Goal: Task Accomplishment & Management: Manage account settings

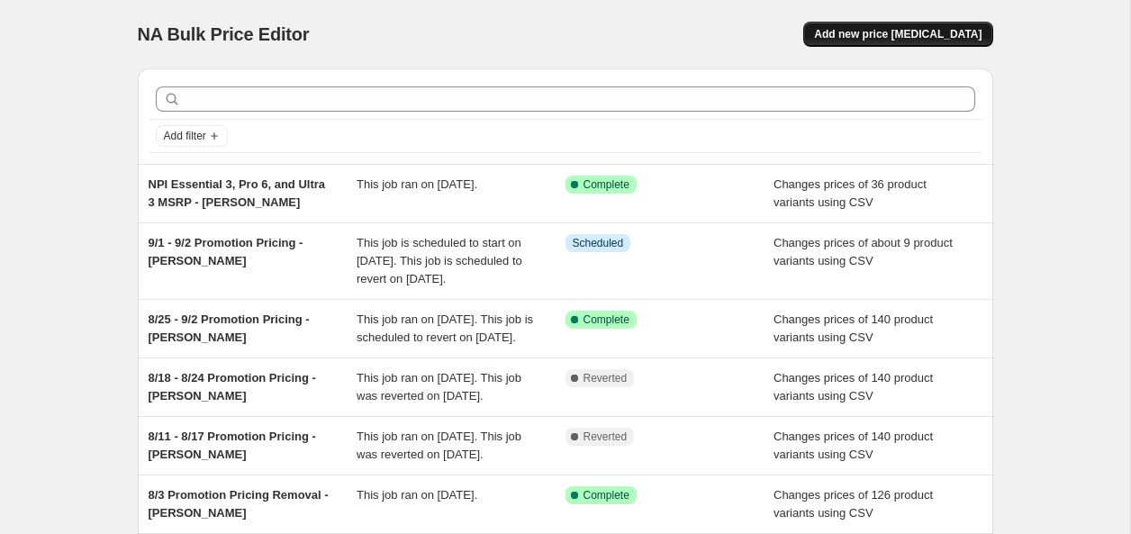
click at [923, 38] on span "Add new price [MEDICAL_DATA]" at bounding box center [897, 34] width 167 height 14
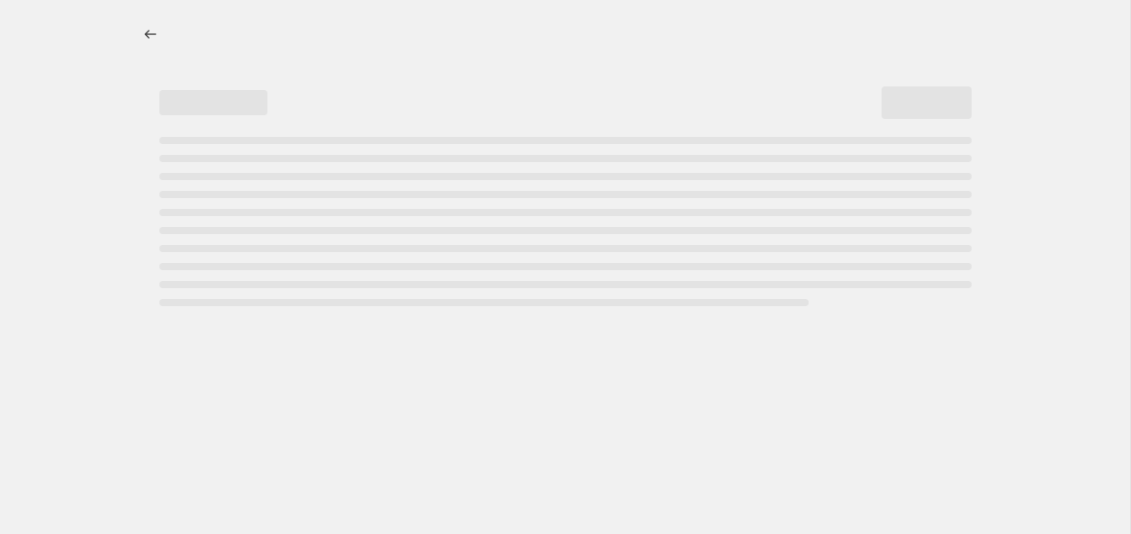
select select "percentage"
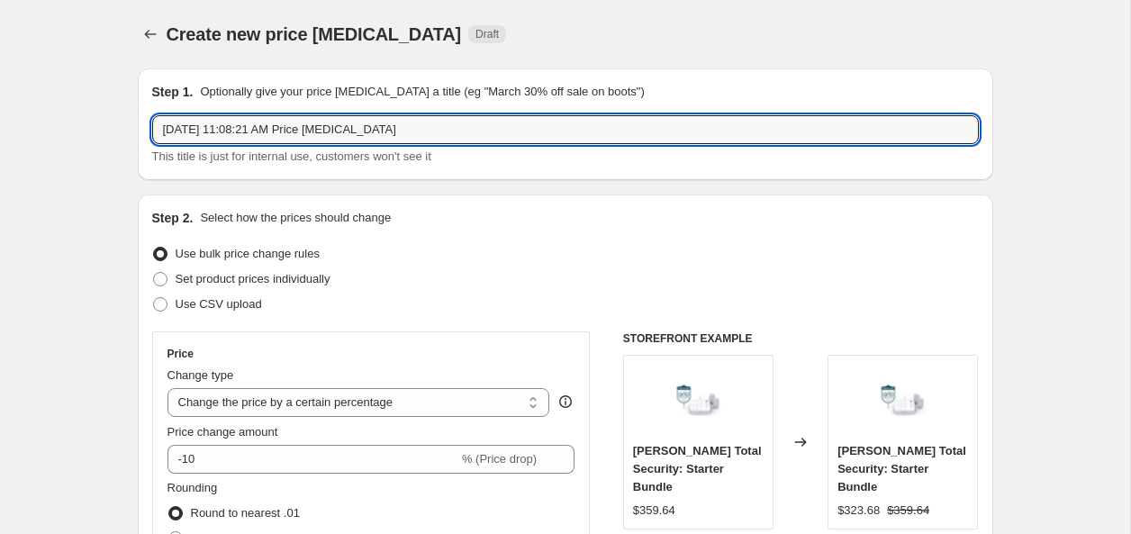
drag, startPoint x: 449, startPoint y: 131, endPoint x: 150, endPoint y: 114, distance: 299.4
click at [150, 114] on div "Step 1. Optionally give your price [MEDICAL_DATA] a title (eg "March 30% off sa…" at bounding box center [565, 124] width 855 height 112
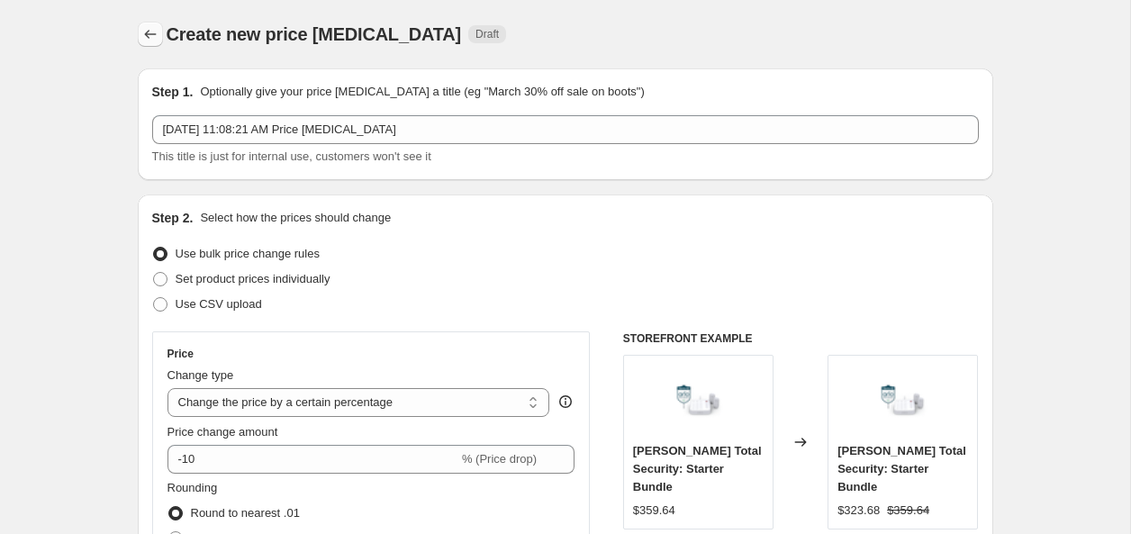
click at [152, 28] on icon "Price change jobs" at bounding box center [150, 34] width 18 height 18
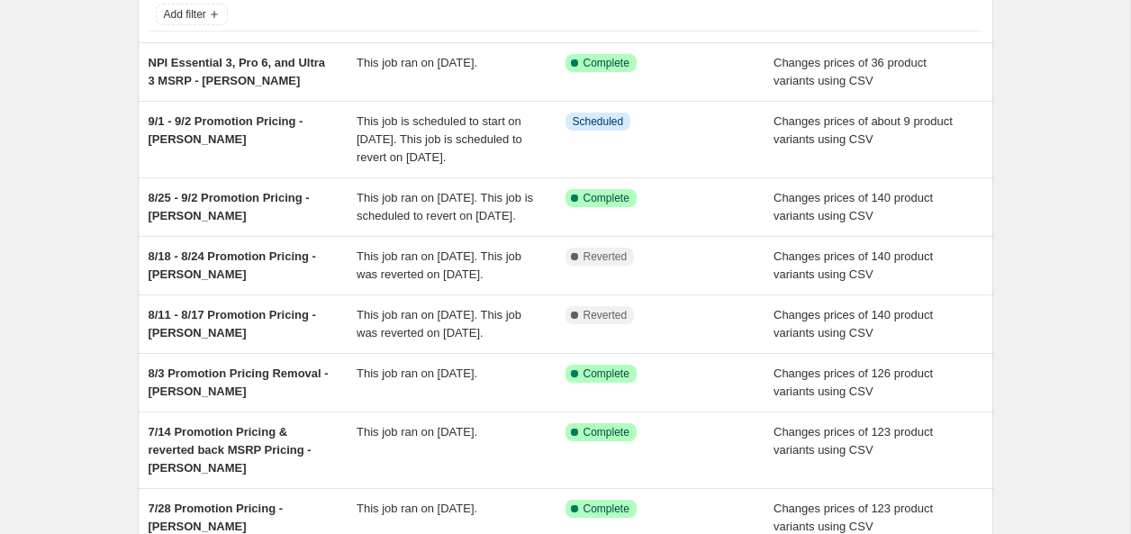
scroll to position [127, 0]
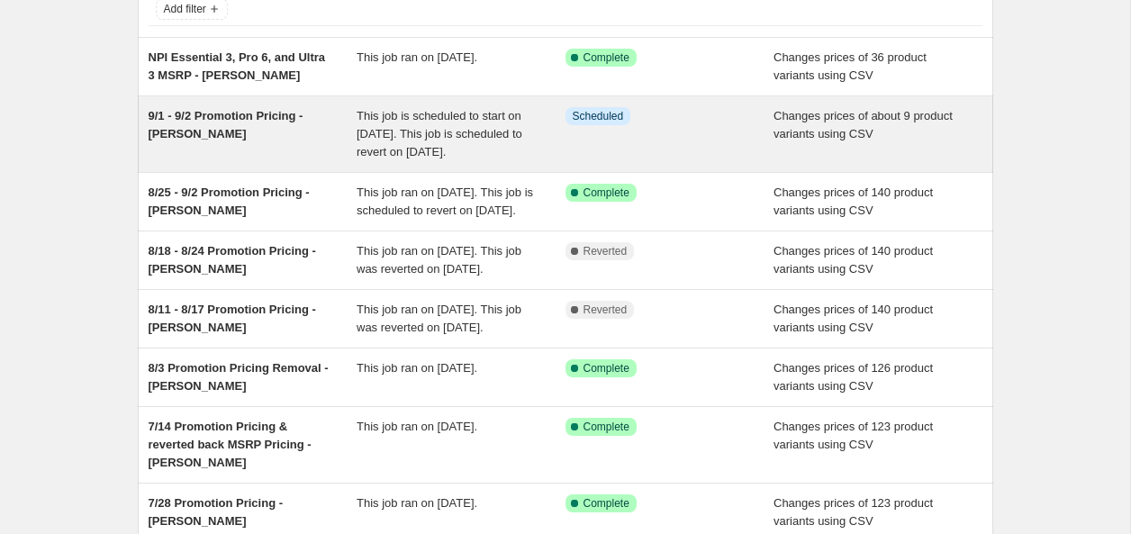
click at [202, 131] on div "9/1 - 9/2 Promotion Pricing - [PERSON_NAME]" at bounding box center [253, 134] width 209 height 54
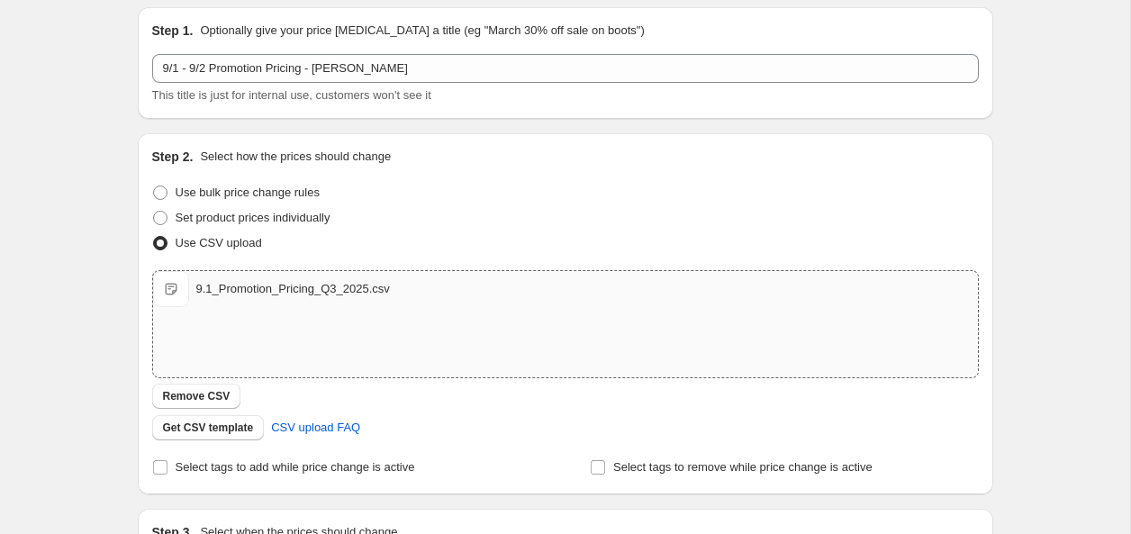
scroll to position [177, 0]
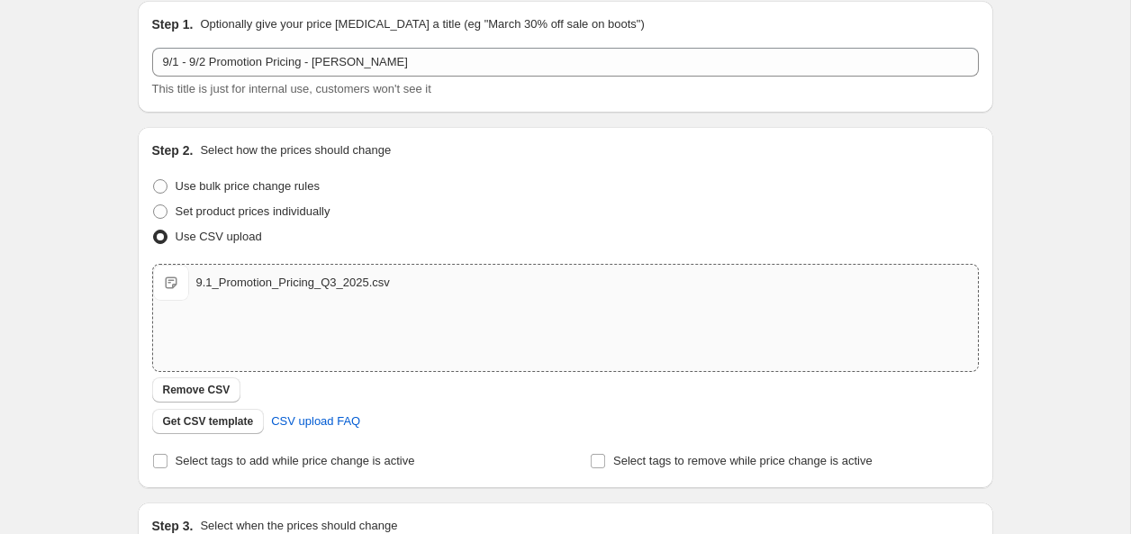
click at [258, 282] on div "9.1_Promotion_Pricing_Q3_2025.csv" at bounding box center [293, 283] width 194 height 18
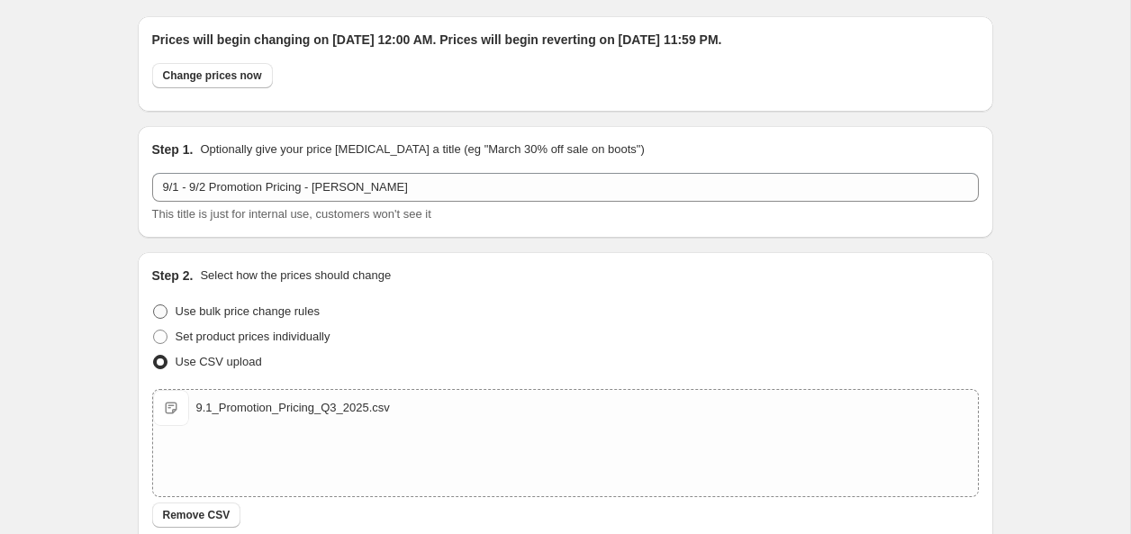
scroll to position [0, 0]
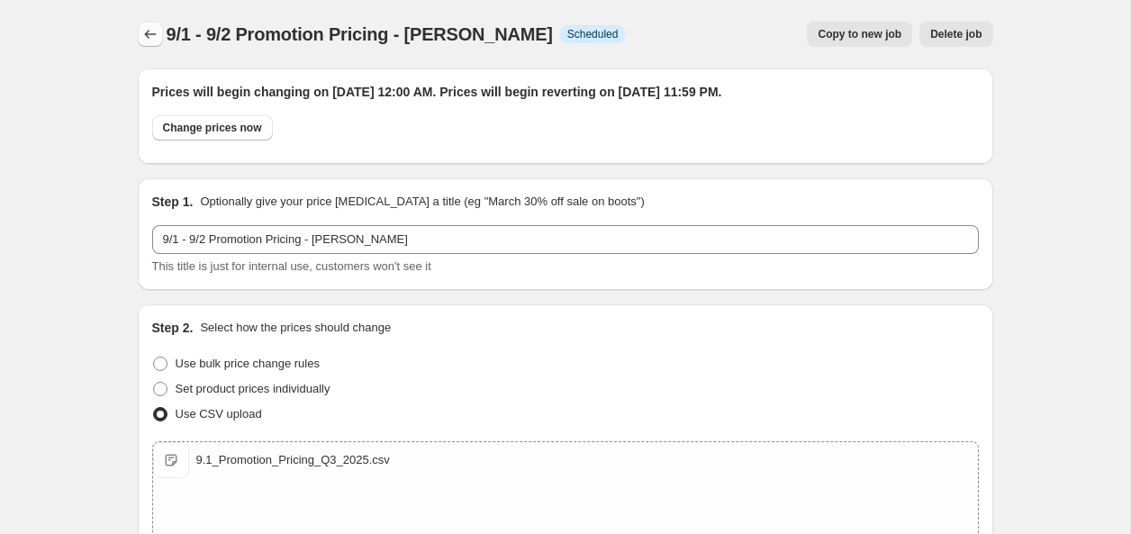
click at [152, 30] on icon "Price change jobs" at bounding box center [150, 34] width 18 height 18
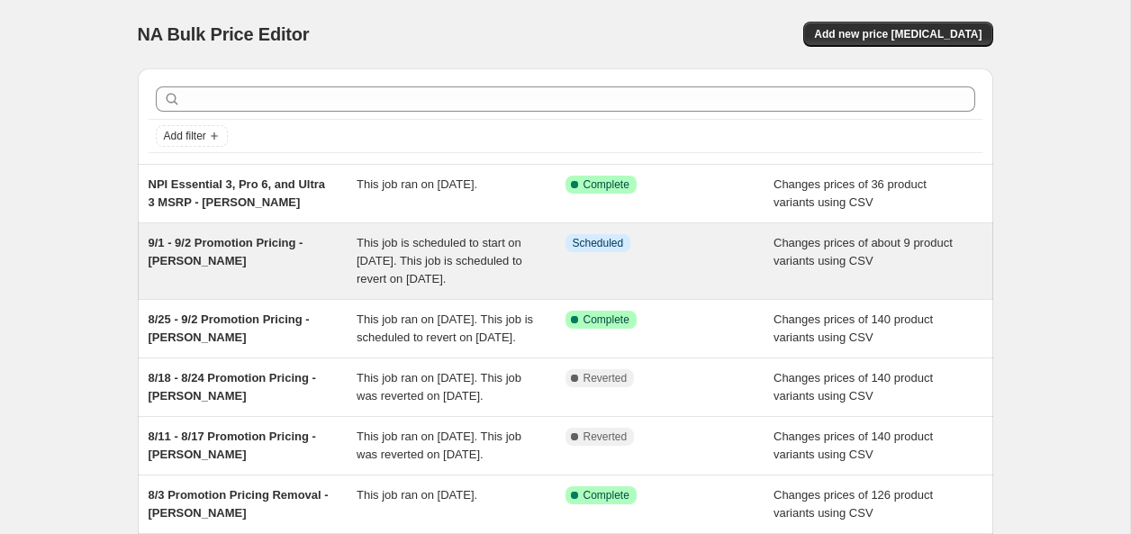
click at [235, 255] on div "9/1 - 9/2 Promotion Pricing - [PERSON_NAME]" at bounding box center [253, 261] width 209 height 54
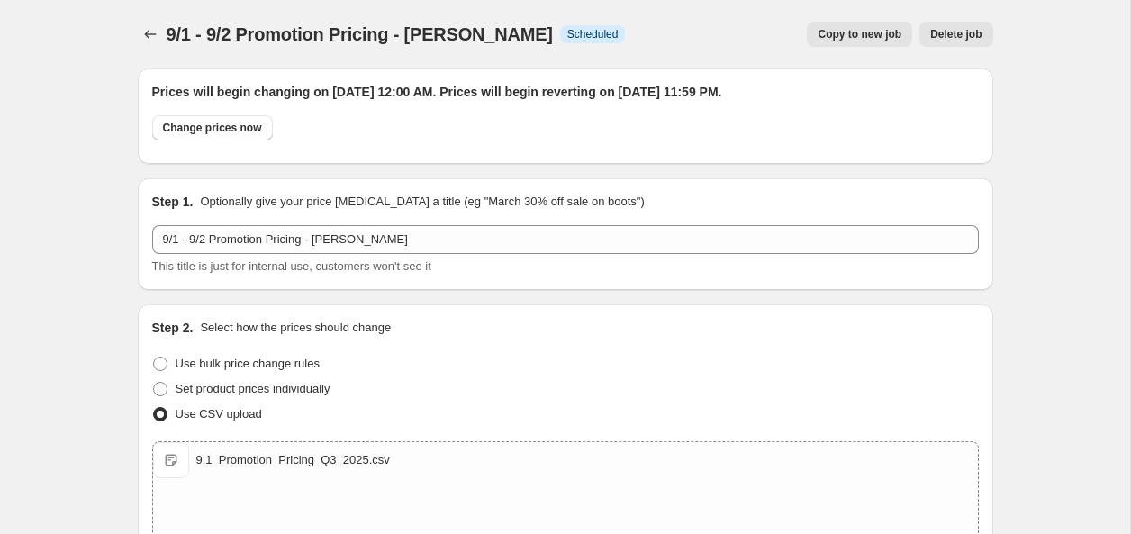
click at [950, 47] on div "9/1 - 9/2 Promotion Pricing - [PERSON_NAME]. This page is ready 9/1 - 9/2 Promo…" at bounding box center [565, 34] width 855 height 68
click at [944, 31] on span "Delete job" at bounding box center [955, 34] width 51 height 14
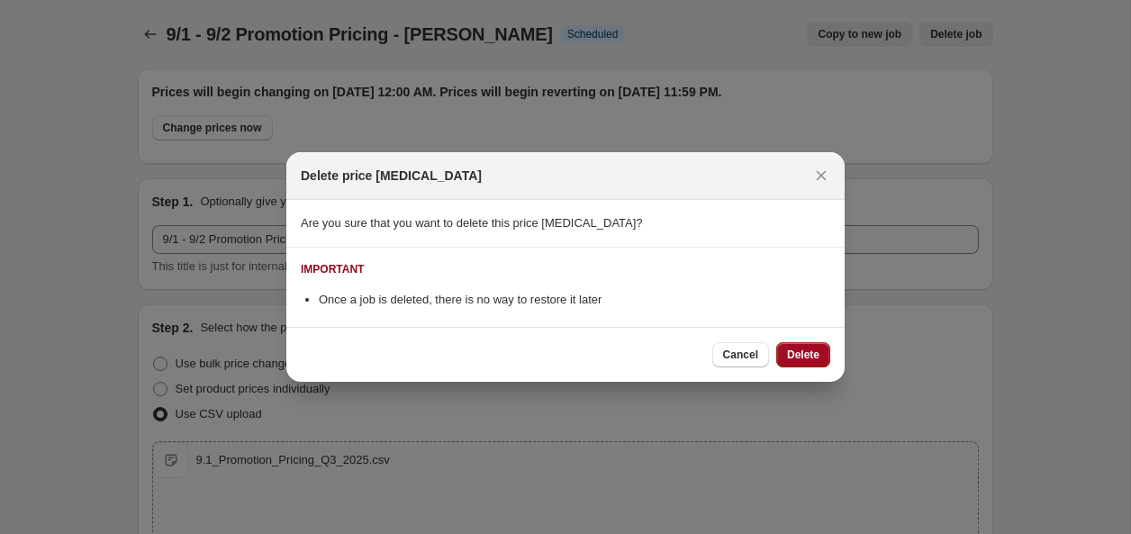
click at [809, 357] on span "Delete" at bounding box center [803, 355] width 32 height 14
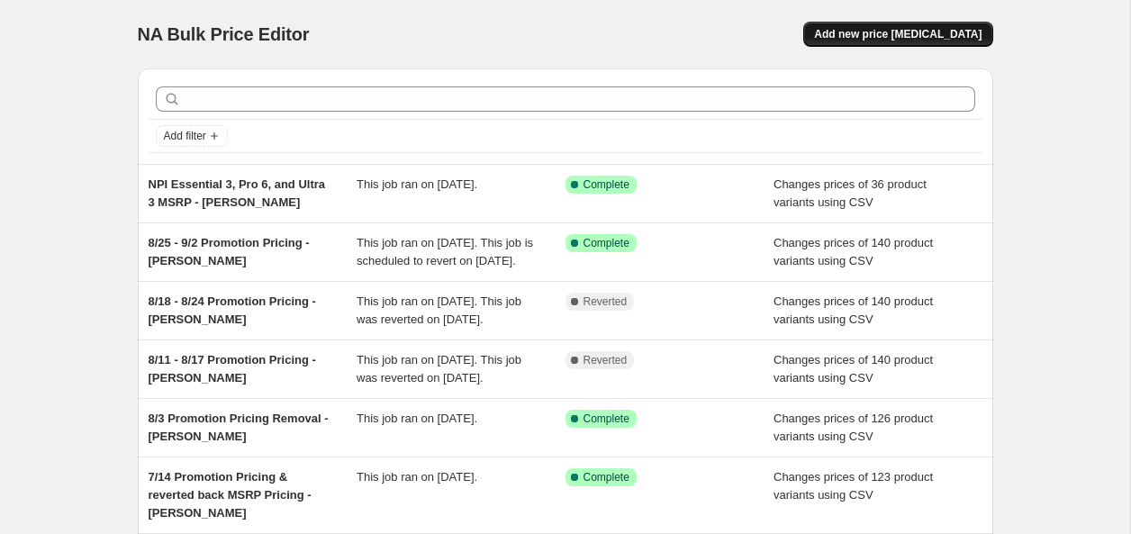
click at [901, 29] on span "Add new price [MEDICAL_DATA]" at bounding box center [897, 34] width 167 height 14
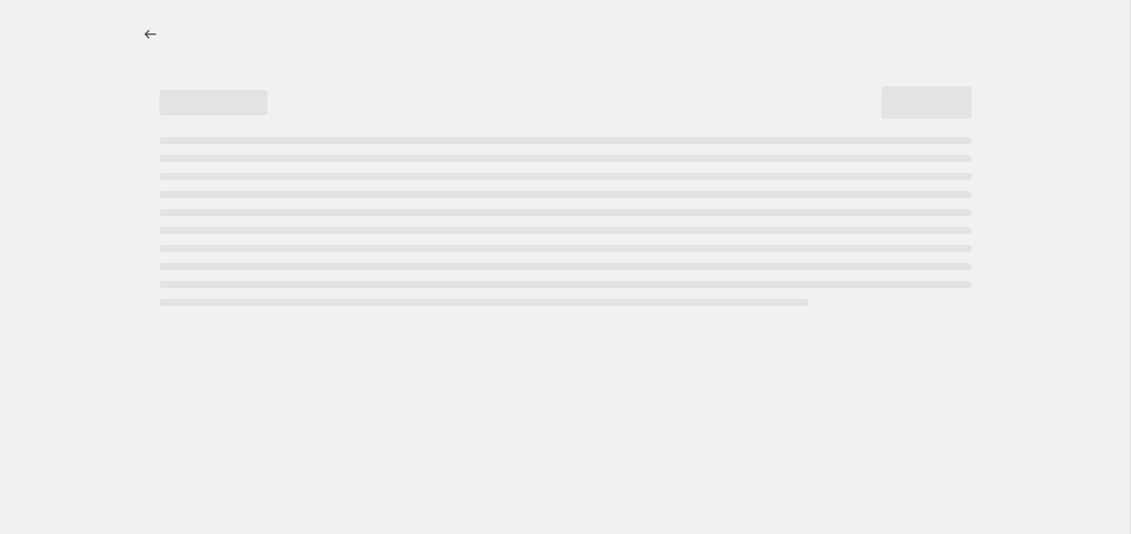
select select "percentage"
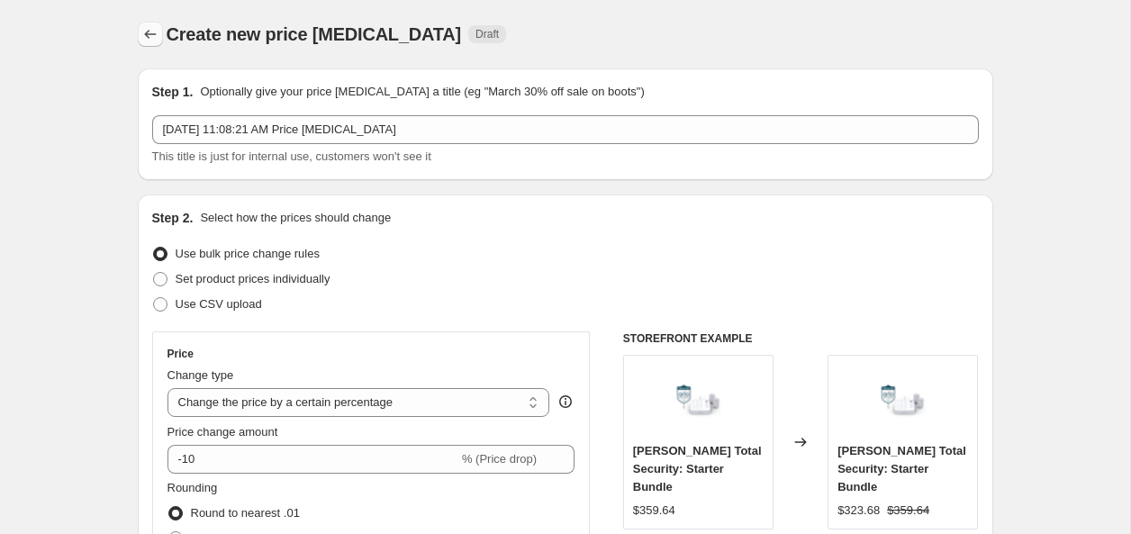
click at [140, 41] on button "Price change jobs" at bounding box center [150, 34] width 25 height 25
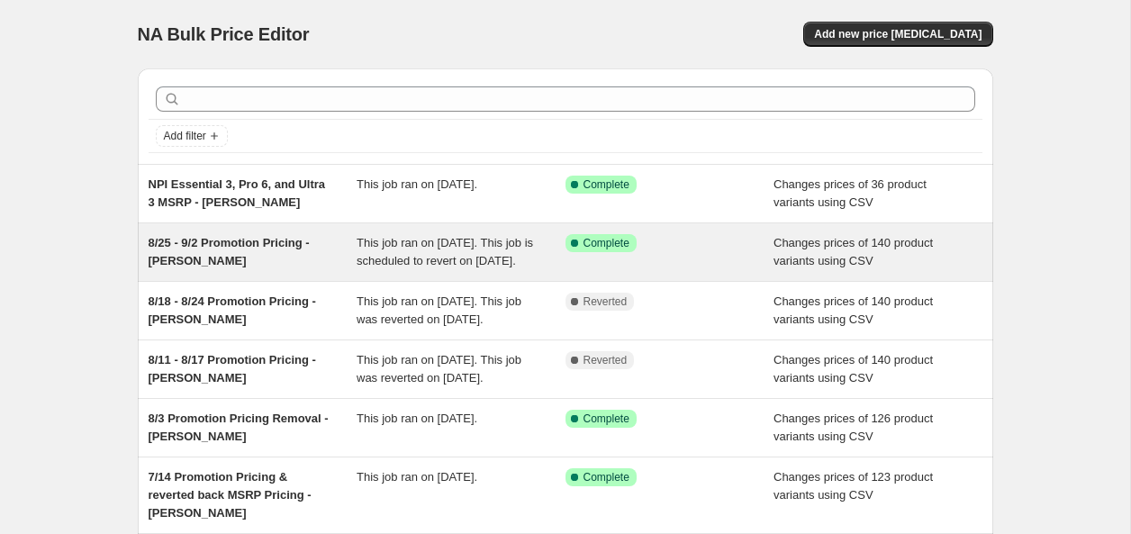
click at [199, 248] on span "8/25 - 9/2 Promotion Pricing - [PERSON_NAME]" at bounding box center [229, 252] width 161 height 32
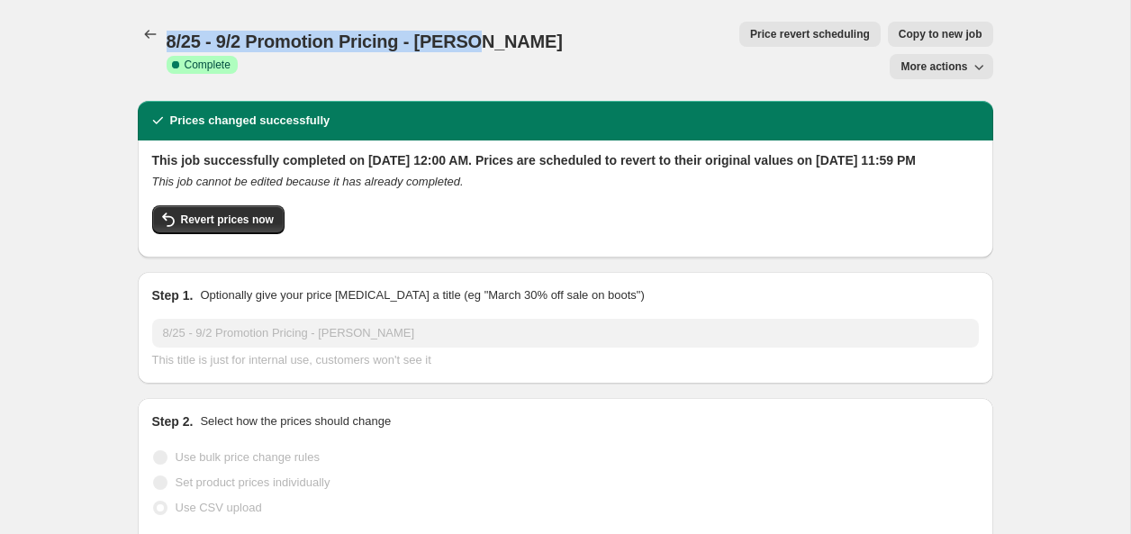
drag, startPoint x: 229, startPoint y: 31, endPoint x: 466, endPoint y: 26, distance: 237.8
click at [466, 26] on div "8/25 - 9/2 Promotion Pricing - [PERSON_NAME] Success Complete Complete Price re…" at bounding box center [565, 51] width 855 height 58
copy span "8/25 - 9/2 Promotion Pricing - [PERSON_NAME]"
click at [152, 39] on icon "Price change jobs" at bounding box center [150, 34] width 18 height 18
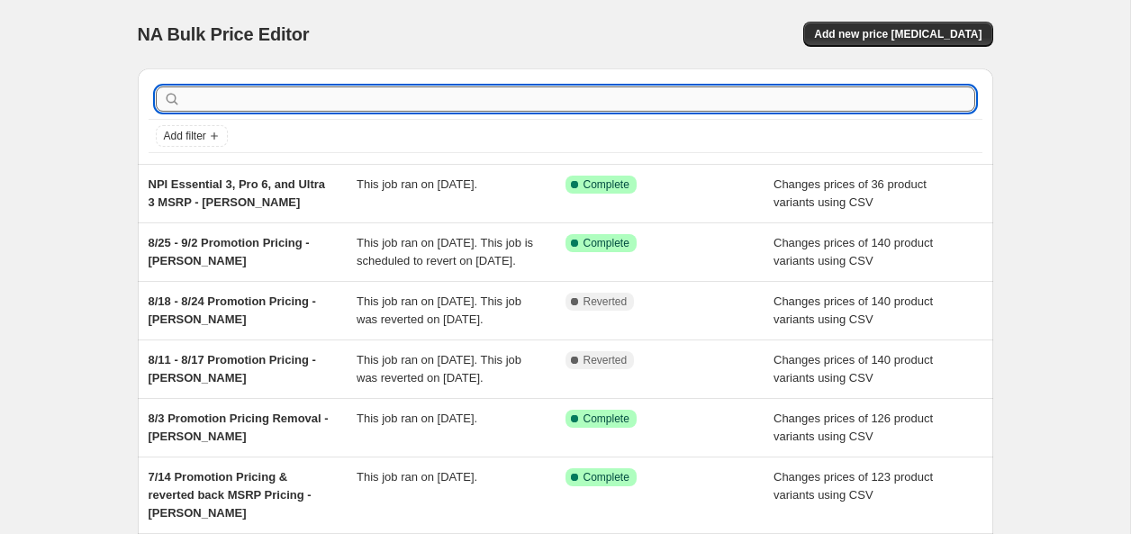
click at [231, 94] on input "text" at bounding box center [580, 98] width 791 height 25
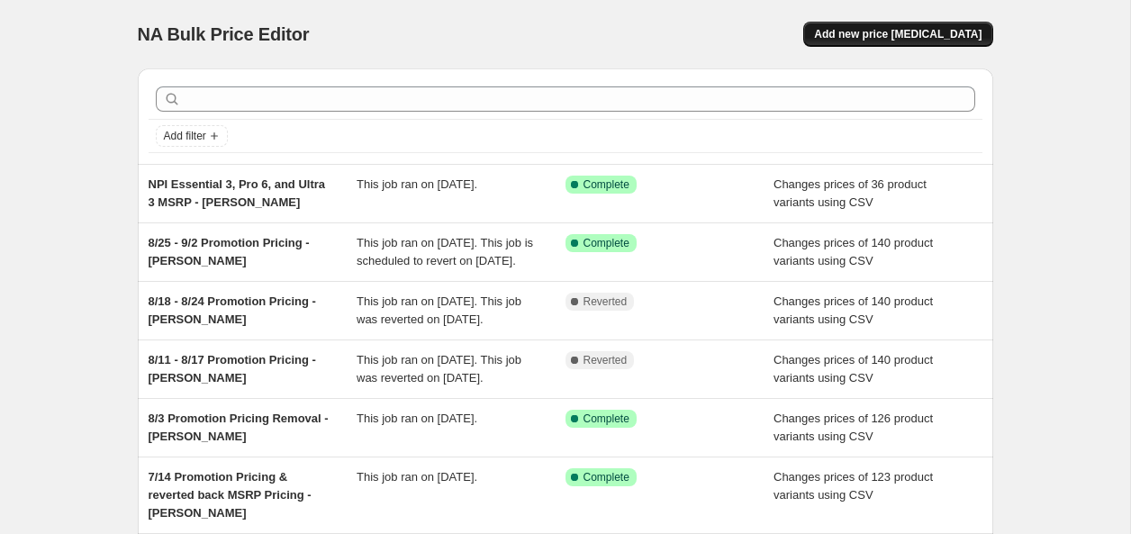
click at [882, 31] on span "Add new price [MEDICAL_DATA]" at bounding box center [897, 34] width 167 height 14
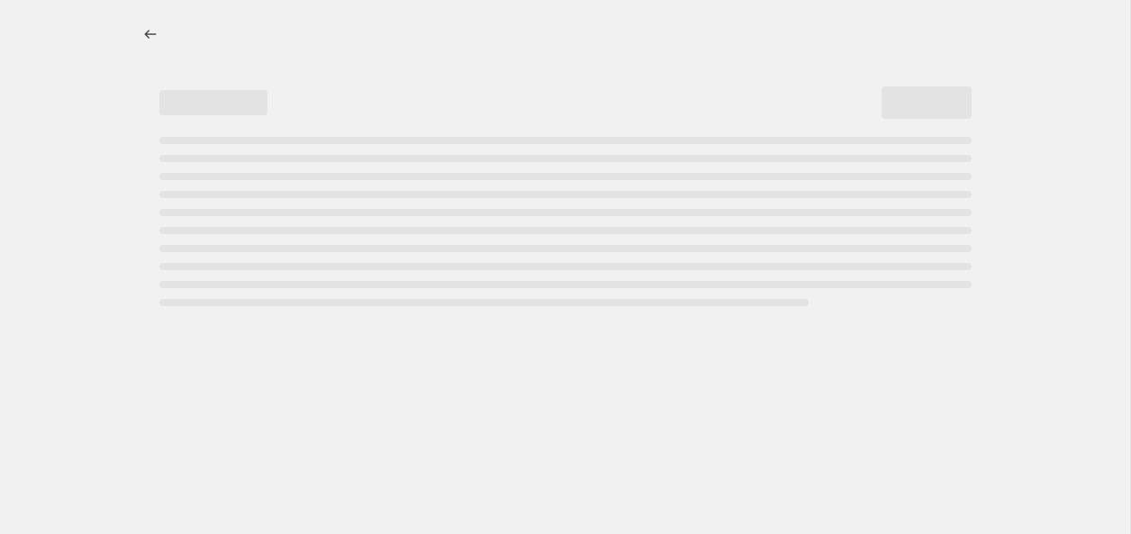
select select "percentage"
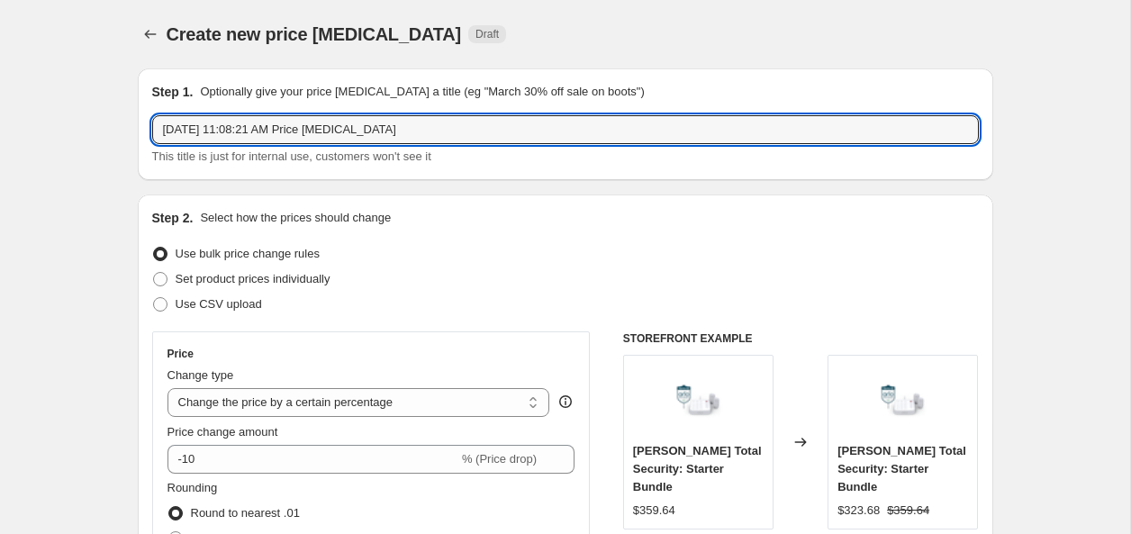
drag, startPoint x: 34, startPoint y: 104, endPoint x: 46, endPoint y: 116, distance: 16.6
paste input "8/25 - 9/2 Promotion Pricing - [PERSON_NAME]"
drag, startPoint x: 130, startPoint y: 130, endPoint x: 120, endPoint y: 130, distance: 9.9
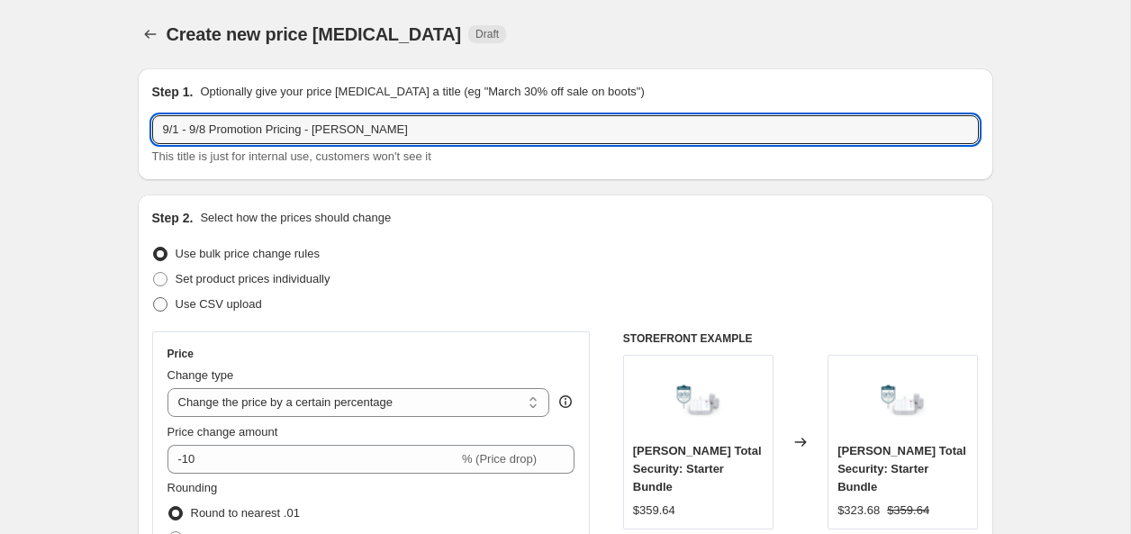
type input "9/1 - 9/8 Promotion Pricing - [PERSON_NAME]"
click at [190, 302] on span "Use CSV upload" at bounding box center [219, 304] width 86 height 14
click at [154, 298] on input "Use CSV upload" at bounding box center [153, 297] width 1 height 1
radio input "true"
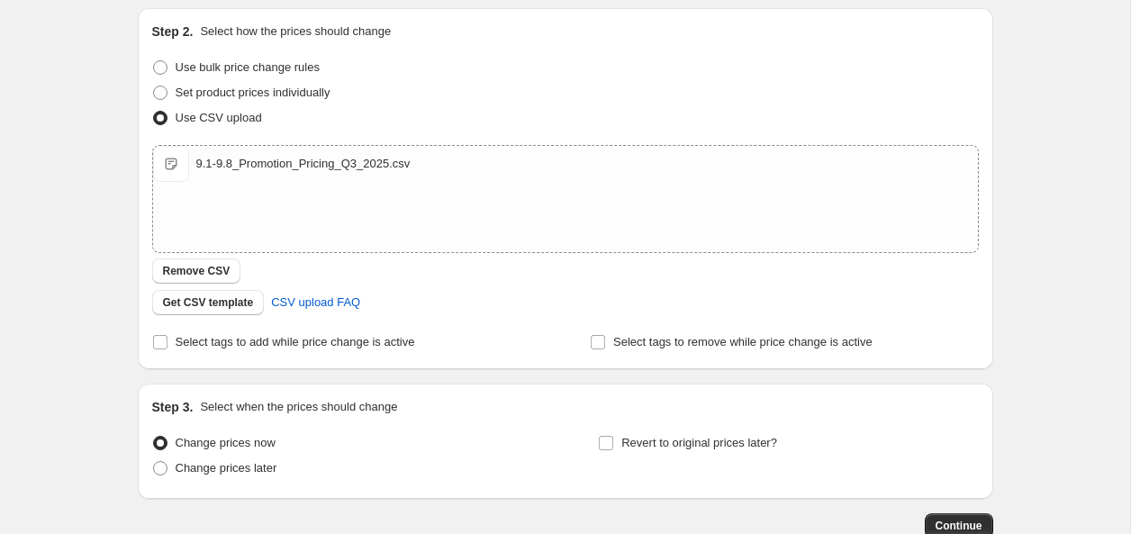
scroll to position [301, 0]
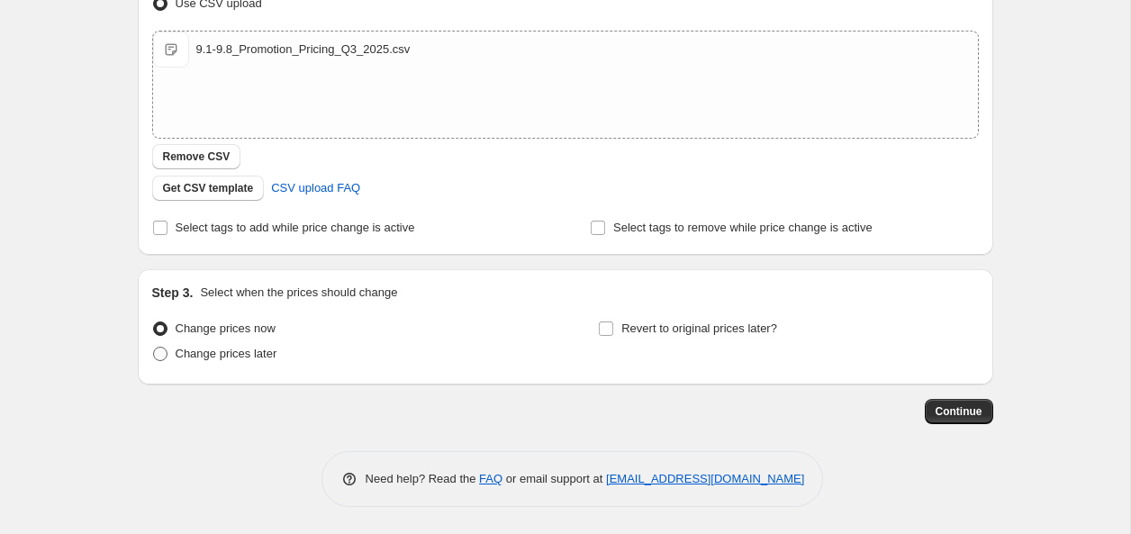
click at [195, 356] on span "Change prices later" at bounding box center [227, 354] width 102 height 14
click at [154, 348] on input "Change prices later" at bounding box center [153, 347] width 1 height 1
radio input "true"
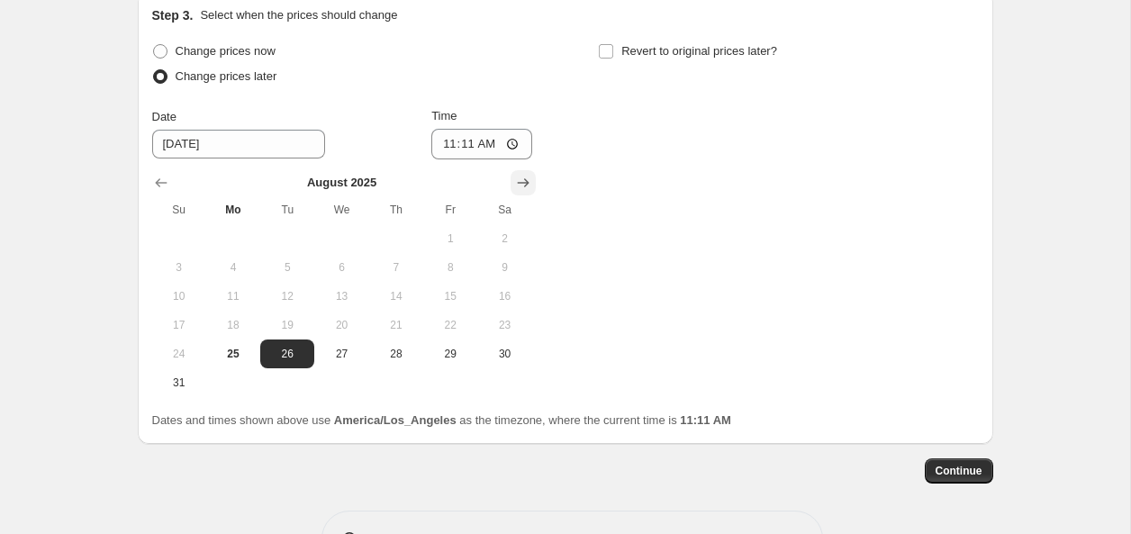
scroll to position [579, 0]
click at [530, 189] on icon "Show next month, September 2025" at bounding box center [523, 182] width 18 height 18
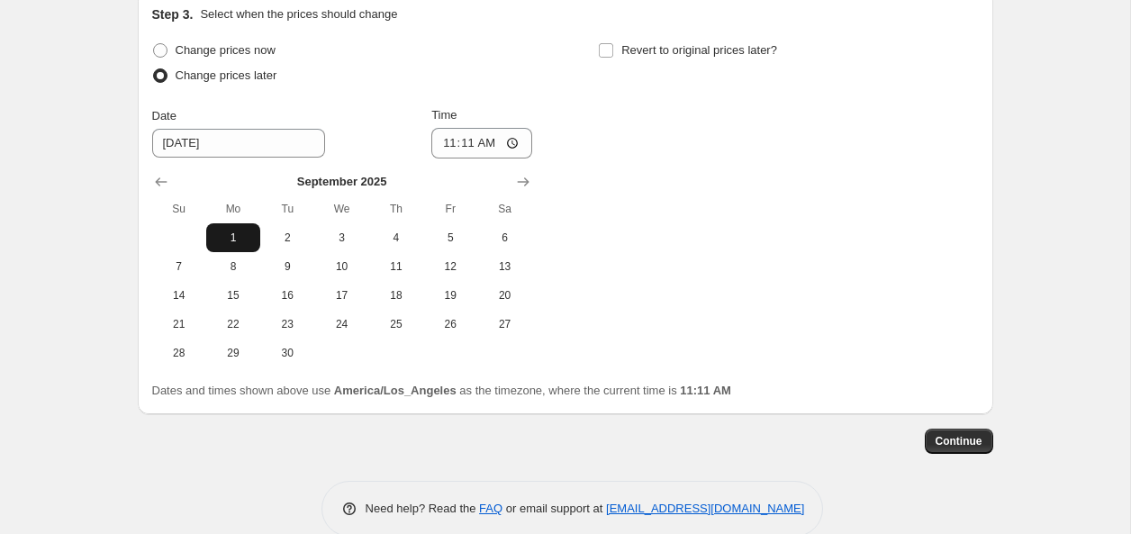
click at [235, 229] on button "1" at bounding box center [233, 237] width 54 height 29
type input "[DATE]"
click at [443, 147] on input "11:11" at bounding box center [481, 143] width 101 height 31
type input "00:00"
click at [649, 187] on div "Change prices now Change prices later Date [DATE] Time 00:00 [DATE] Su Mo Tu We…" at bounding box center [565, 203] width 827 height 330
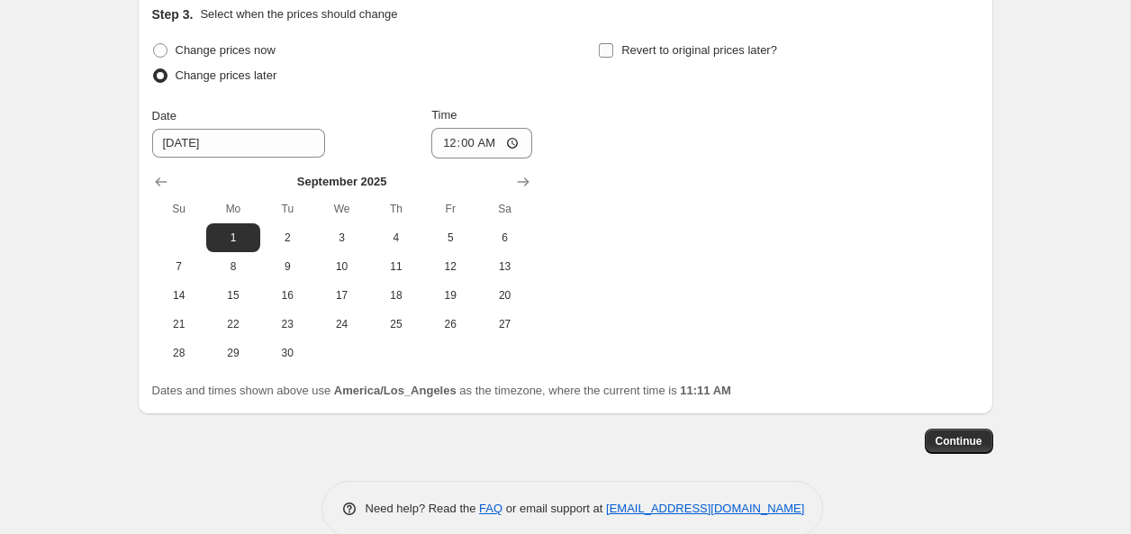
click at [608, 53] on input "Revert to original prices later?" at bounding box center [606, 50] width 14 height 14
checkbox input "true"
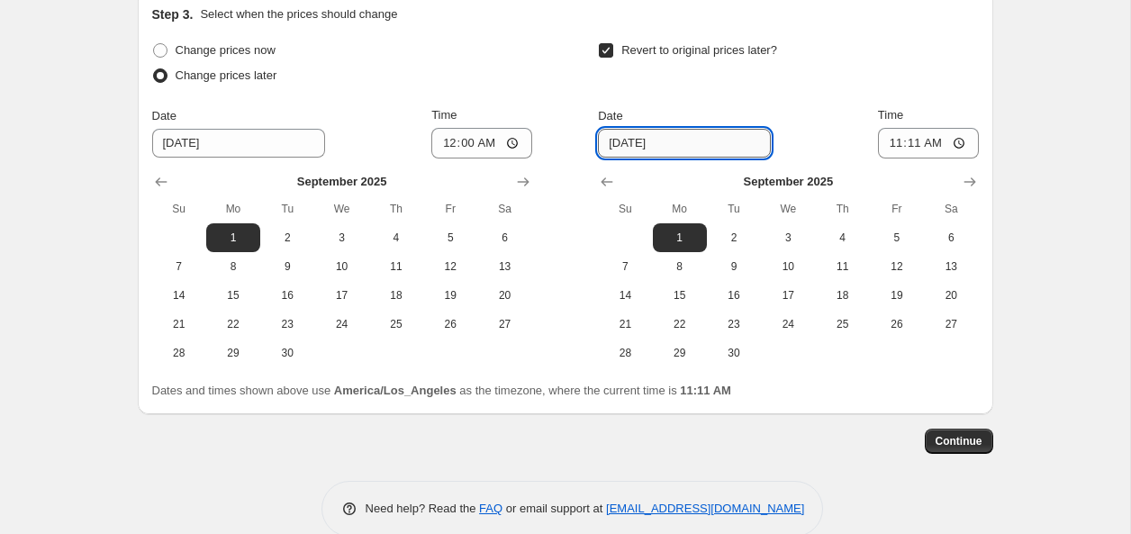
click at [613, 145] on input "[DATE]" at bounding box center [684, 143] width 173 height 29
click at [624, 149] on input "[DATE]" at bounding box center [684, 143] width 173 height 29
type input "[DATE]"
click at [889, 142] on input "11:11" at bounding box center [928, 143] width 101 height 31
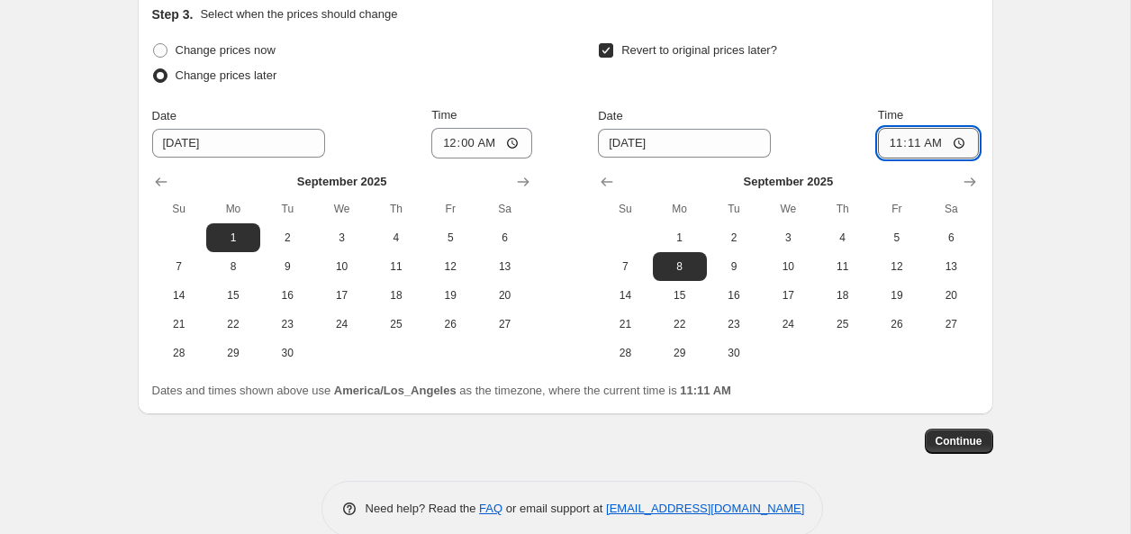
click at [918, 145] on input "11:11" at bounding box center [928, 143] width 101 height 31
click at [911, 147] on input "11:11" at bounding box center [928, 143] width 101 height 31
type input "23:59"
click at [621, 266] on span "7" at bounding box center [625, 266] width 40 height 14
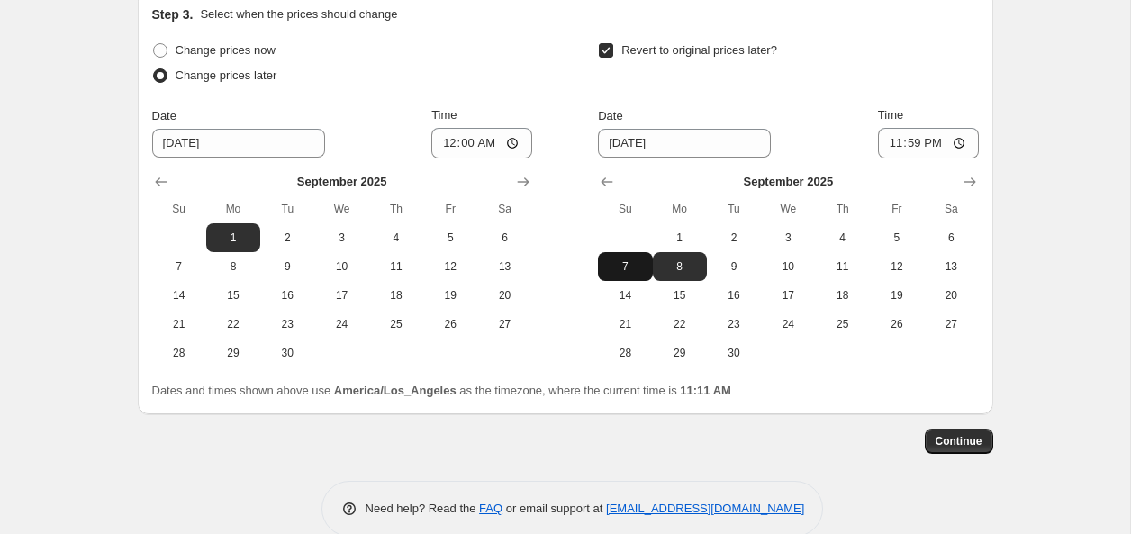
type input "[DATE]"
click at [968, 442] on span "Continue" at bounding box center [959, 441] width 47 height 14
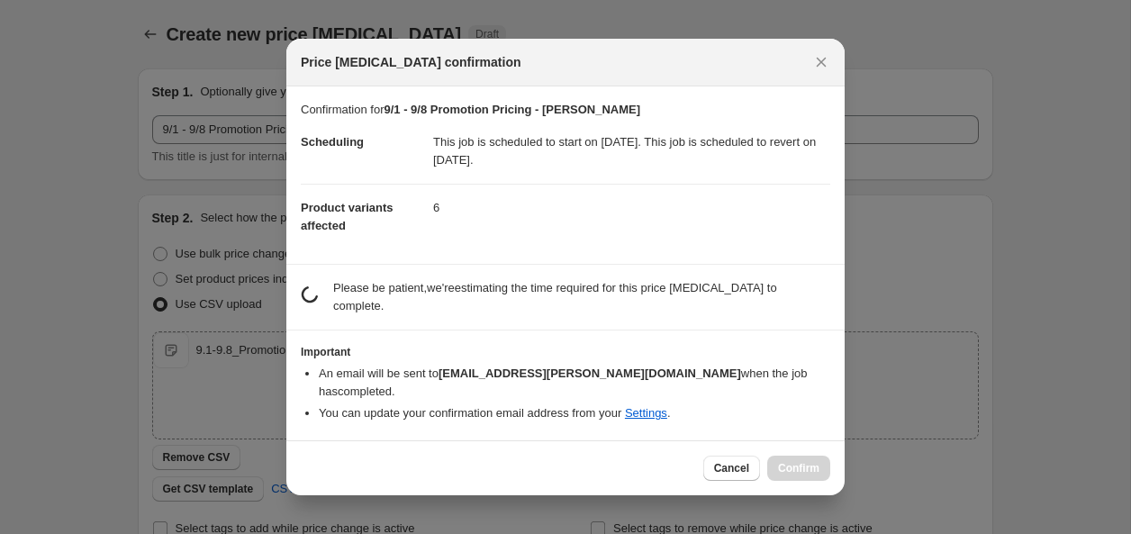
scroll to position [0, 0]
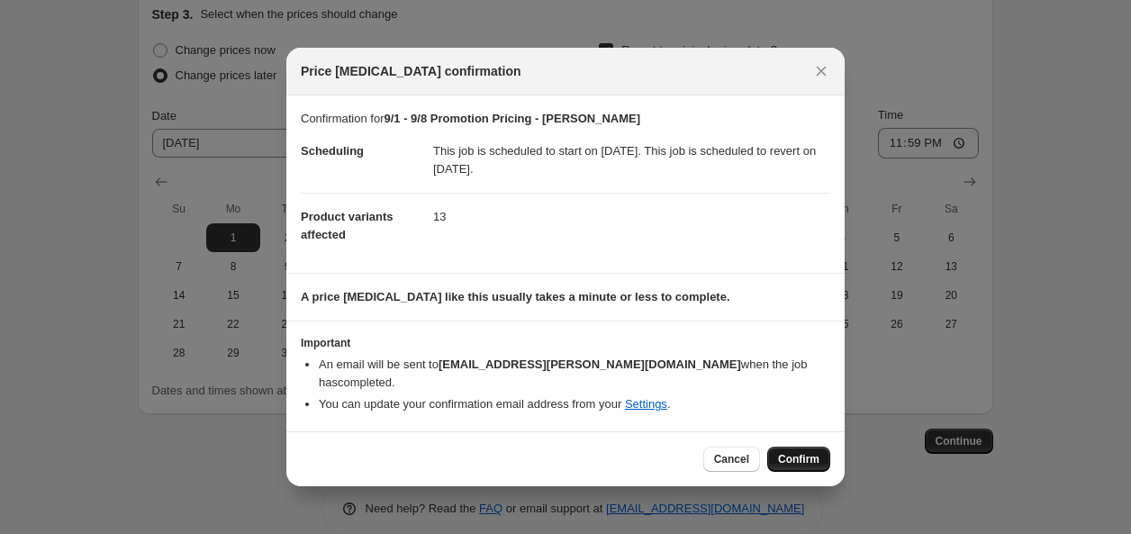
click at [792, 452] on span "Confirm" at bounding box center [798, 459] width 41 height 14
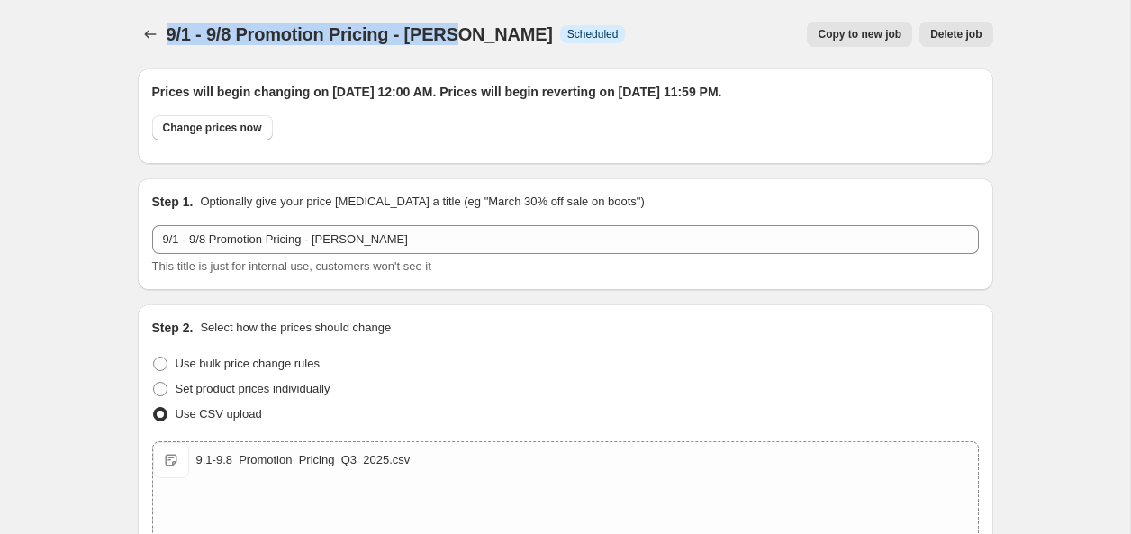
drag, startPoint x: 183, startPoint y: 38, endPoint x: 449, endPoint y: 41, distance: 266.6
click at [449, 39] on span "9/1 - 9/8 Promotion Pricing - [PERSON_NAME]" at bounding box center [360, 34] width 386 height 20
drag, startPoint x: 193, startPoint y: 37, endPoint x: 176, endPoint y: 36, distance: 17.1
click at [185, 36] on span "9/1 - 9/8 Promotion Pricing - [PERSON_NAME]" at bounding box center [360, 34] width 386 height 20
drag, startPoint x: 240, startPoint y: 36, endPoint x: 387, endPoint y: 36, distance: 146.8
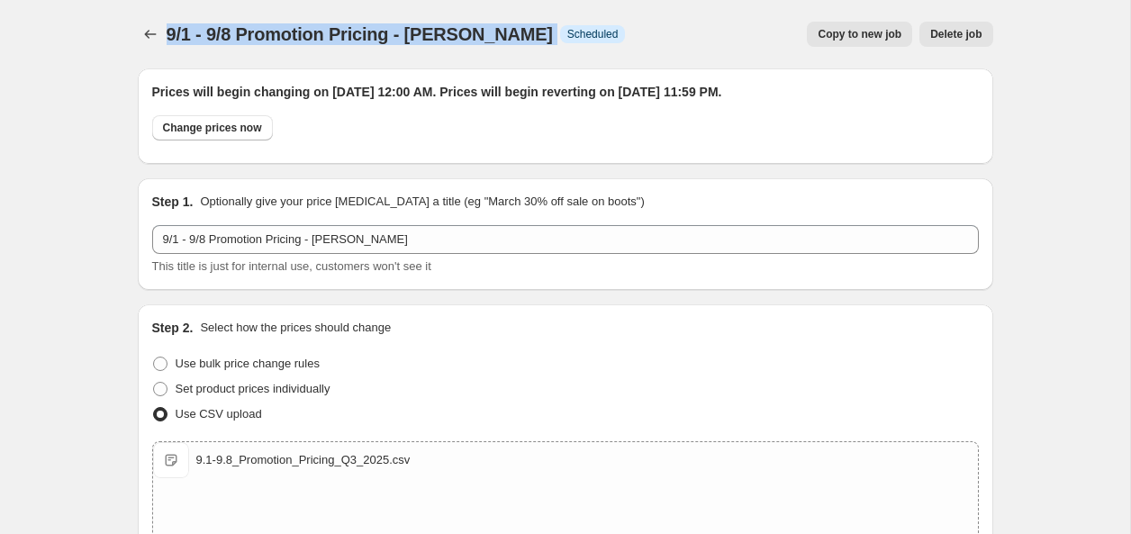
click at [459, 35] on div "9/1 - 9/8 Promotion Pricing - [PERSON_NAME] Info Scheduled" at bounding box center [396, 34] width 459 height 25
copy div "9/1 - 9/8 Promotion Pricing - [PERSON_NAME] Info"
click at [142, 31] on icon "Price change jobs" at bounding box center [150, 34] width 18 height 18
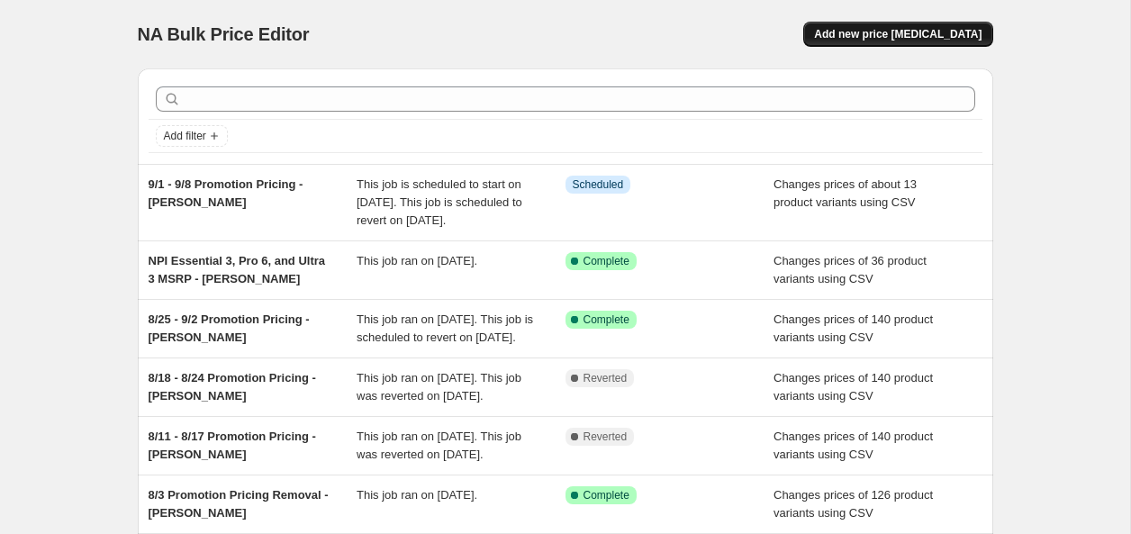
click at [902, 37] on span "Add new price [MEDICAL_DATA]" at bounding box center [897, 34] width 167 height 14
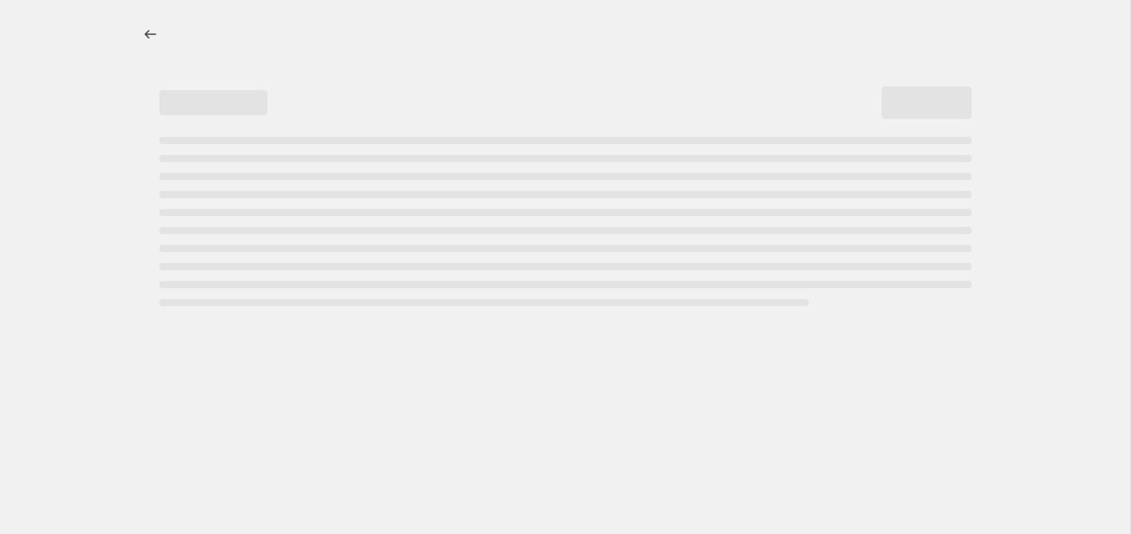
select select "percentage"
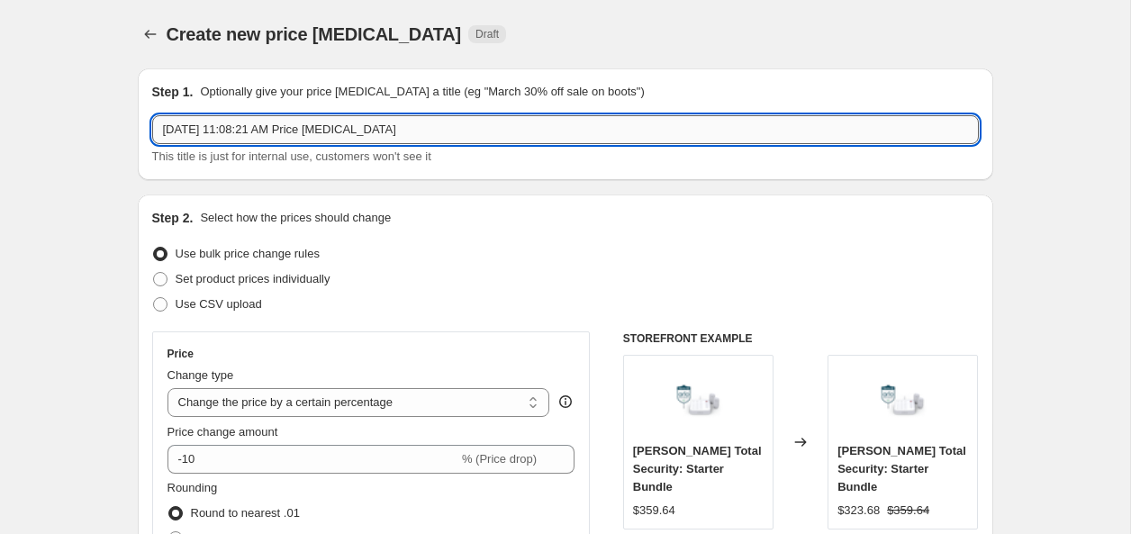
drag, startPoint x: 230, startPoint y: 127, endPoint x: 452, endPoint y: 133, distance: 222.5
click at [229, 127] on input "[DATE] 11:08:21 AM Price [MEDICAL_DATA]" at bounding box center [565, 129] width 827 height 29
drag, startPoint x: 71, startPoint y: 107, endPoint x: 34, endPoint y: 104, distance: 37.1
paste input "9/1 - 9/8 Promotion Pricing - [PERSON_NAME] Info"
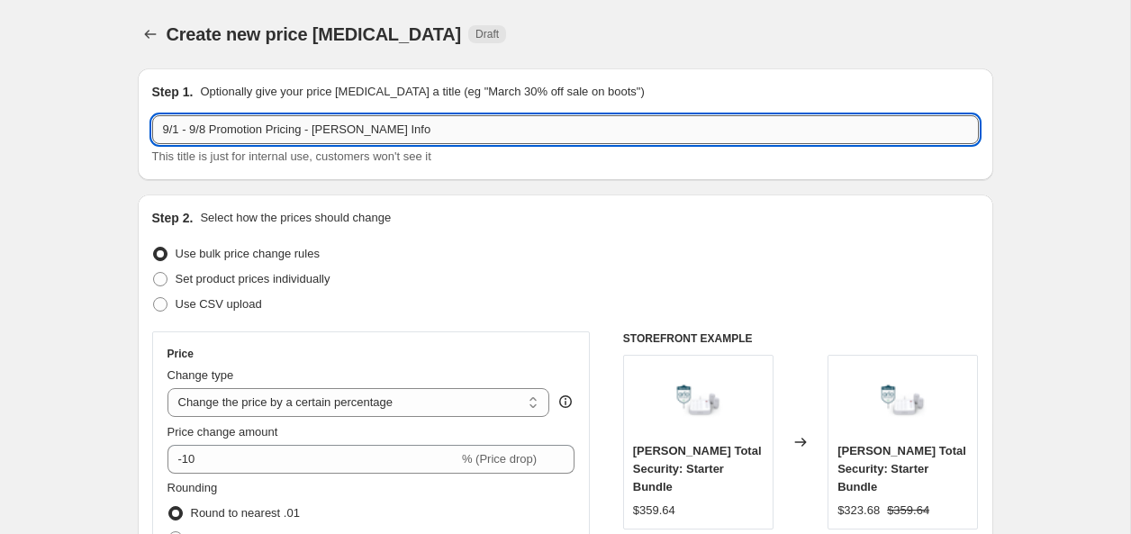
click at [178, 131] on input "9/1 - 9/8 Promotion Pricing - [PERSON_NAME] Info" at bounding box center [565, 129] width 827 height 29
drag, startPoint x: 359, startPoint y: 132, endPoint x: 435, endPoint y: 138, distance: 75.8
click at [435, 138] on input "9/2 - 9/8 Promotion Pricing - [PERSON_NAME] Info" at bounding box center [565, 129] width 827 height 29
type input "9/2 - 9/8 Promotion Pricing - [PERSON_NAME]"
click at [230, 303] on span "Use CSV upload" at bounding box center [219, 304] width 86 height 14
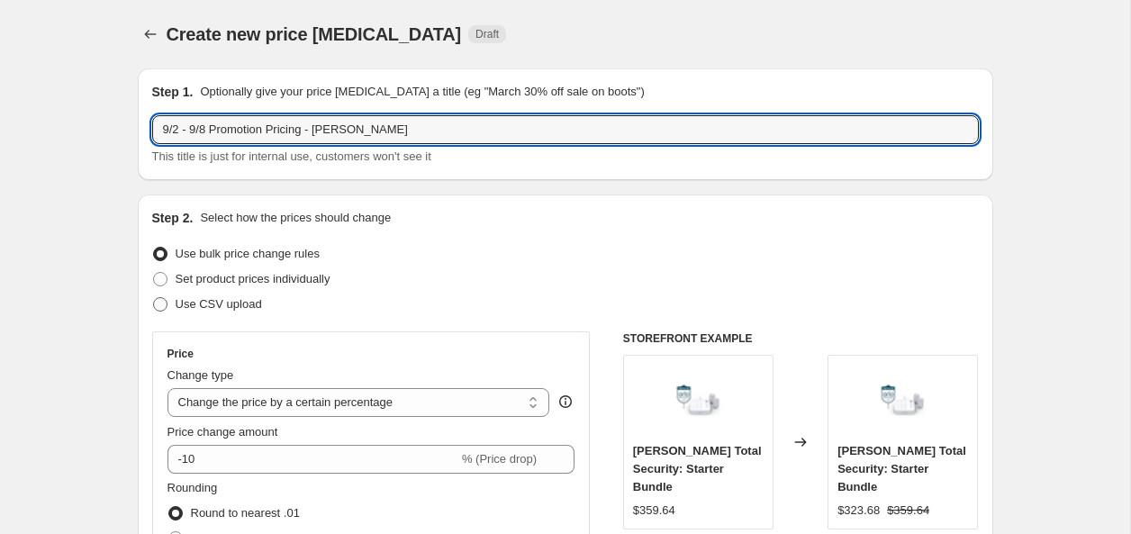
click at [154, 298] on input "Use CSV upload" at bounding box center [153, 297] width 1 height 1
radio input "true"
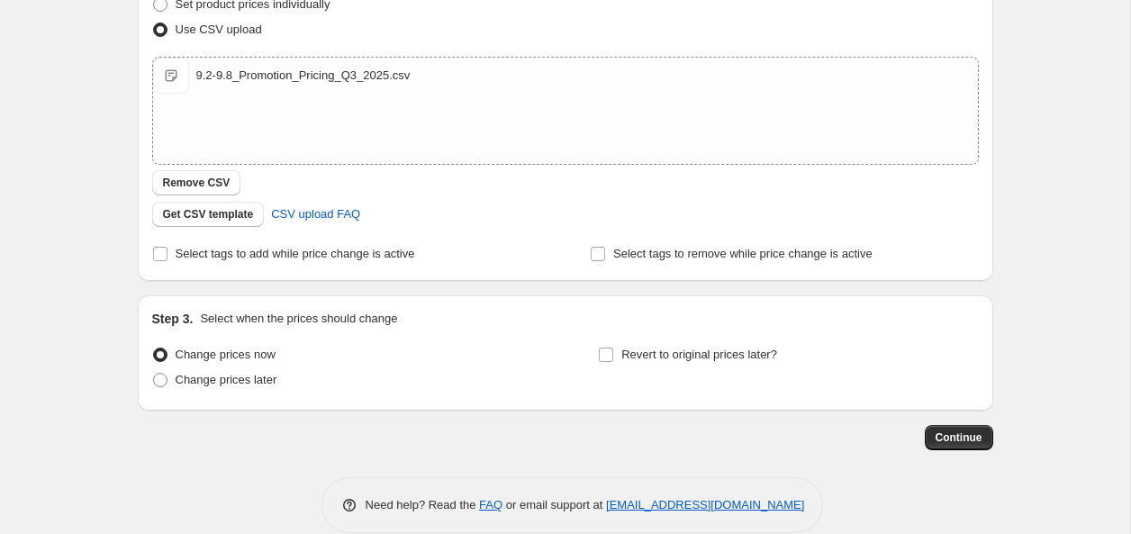
scroll to position [301, 0]
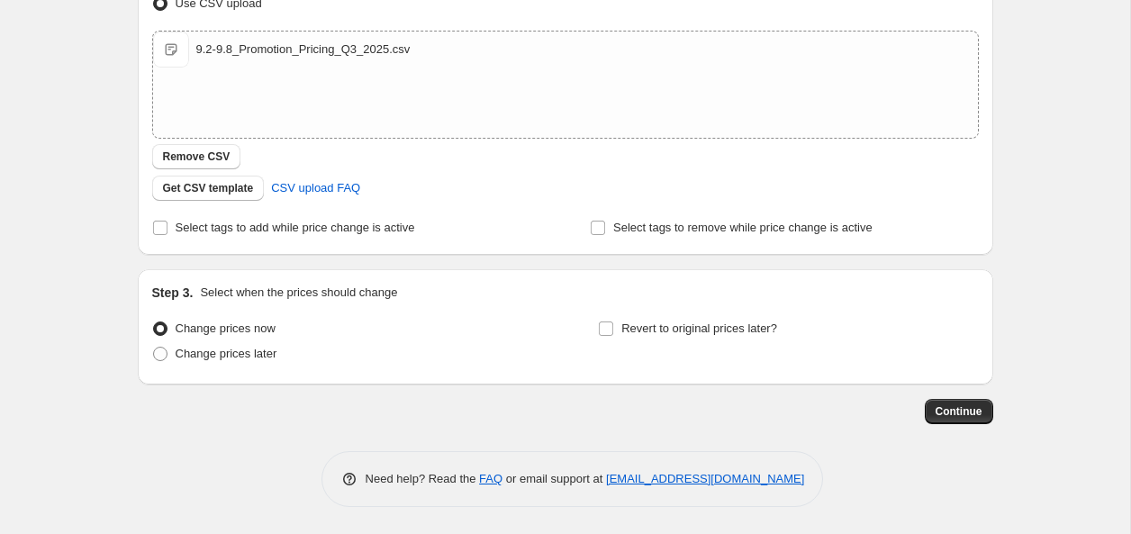
click at [212, 368] on div "Change prices now Change prices later" at bounding box center [342, 343] width 380 height 54
click at [229, 357] on span "Change prices later" at bounding box center [227, 354] width 102 height 14
click at [154, 348] on input "Change prices later" at bounding box center [153, 347] width 1 height 1
radio input "true"
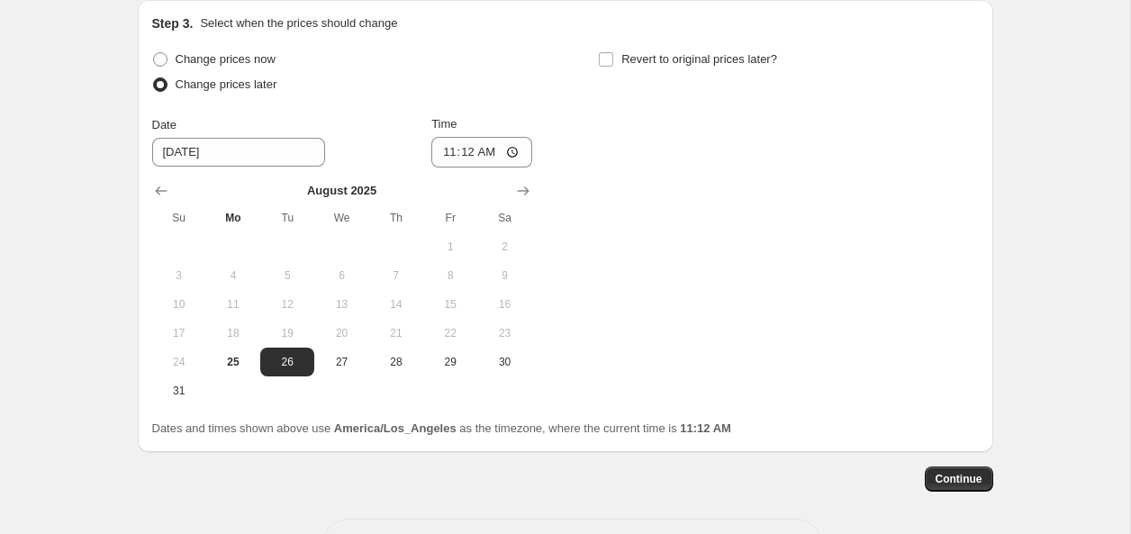
scroll to position [576, 0]
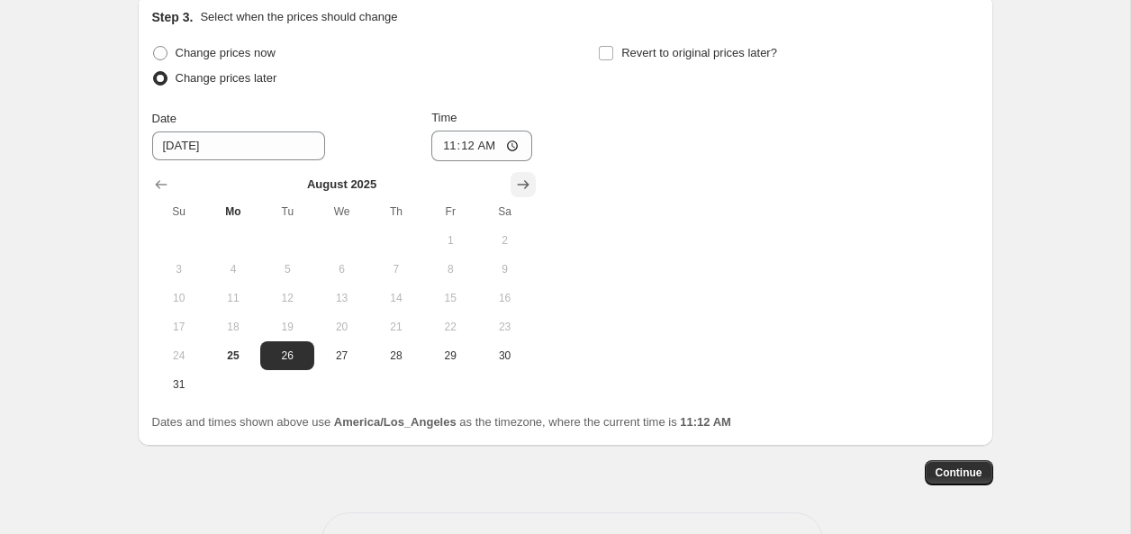
click at [521, 182] on icon "Show next month, September 2025" at bounding box center [523, 185] width 18 height 18
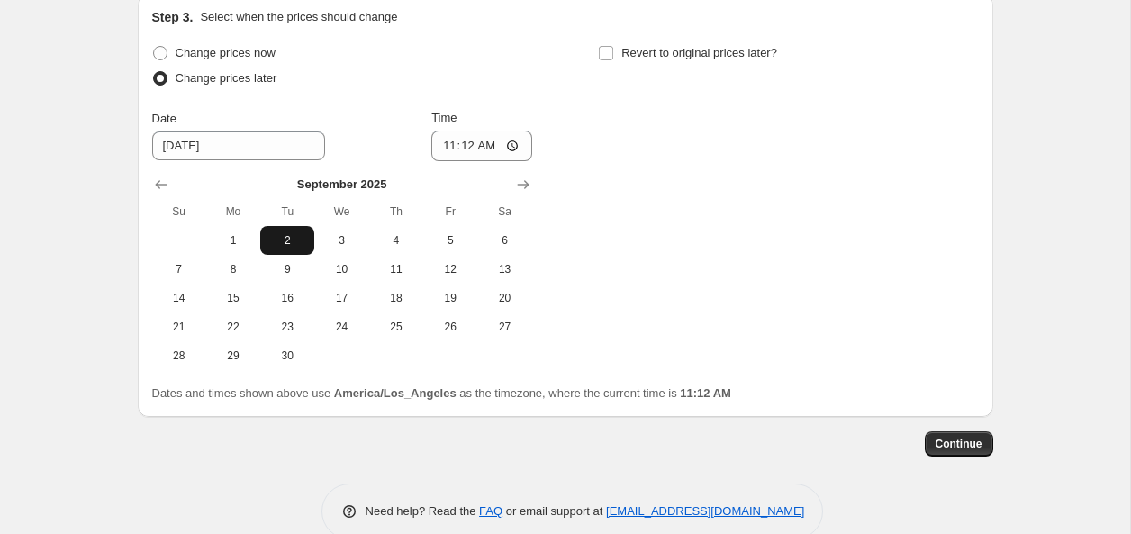
click at [279, 239] on span "2" at bounding box center [287, 240] width 40 height 14
type input "[DATE]"
click at [436, 149] on input "11:12" at bounding box center [481, 146] width 101 height 31
type input "00:00"
click at [613, 55] on span at bounding box center [606, 53] width 16 height 16
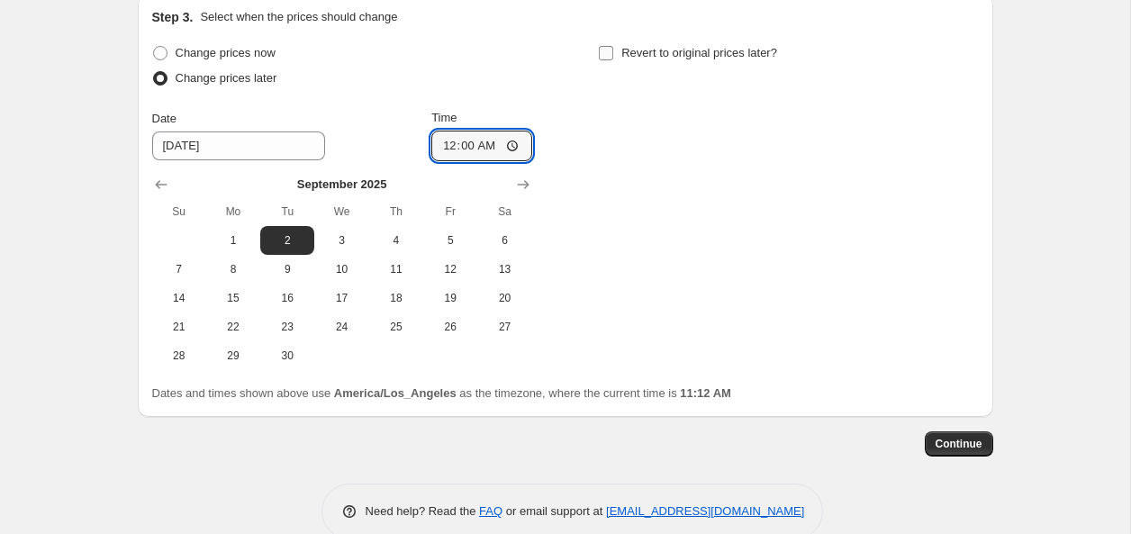
click at [613, 55] on input "Revert to original prices later?" at bounding box center [606, 53] width 14 height 14
checkbox input "true"
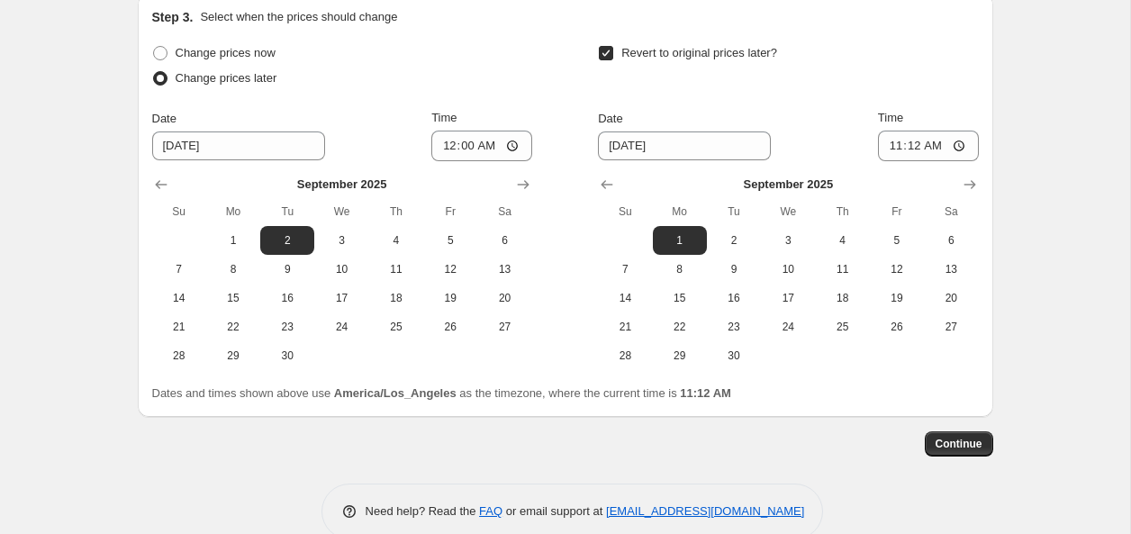
drag, startPoint x: 633, startPoint y: 269, endPoint x: 647, endPoint y: 250, distance: 23.2
click at [633, 268] on span "7" at bounding box center [625, 269] width 40 height 14
type input "[DATE]"
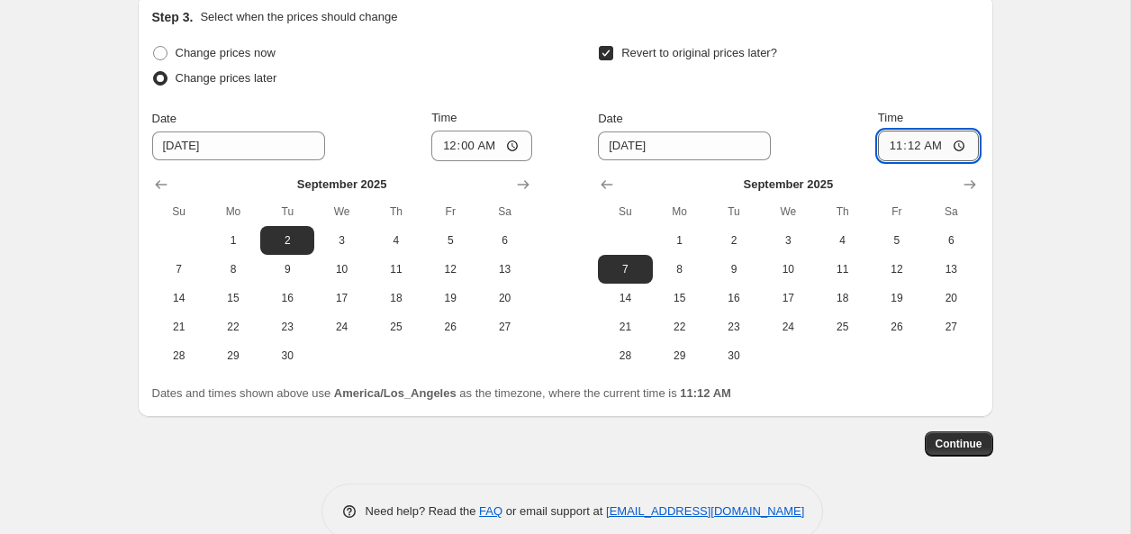
click at [909, 150] on input "11:12" at bounding box center [928, 146] width 101 height 31
type input "23:59"
click at [949, 442] on span "Continue" at bounding box center [959, 444] width 47 height 14
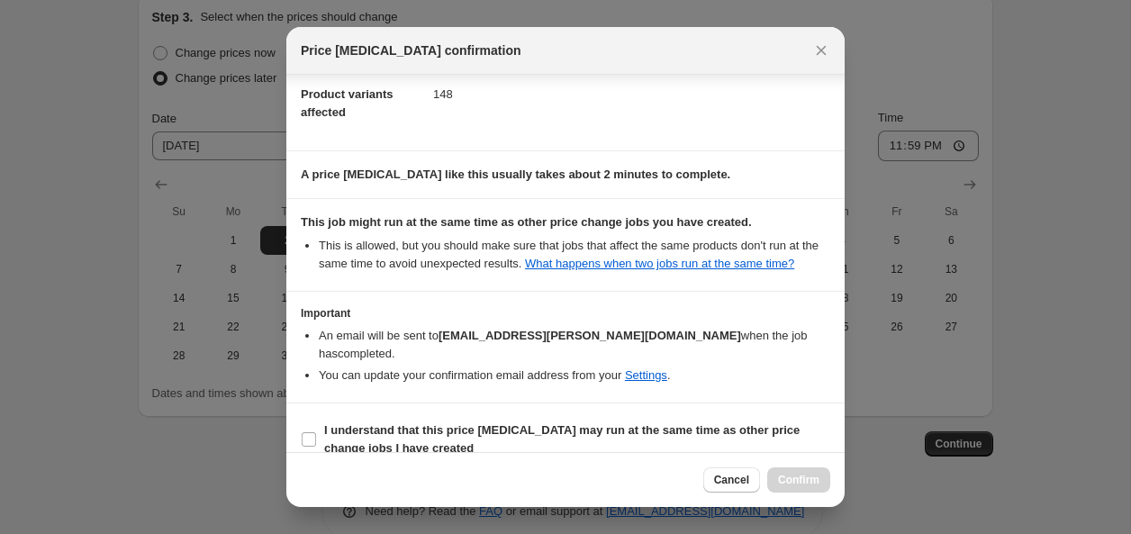
scroll to position [125, 0]
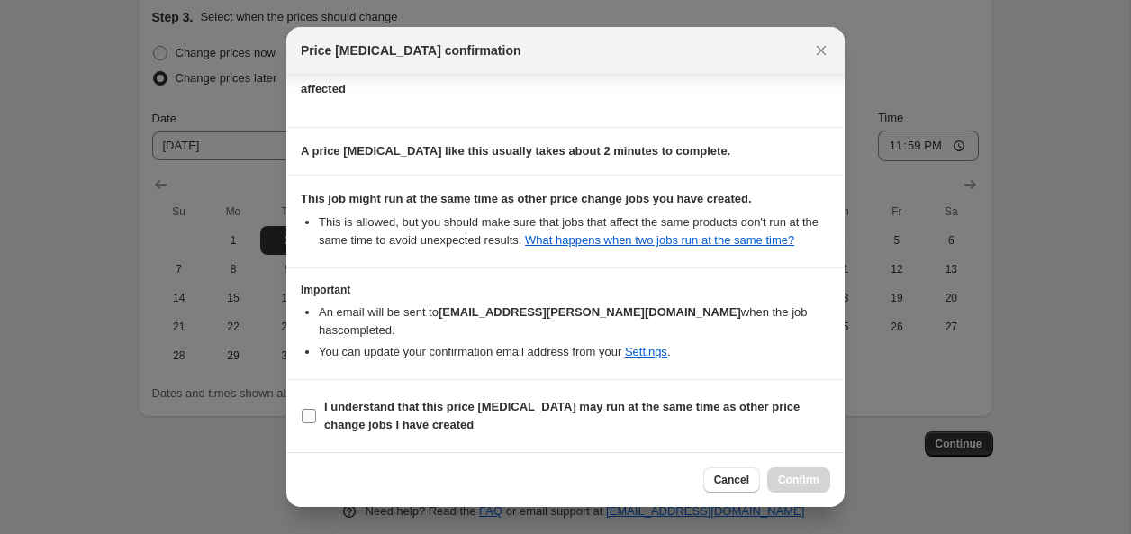
drag, startPoint x: 303, startPoint y: 423, endPoint x: 328, endPoint y: 424, distance: 25.2
click at [303, 423] on label "I understand that this price [MEDICAL_DATA] may run at the same time as other p…" at bounding box center [565, 415] width 529 height 43
click at [303, 423] on input "I understand that this price [MEDICAL_DATA] may run at the same time as other p…" at bounding box center [309, 416] width 14 height 14
checkbox input "true"
click at [789, 476] on span "Confirm" at bounding box center [798, 480] width 41 height 14
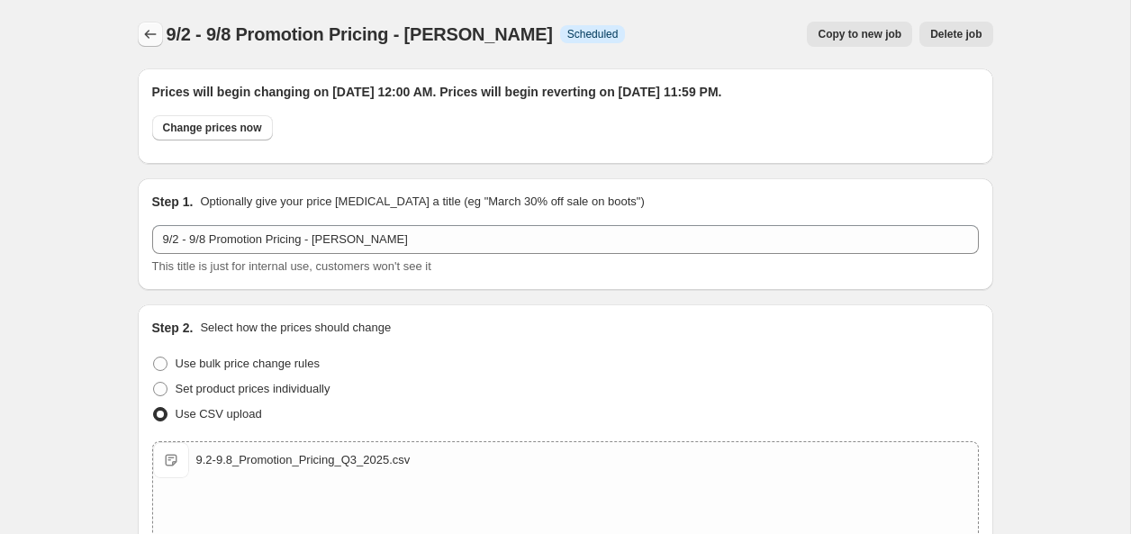
click at [138, 34] on button "Price change jobs" at bounding box center [150, 34] width 25 height 25
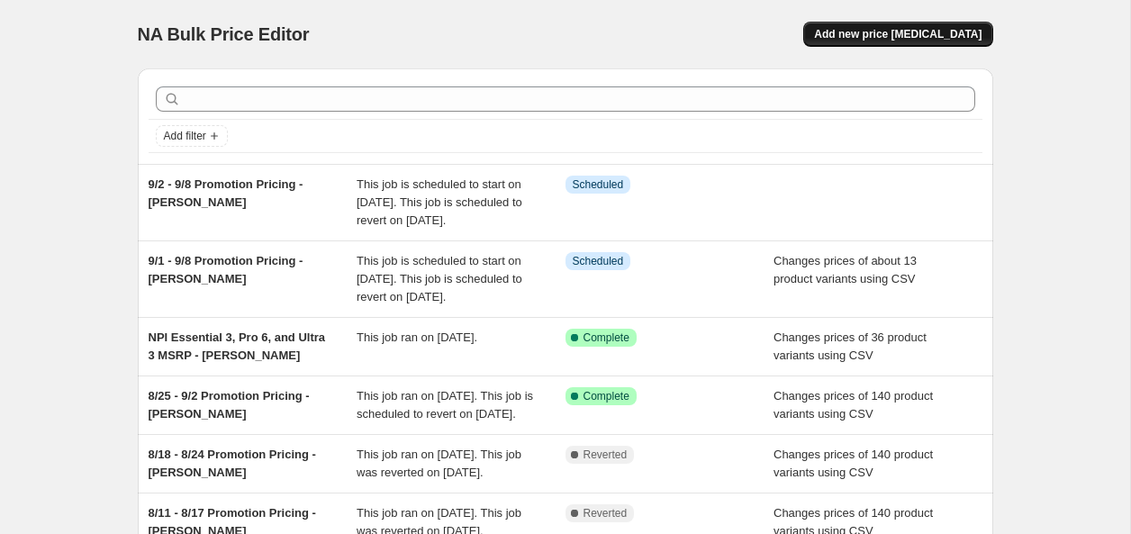
click at [947, 31] on span "Add new price [MEDICAL_DATA]" at bounding box center [897, 34] width 167 height 14
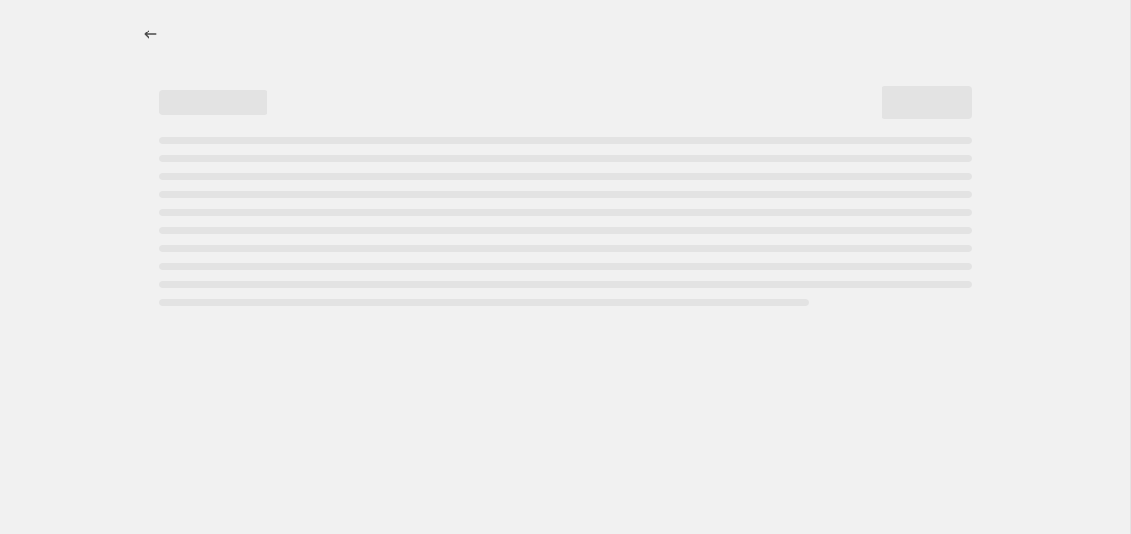
select select "percentage"
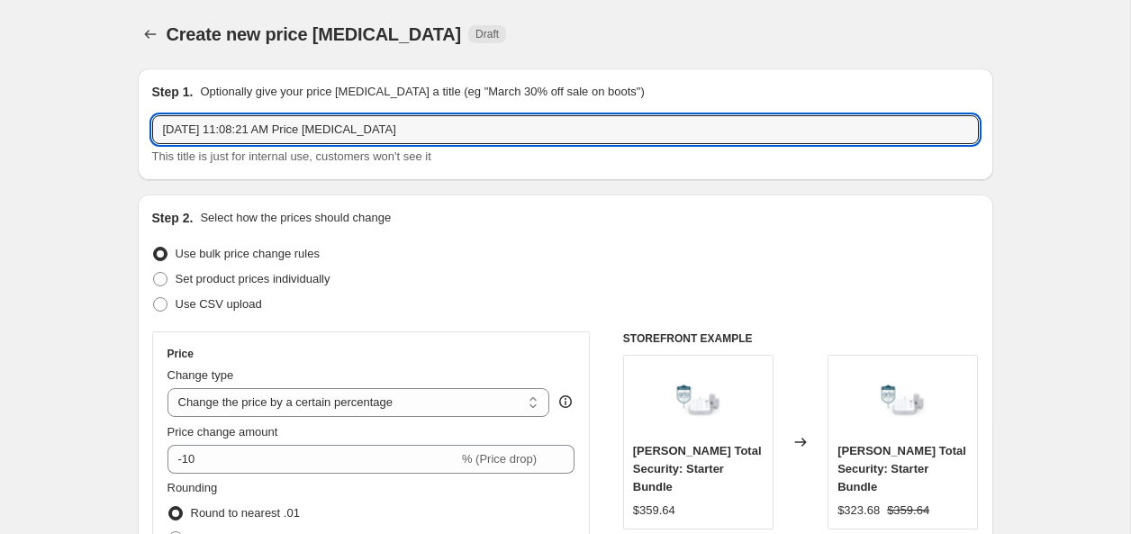
drag, startPoint x: 421, startPoint y: 129, endPoint x: 110, endPoint y: 115, distance: 311.9
paste input "9/1 - 9/8 Promotion Pricing - [PERSON_NAME] Info"
click at [178, 133] on input "9/1 - 9/8 Promotion Pricing - [PERSON_NAME] Info" at bounding box center [565, 129] width 827 height 29
drag, startPoint x: 375, startPoint y: 129, endPoint x: 496, endPoint y: 139, distance: 122.0
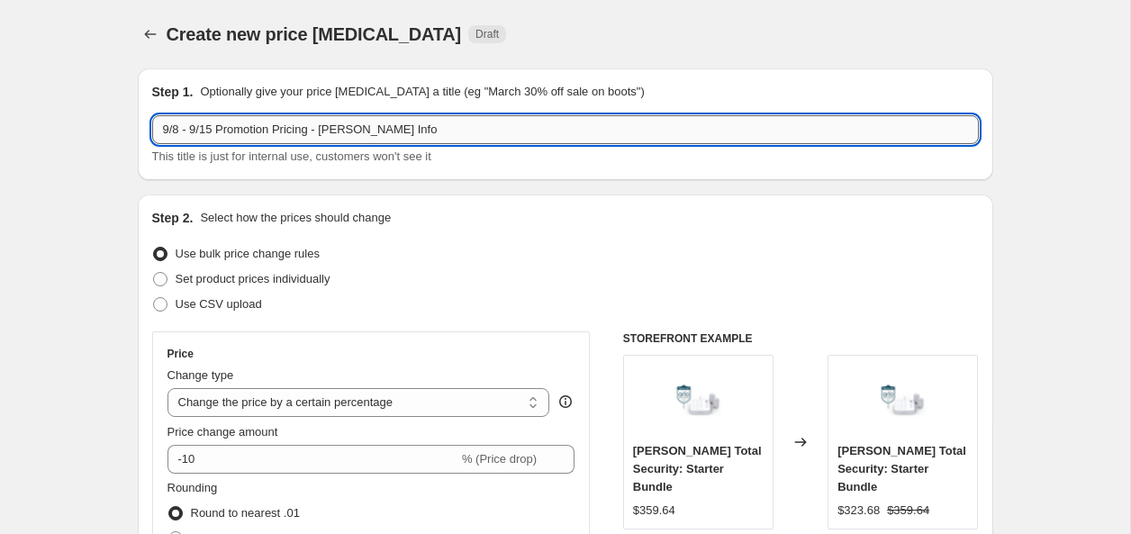
click at [496, 139] on input "9/8 - 9/15 Promotion Pricing - [PERSON_NAME] Info" at bounding box center [565, 129] width 827 height 29
drag, startPoint x: 439, startPoint y: 130, endPoint x: -59, endPoint y: 108, distance: 498.4
click at [0, 108] on html "Home Settings Plans Skip to content Create new price [MEDICAL_DATA]. This page …" at bounding box center [565, 267] width 1131 height 534
type input "9/8 - 9/15 Promotion Pricing - [PERSON_NAME]"
click at [194, 303] on span "Use CSV upload" at bounding box center [219, 304] width 86 height 14
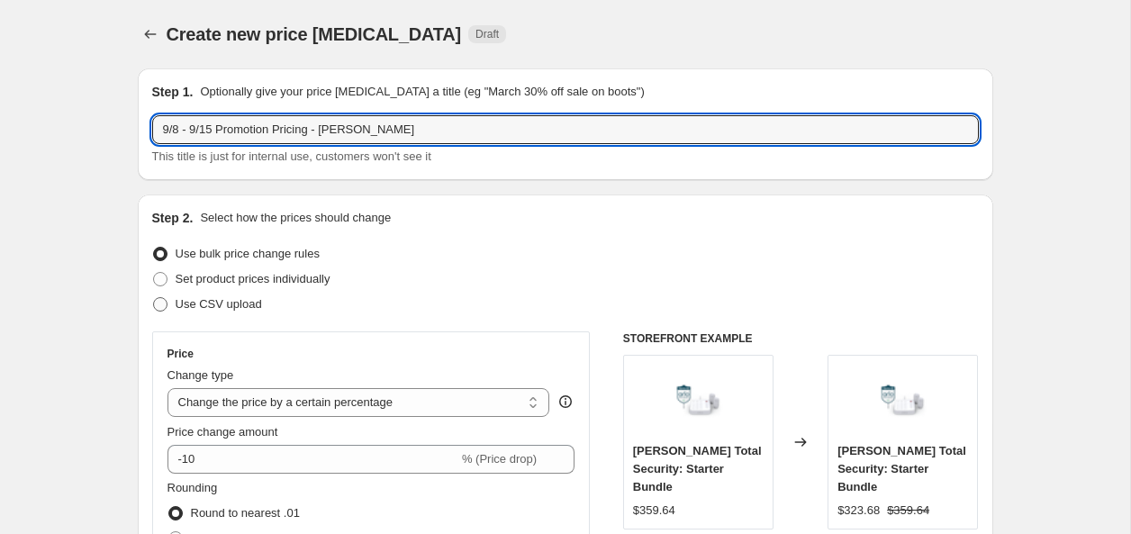
click at [154, 298] on input "Use CSV upload" at bounding box center [153, 297] width 1 height 1
radio input "true"
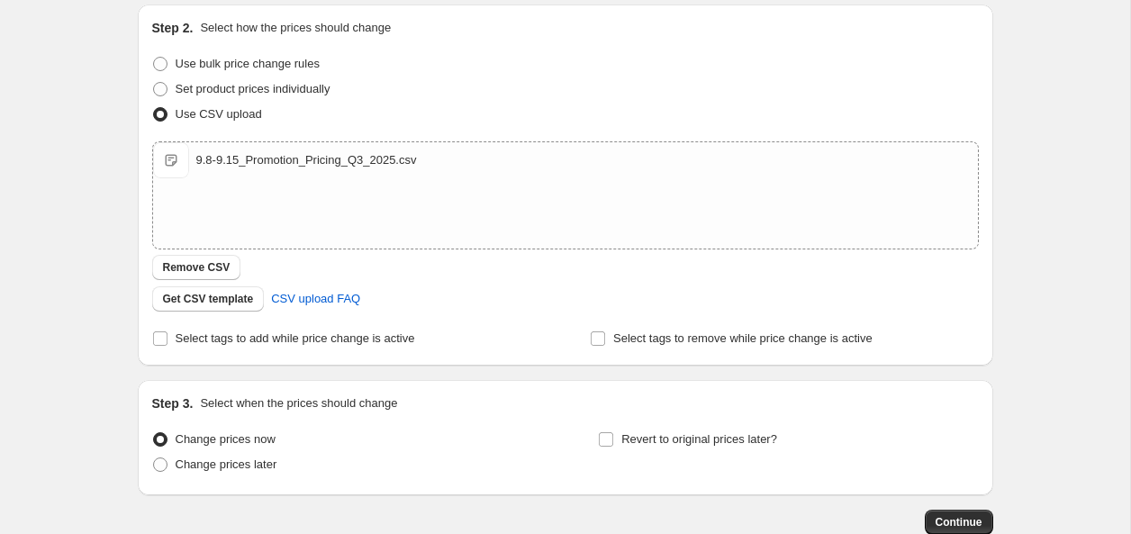
scroll to position [301, 0]
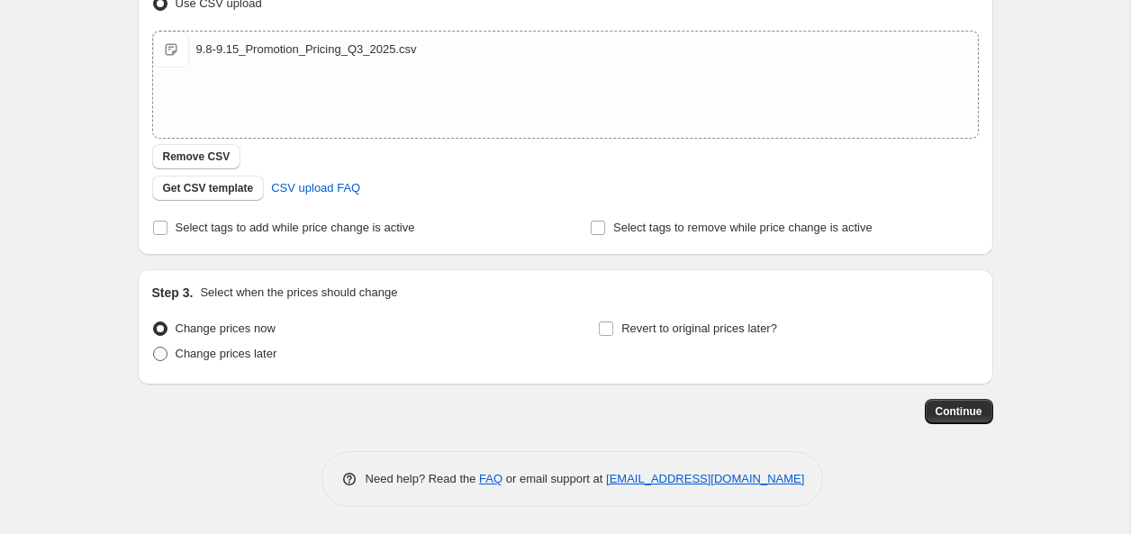
click at [240, 353] on span "Change prices later" at bounding box center [227, 354] width 102 height 14
click at [154, 348] on input "Change prices later" at bounding box center [153, 347] width 1 height 1
radio input "true"
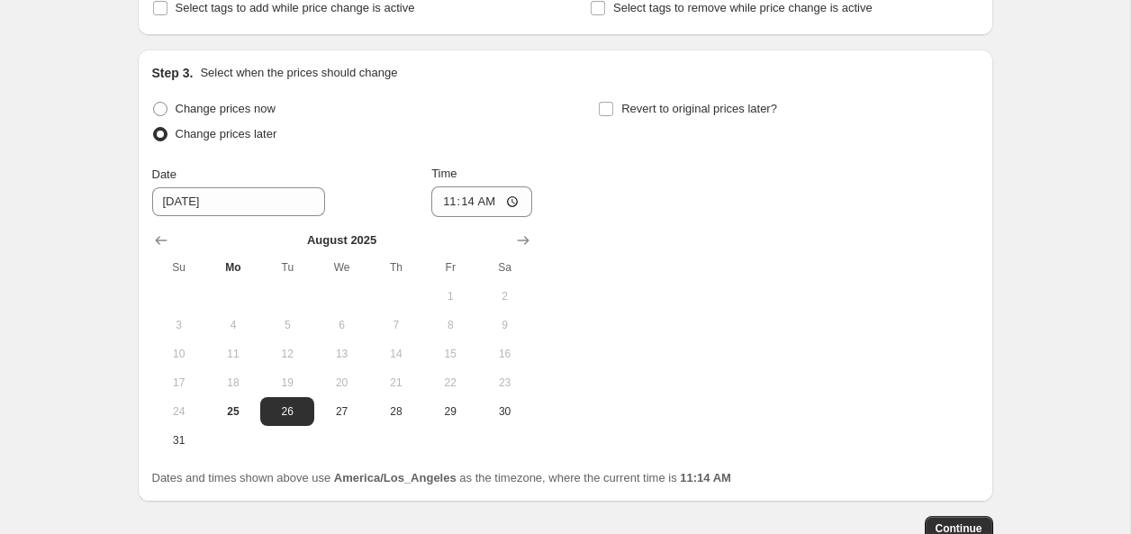
scroll to position [524, 0]
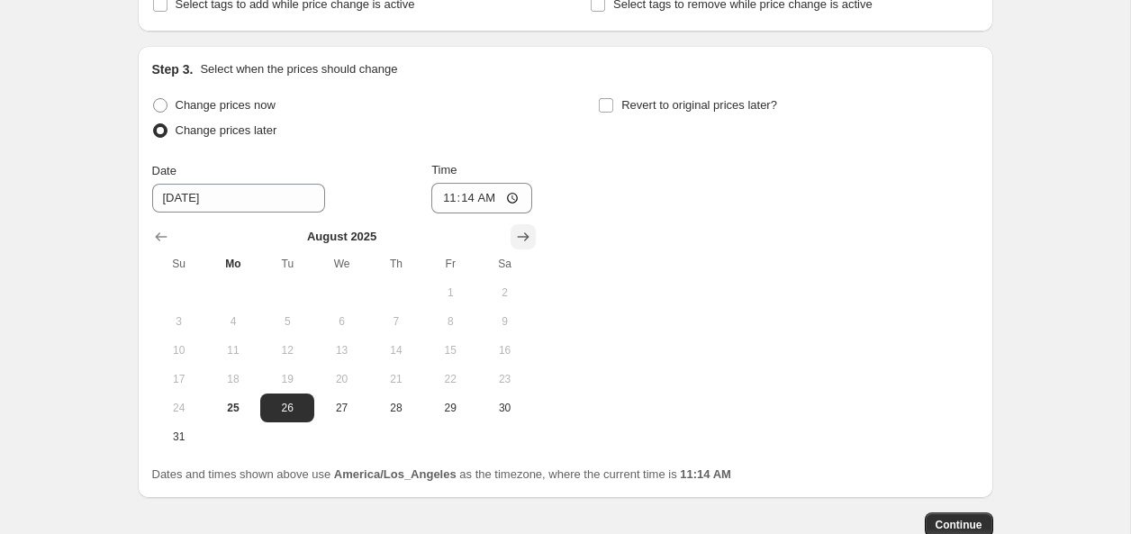
click at [512, 240] on button "Show next month, September 2025" at bounding box center [523, 236] width 25 height 25
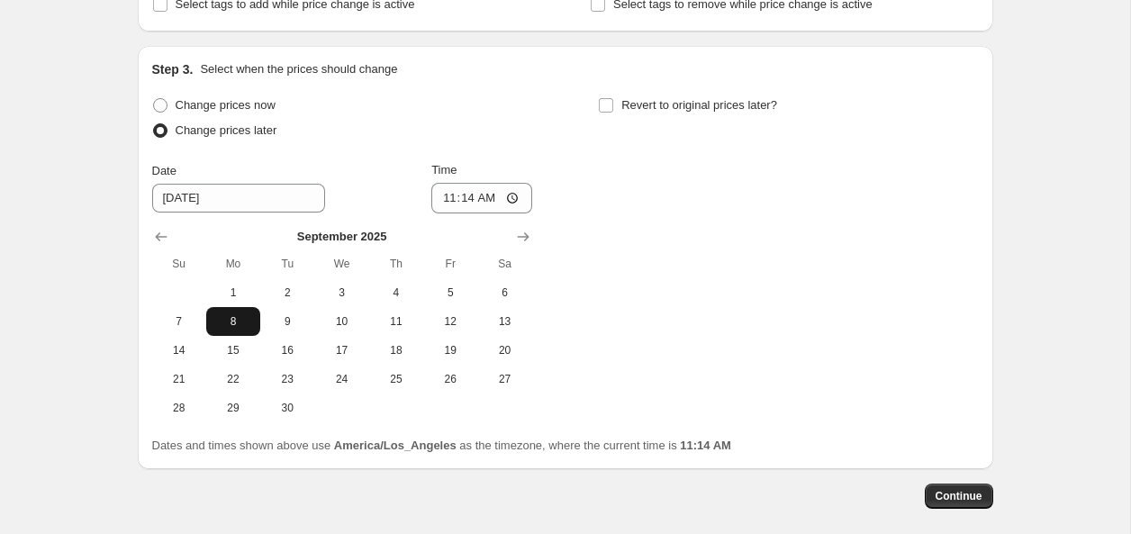
drag, startPoint x: 228, startPoint y: 318, endPoint x: 235, endPoint y: 311, distance: 10.2
click at [228, 318] on span "8" at bounding box center [233, 321] width 40 height 14
type input "[DATE]"
click at [436, 201] on input "11:14" at bounding box center [481, 198] width 101 height 31
click at [464, 201] on input "00:14" at bounding box center [481, 198] width 101 height 31
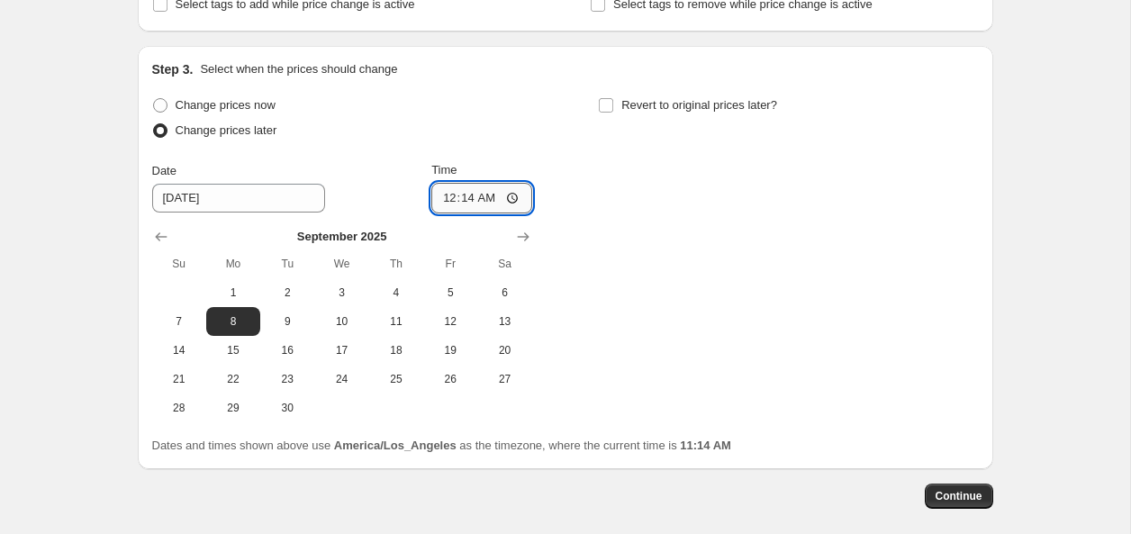
type input "00:00"
click at [604, 105] on input "Revert to original prices later?" at bounding box center [606, 105] width 14 height 14
checkbox input "true"
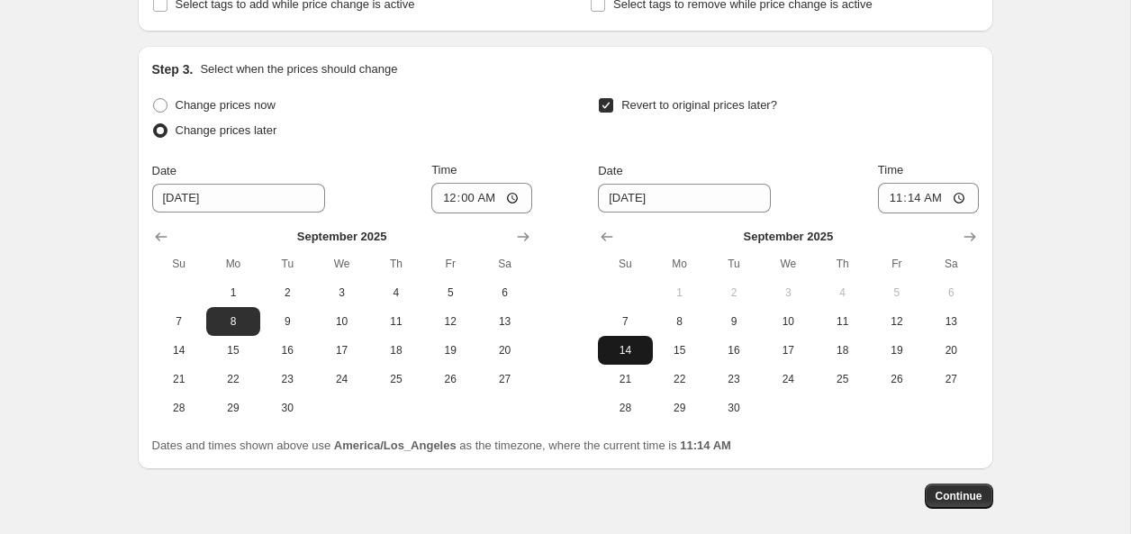
click at [635, 339] on button "14" at bounding box center [625, 350] width 54 height 29
type input "[DATE]"
click at [909, 197] on input "11:14" at bounding box center [928, 198] width 101 height 31
type input "23:59"
click at [964, 499] on span "Continue" at bounding box center [959, 496] width 47 height 14
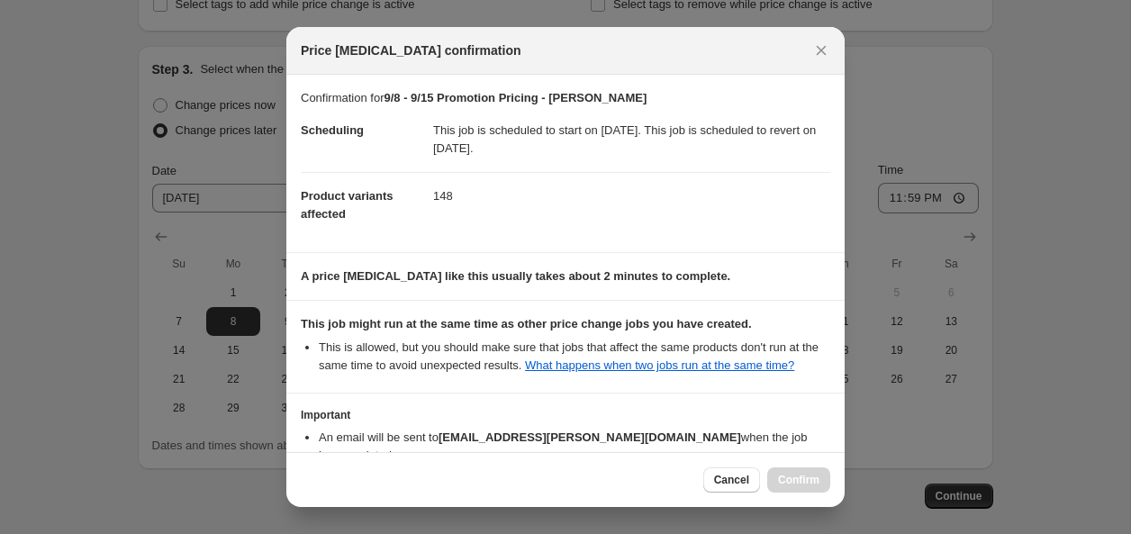
scroll to position [125, 0]
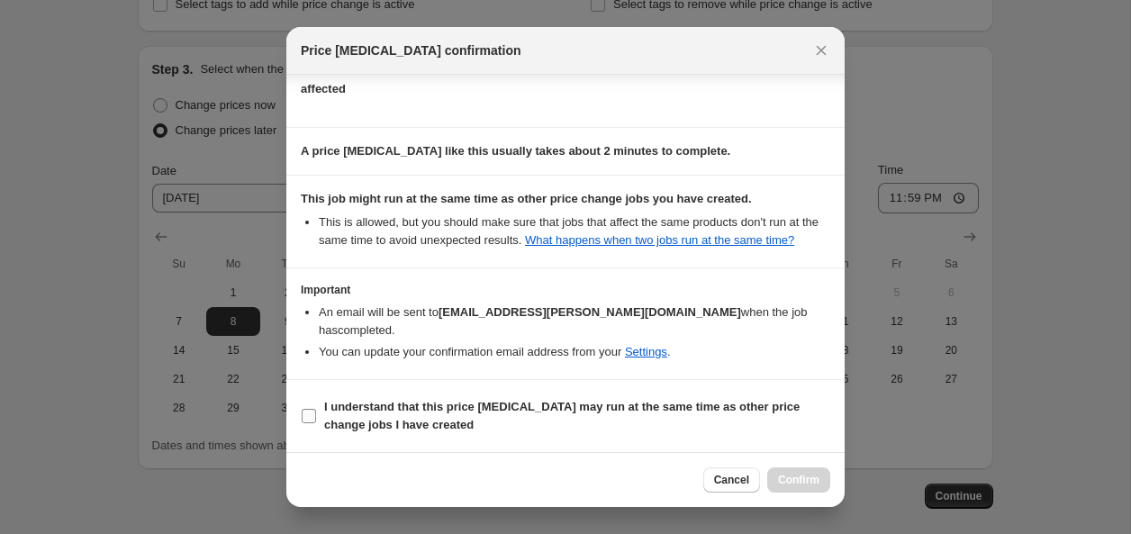
click at [385, 413] on span "I understand that this price [MEDICAL_DATA] may run at the same time as other p…" at bounding box center [577, 416] width 506 height 36
click at [316, 413] on input "I understand that this price [MEDICAL_DATA] may run at the same time as other p…" at bounding box center [309, 416] width 14 height 14
checkbox input "true"
click at [784, 478] on span "Confirm" at bounding box center [798, 480] width 41 height 14
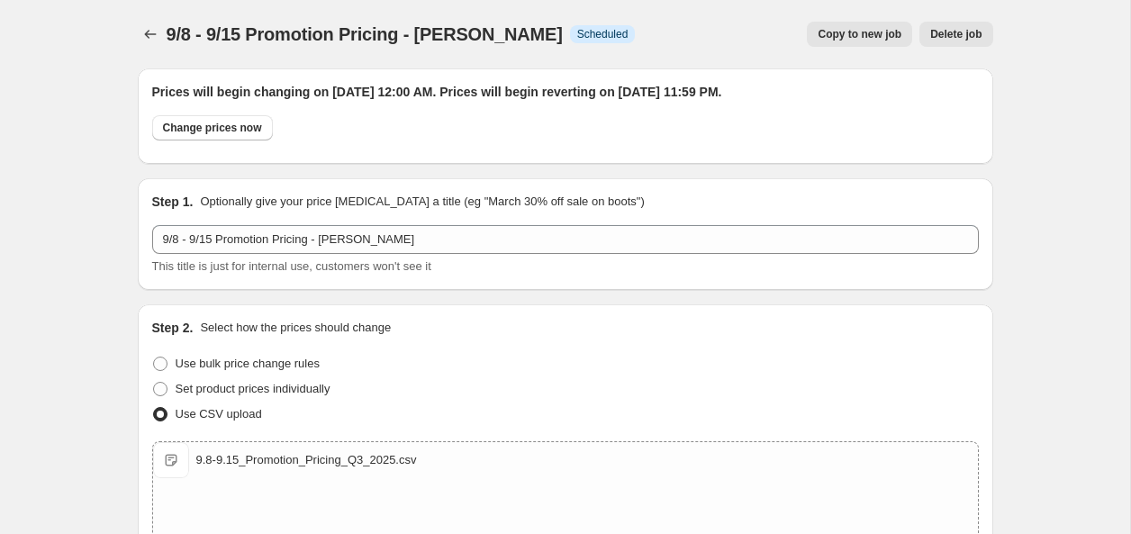
click at [138, 42] on div at bounding box center [152, 34] width 29 height 25
click at [150, 36] on icon "Price change jobs" at bounding box center [150, 34] width 18 height 18
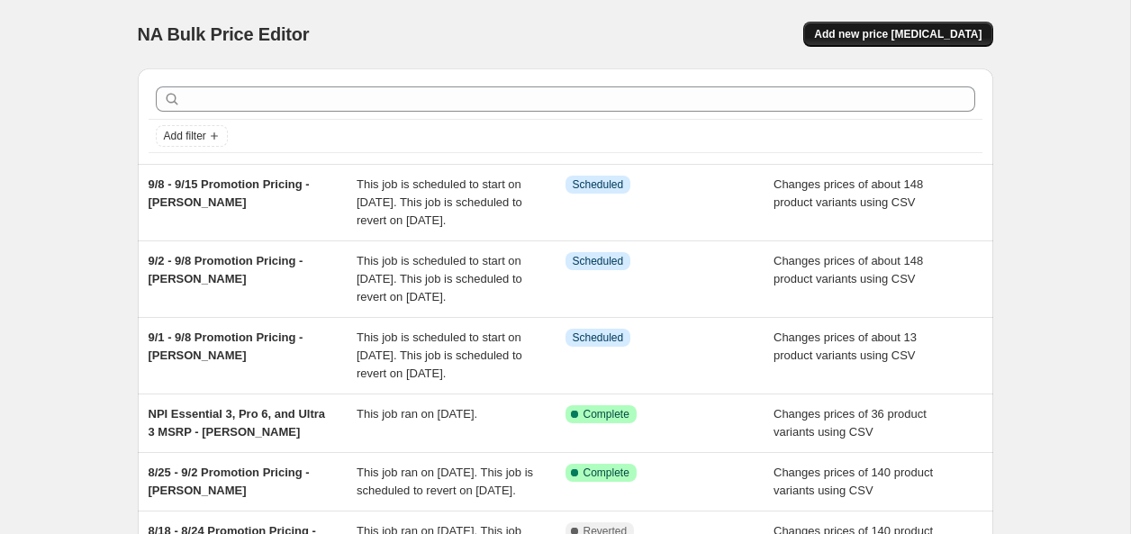
click at [914, 31] on span "Add new price [MEDICAL_DATA]" at bounding box center [897, 34] width 167 height 14
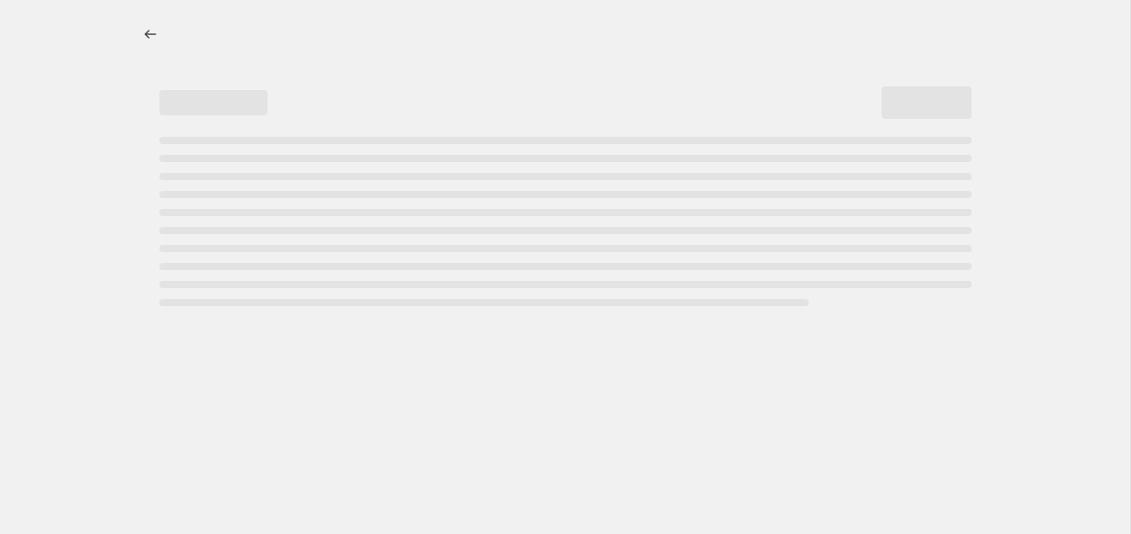
select select "percentage"
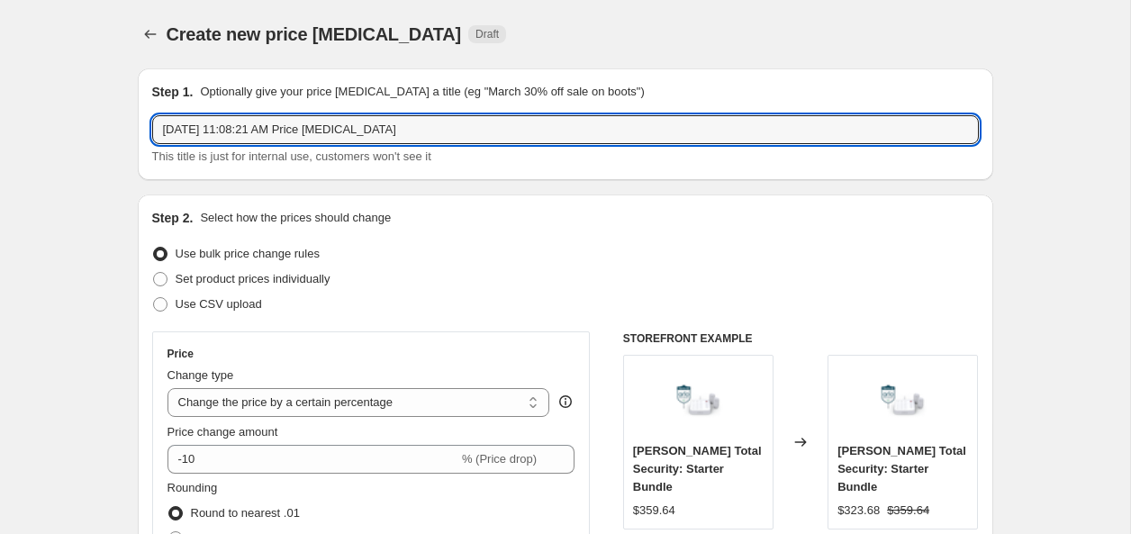
drag, startPoint x: 440, startPoint y: 133, endPoint x: 36, endPoint y: 119, distance: 404.6
paste input "9/8 - 9/15 Promotion Pricing - [PERSON_NAME]"
click at [177, 131] on input "9/8 - 9/15 Promotion Pricing - [PERSON_NAME]" at bounding box center [565, 129] width 827 height 29
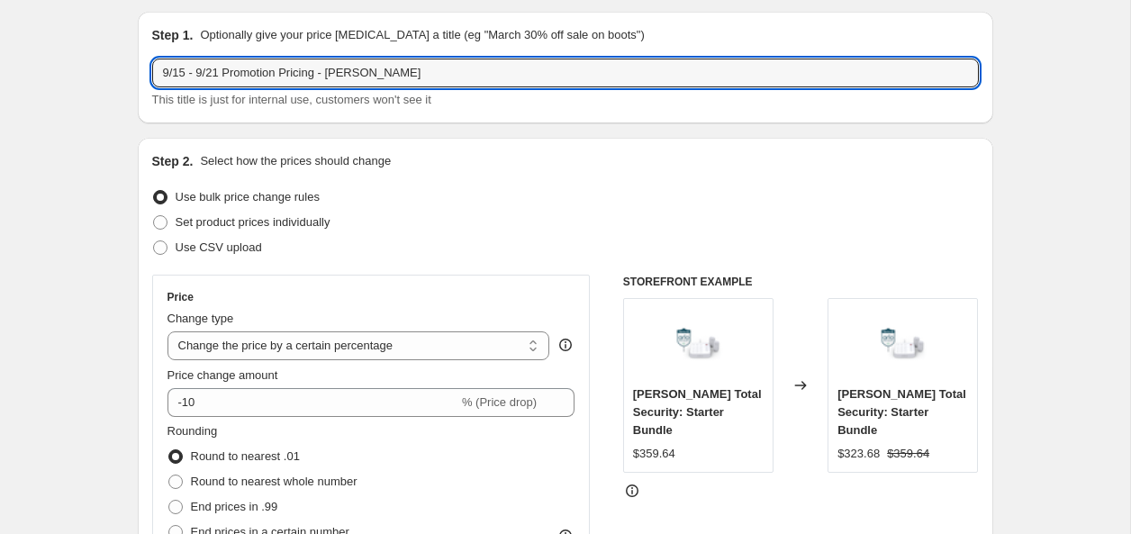
scroll to position [55, 0]
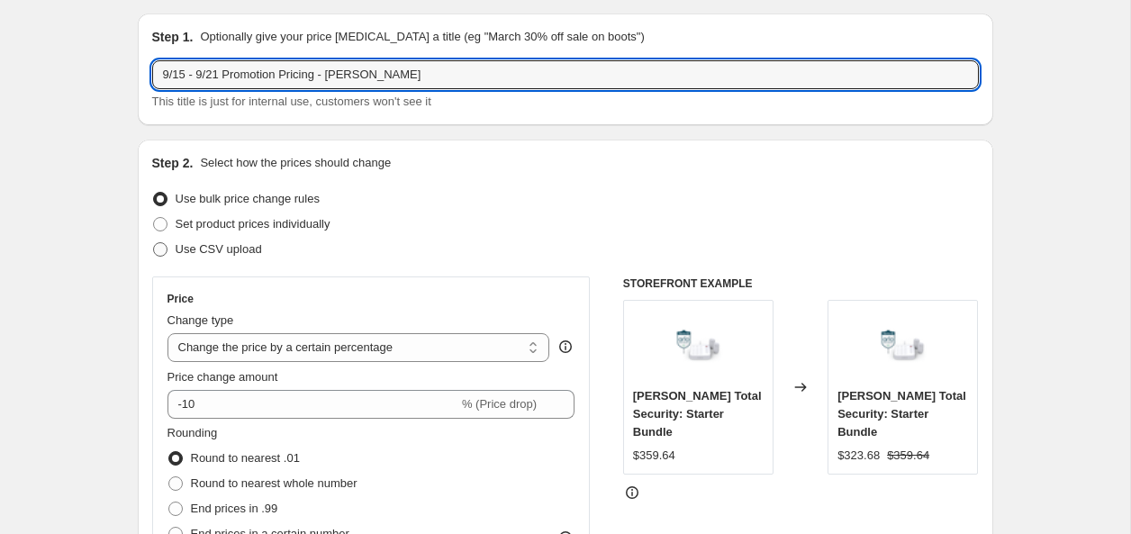
type input "9/15 - 9/21 Promotion Pricing - [PERSON_NAME]"
drag, startPoint x: 216, startPoint y: 250, endPoint x: 206, endPoint y: 248, distance: 10.3
click at [216, 250] on span "Use CSV upload" at bounding box center [219, 249] width 86 height 14
click at [154, 243] on input "Use CSV upload" at bounding box center [153, 242] width 1 height 1
radio input "true"
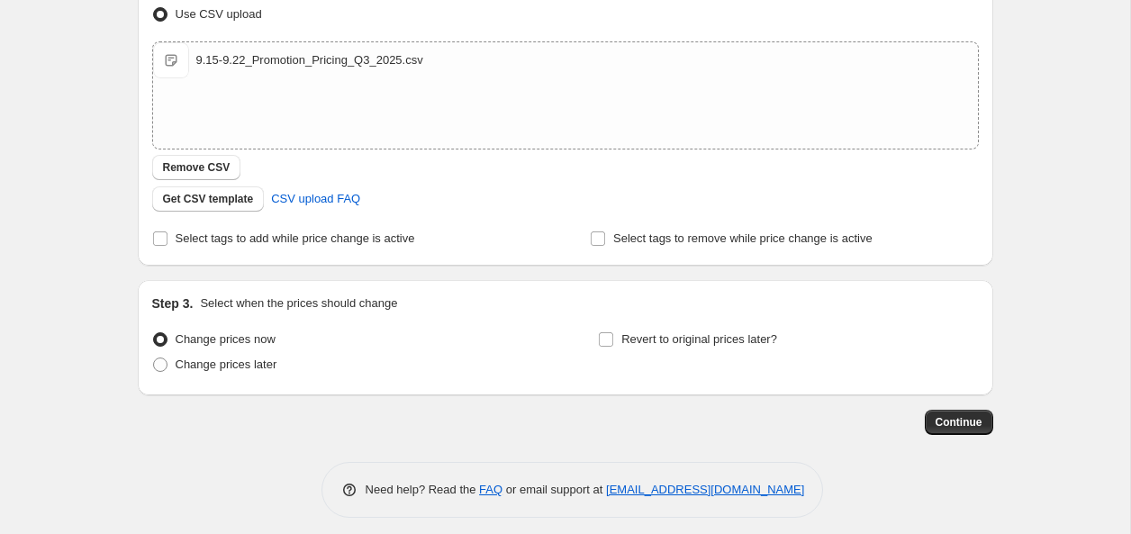
scroll to position [301, 0]
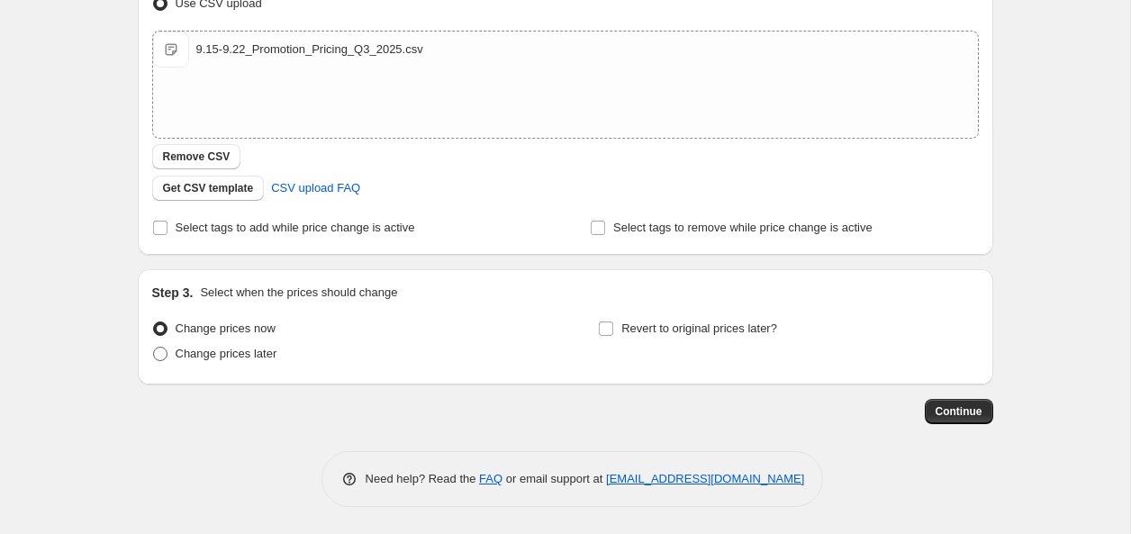
click at [245, 356] on span "Change prices later" at bounding box center [227, 354] width 102 height 14
click at [154, 348] on input "Change prices later" at bounding box center [153, 347] width 1 height 1
radio input "true"
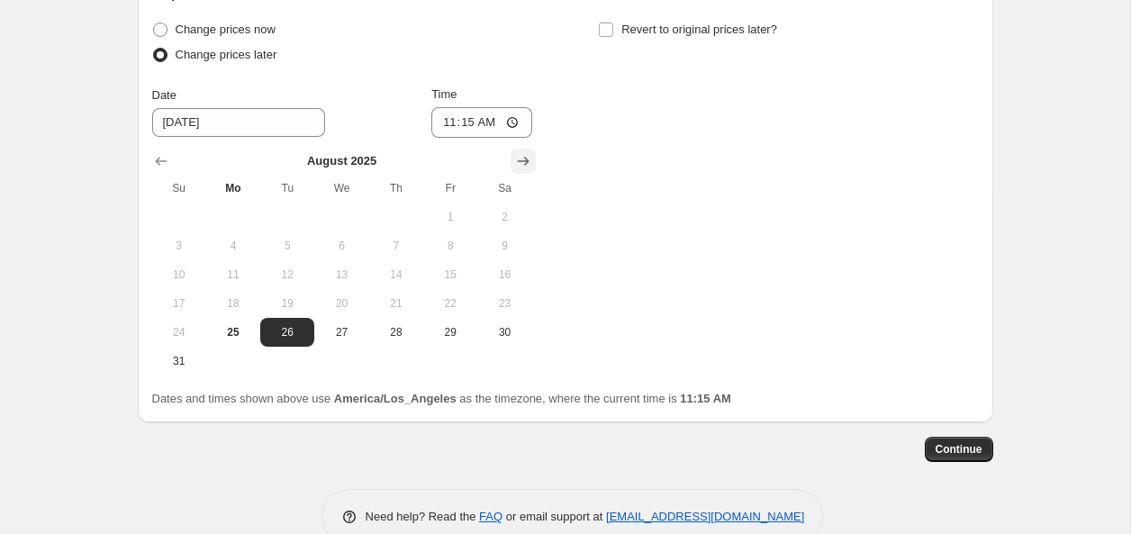
scroll to position [601, 0]
click at [521, 162] on icon "Show next month, September 2025" at bounding box center [523, 160] width 18 height 18
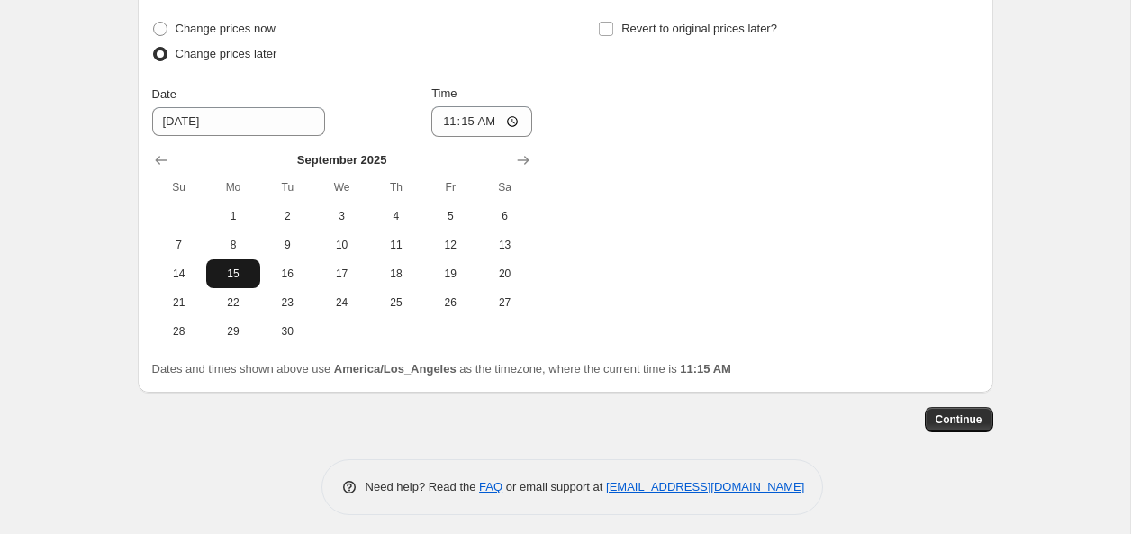
click at [235, 280] on span "15" at bounding box center [233, 274] width 40 height 14
type input "[DATE]"
click at [448, 123] on input "11:15" at bounding box center [481, 121] width 101 height 31
type input "00:00"
click at [610, 31] on input "Revert to original prices later?" at bounding box center [606, 29] width 14 height 14
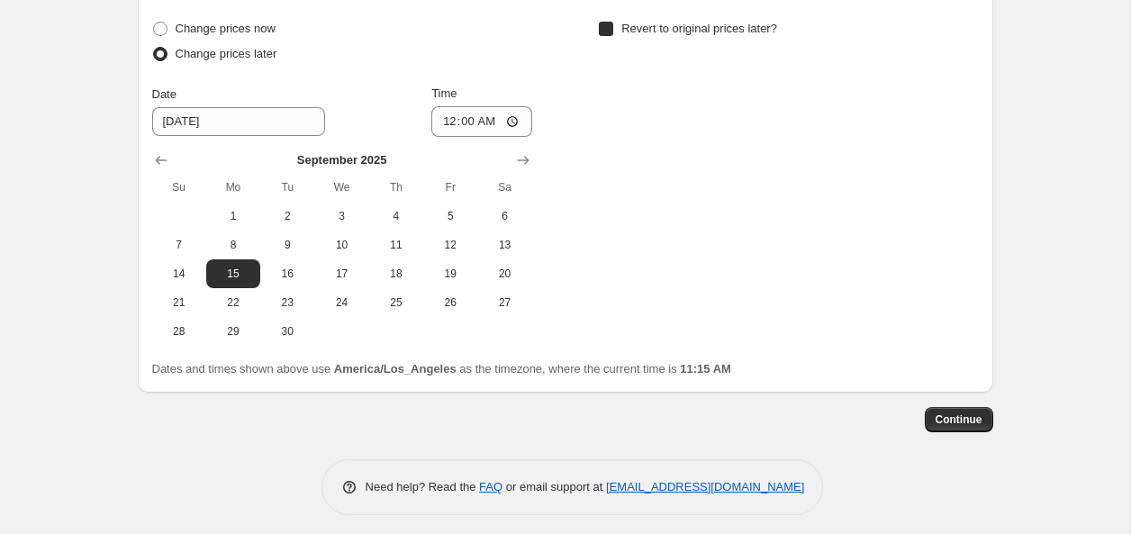
checkbox input "true"
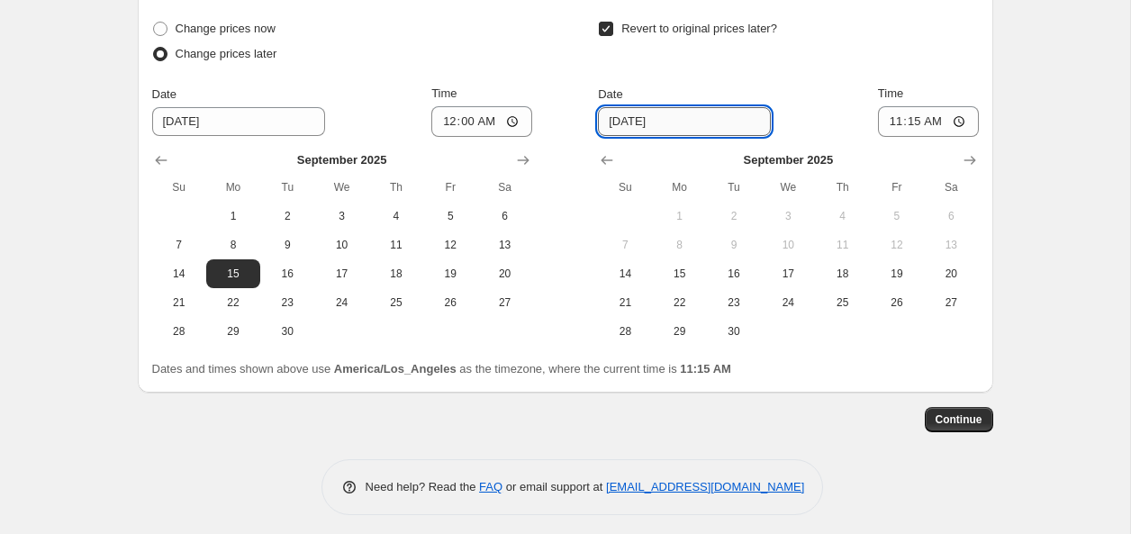
click at [647, 125] on input "[DATE]" at bounding box center [684, 121] width 173 height 29
drag, startPoint x: 625, startPoint y: 305, endPoint x: 728, endPoint y: 261, distance: 112.6
click at [625, 305] on span "21" at bounding box center [625, 302] width 40 height 14
type input "[DATE]"
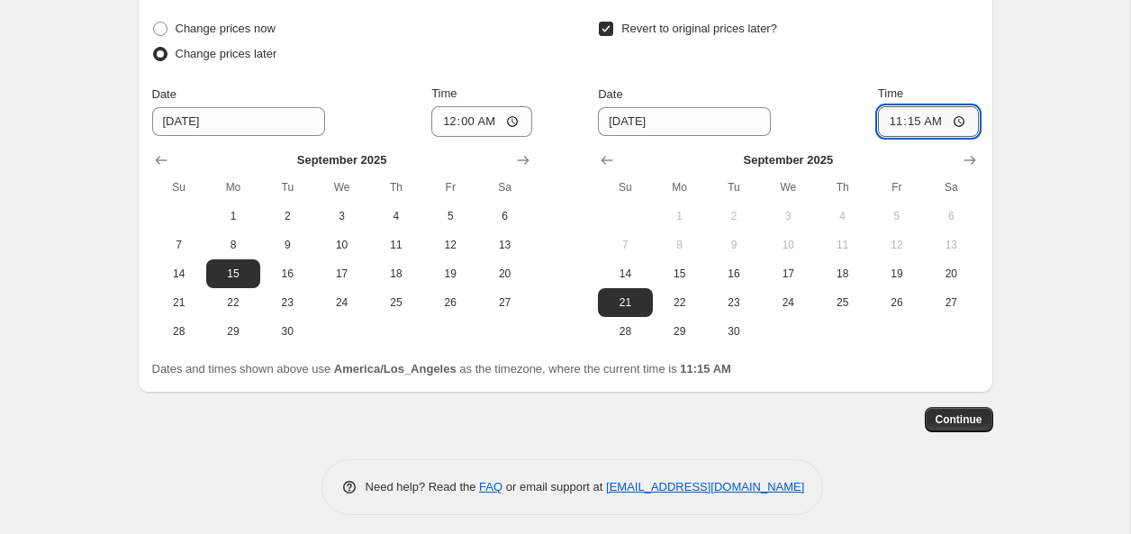
click at [911, 122] on input "11:15" at bounding box center [928, 121] width 101 height 31
type input "23:59"
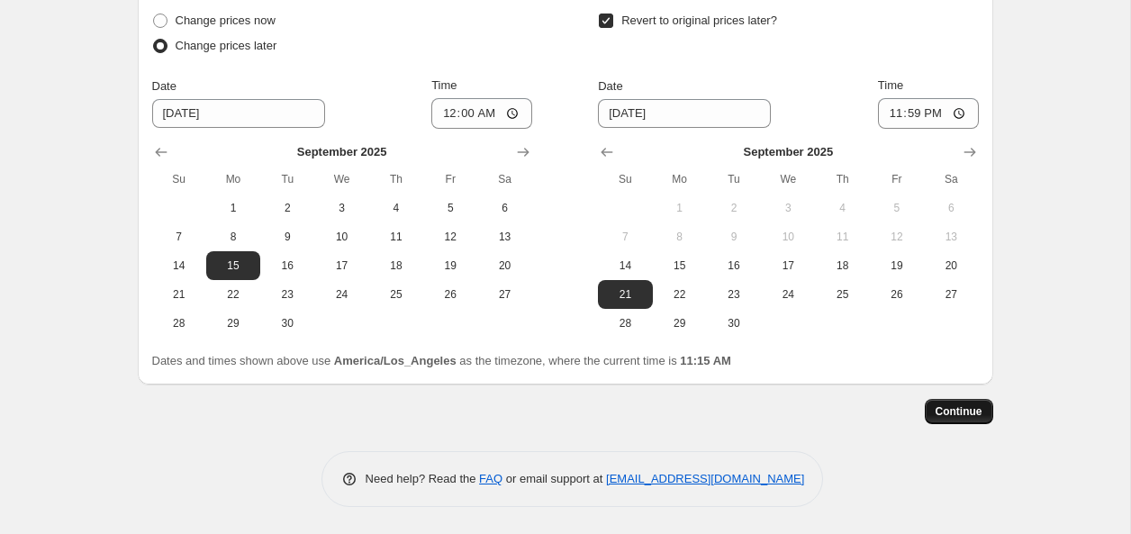
scroll to position [607, 0]
click at [964, 419] on span "Continue" at bounding box center [959, 413] width 47 height 14
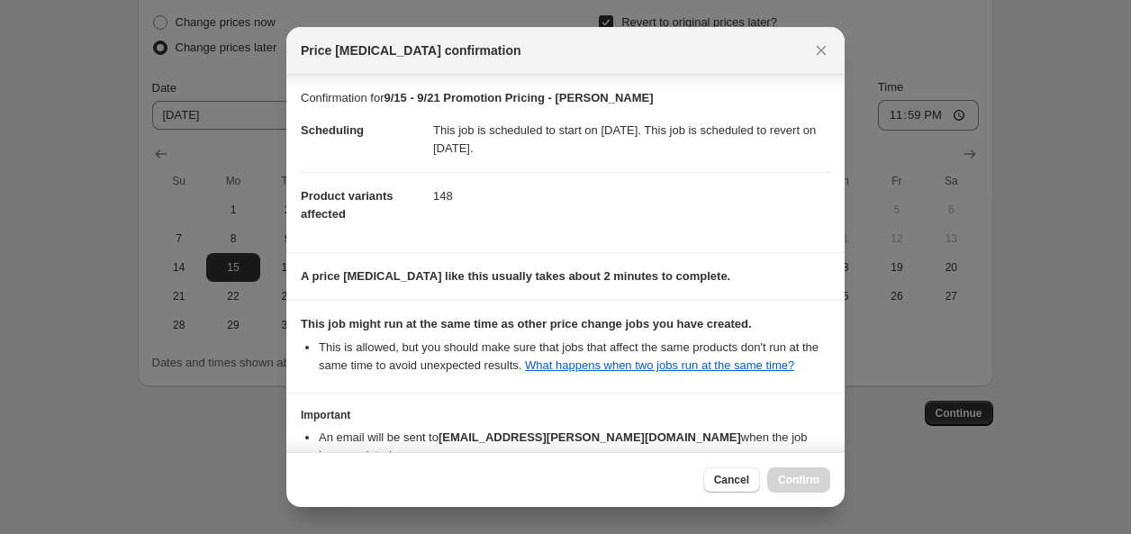
scroll to position [125, 0]
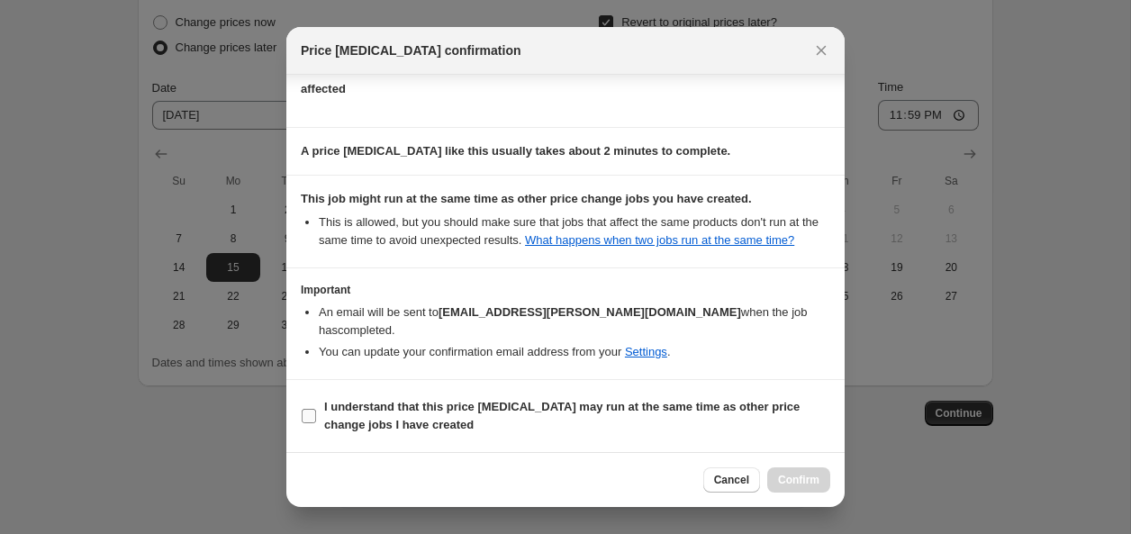
click at [371, 407] on b "I understand that this price [MEDICAL_DATA] may run at the same time as other p…" at bounding box center [561, 416] width 475 height 32
click at [316, 409] on input "I understand that this price [MEDICAL_DATA] may run at the same time as other p…" at bounding box center [309, 416] width 14 height 14
checkbox input "true"
click at [798, 478] on span "Confirm" at bounding box center [798, 480] width 41 height 14
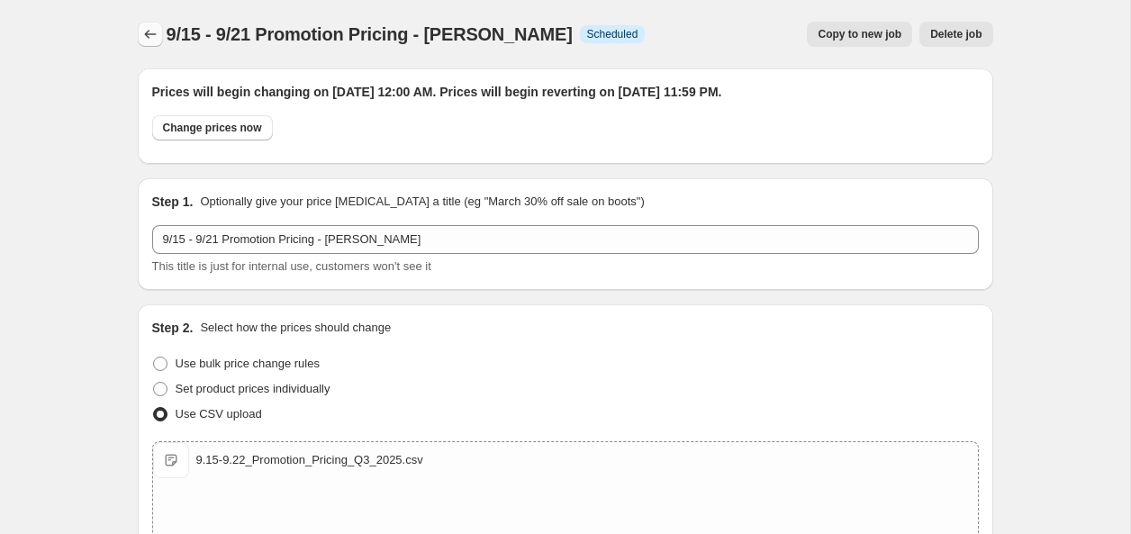
click at [139, 37] on button "Price change jobs" at bounding box center [150, 34] width 25 height 25
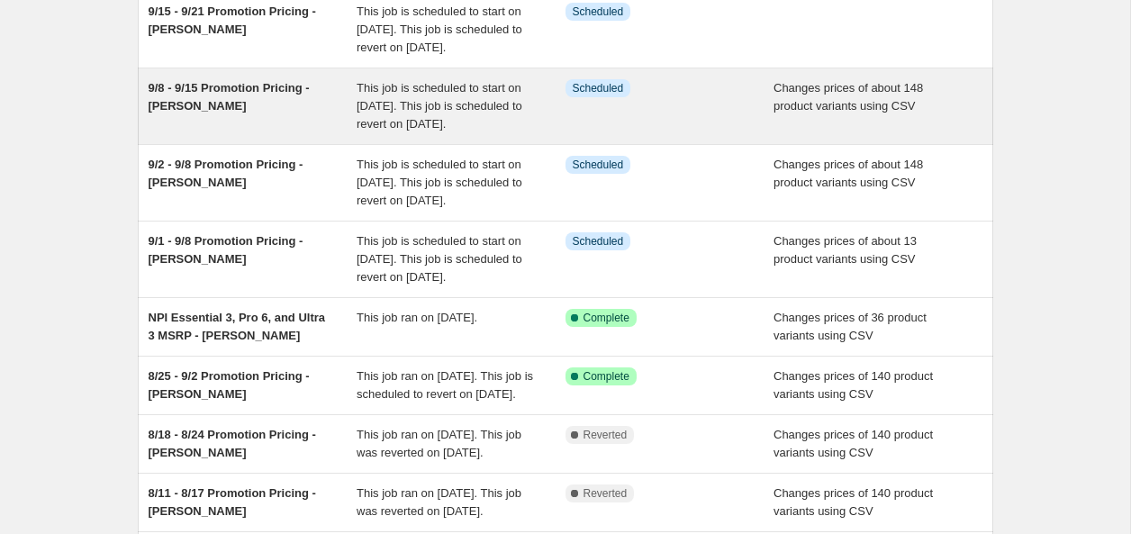
scroll to position [175, 0]
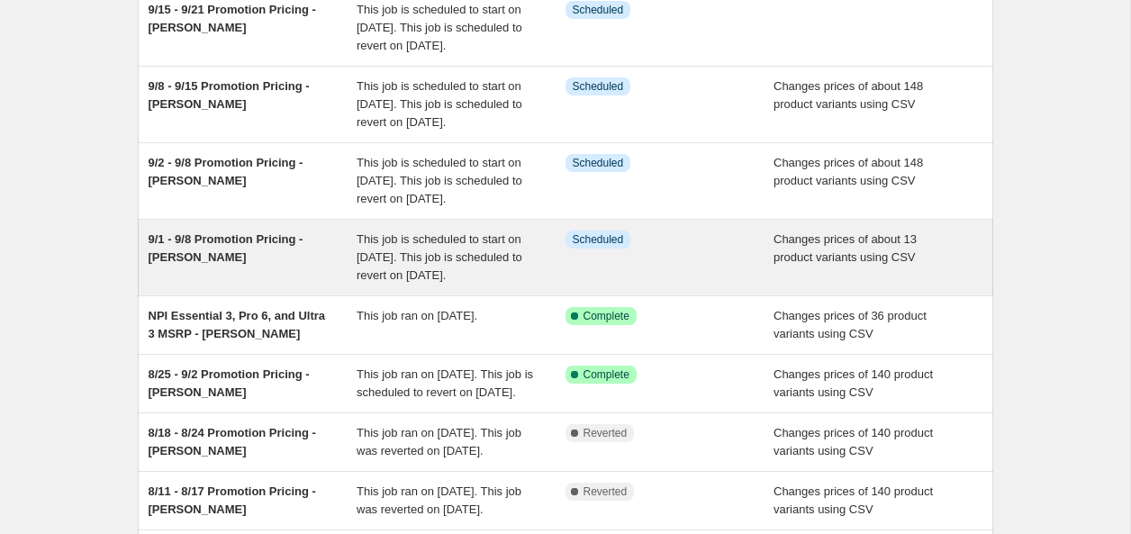
click at [265, 264] on span "9/1 - 9/8 Promotion Pricing - [PERSON_NAME]" at bounding box center [226, 248] width 155 height 32
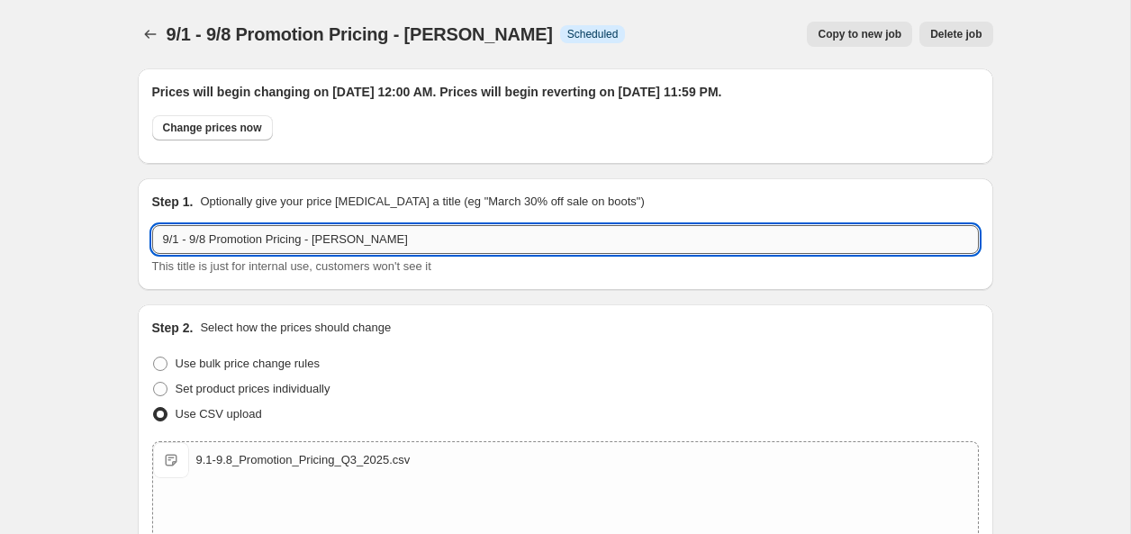
click at [208, 241] on input "9/1 - 9/8 Promotion Pricing - [PERSON_NAME]" at bounding box center [565, 239] width 827 height 29
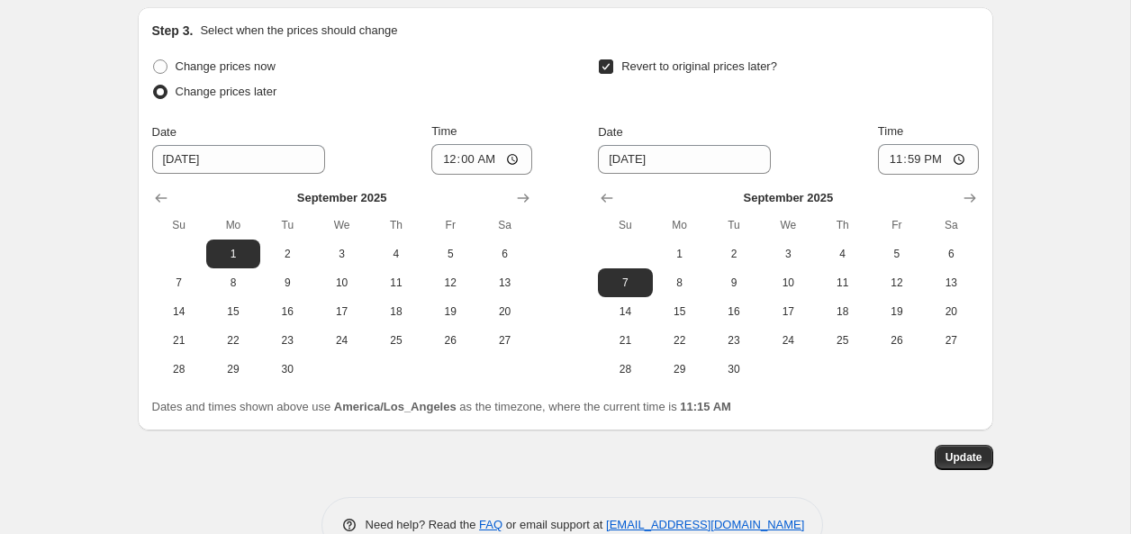
scroll to position [719, 0]
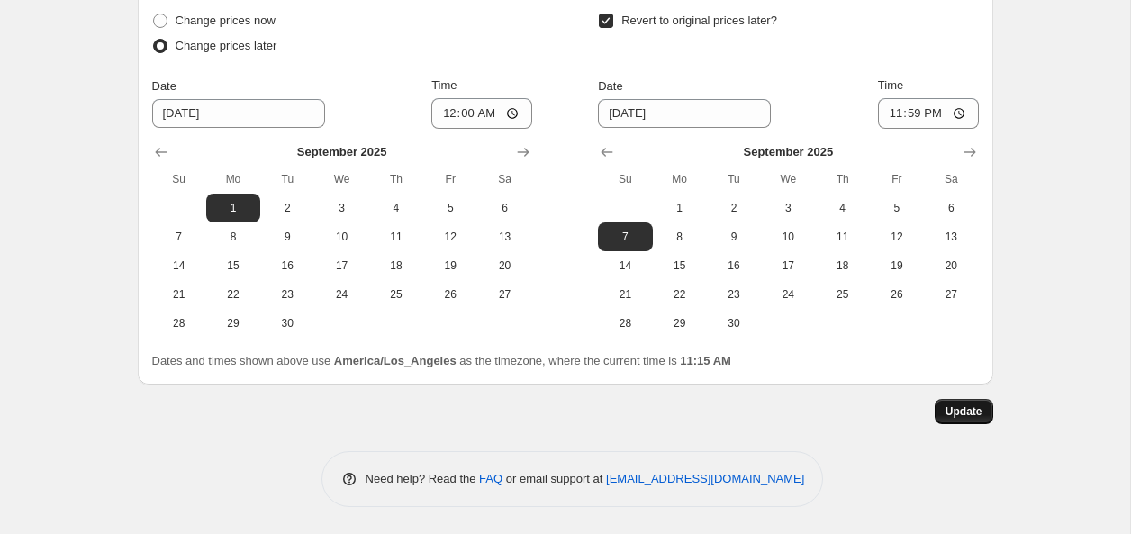
type input "9/1 - 9/7 Promotion Pricing - [PERSON_NAME]"
click at [959, 411] on span "Update" at bounding box center [964, 411] width 37 height 14
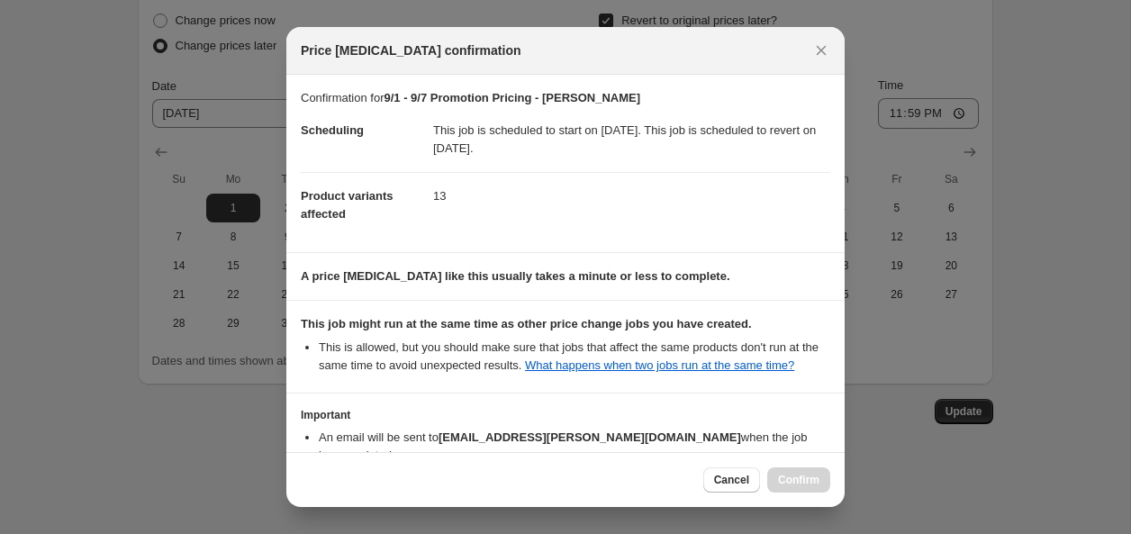
scroll to position [125, 0]
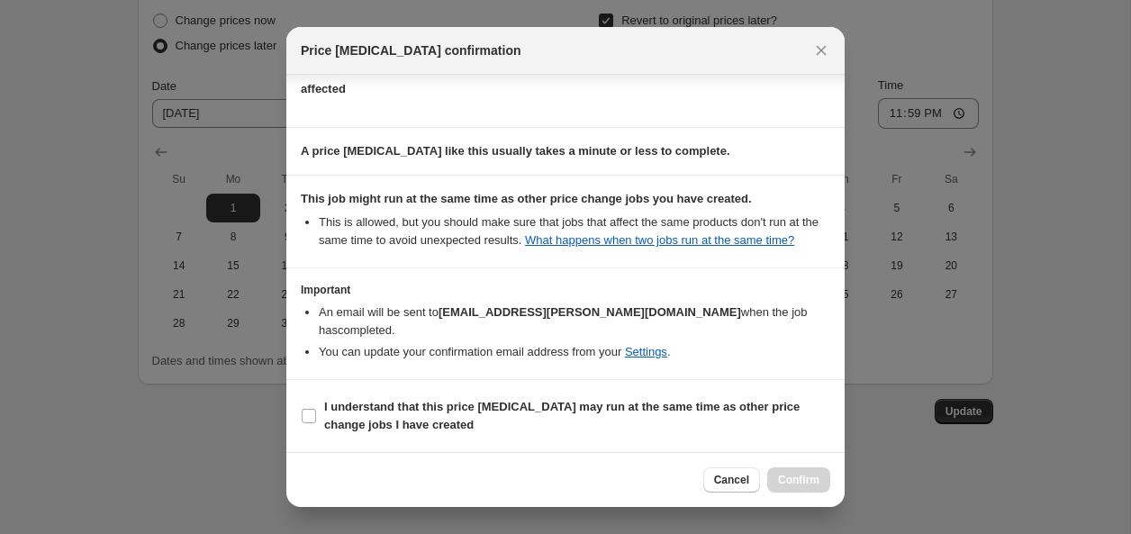
drag, startPoint x: 322, startPoint y: 426, endPoint x: 465, endPoint y: 437, distance: 142.7
click at [322, 426] on label "I understand that this price [MEDICAL_DATA] may run at the same time as other p…" at bounding box center [565, 415] width 529 height 43
click at [316, 423] on input "I understand that this price [MEDICAL_DATA] may run at the same time as other p…" at bounding box center [309, 416] width 14 height 14
checkbox input "true"
click at [795, 477] on span "Confirm" at bounding box center [798, 480] width 41 height 14
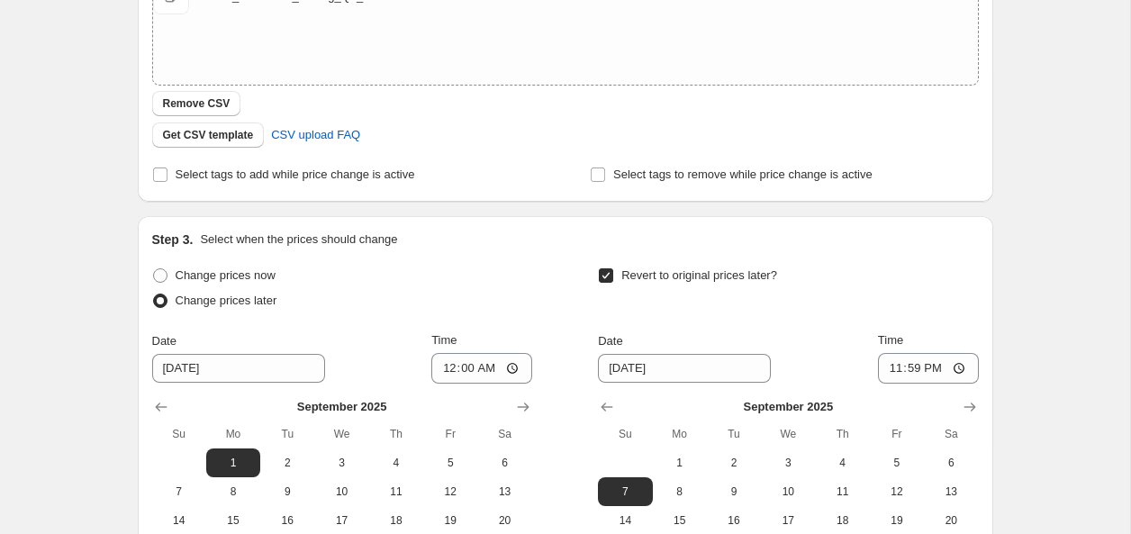
scroll to position [0, 0]
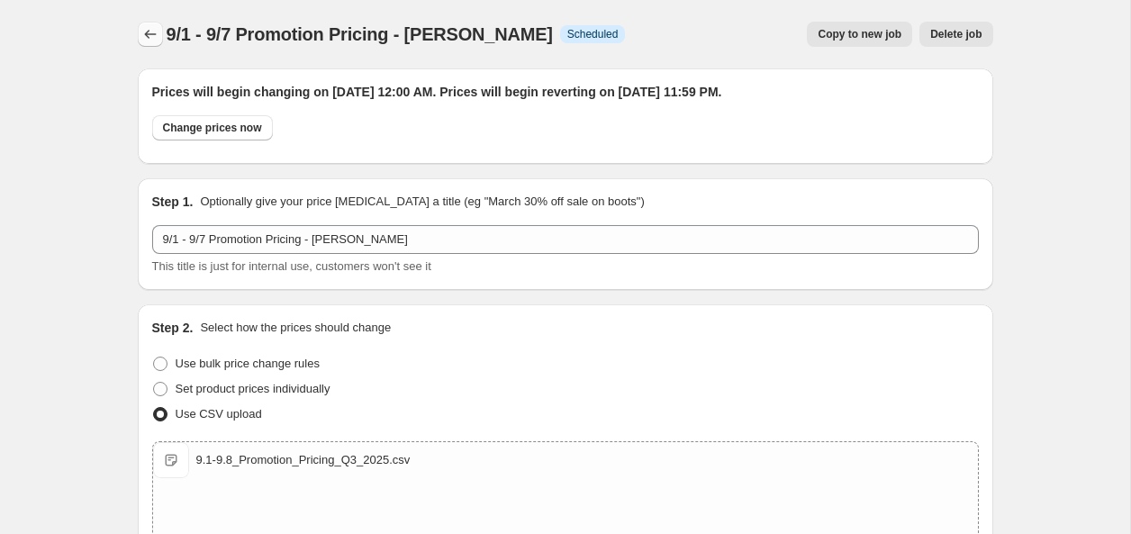
click at [146, 32] on icon "Price change jobs" at bounding box center [150, 34] width 12 height 9
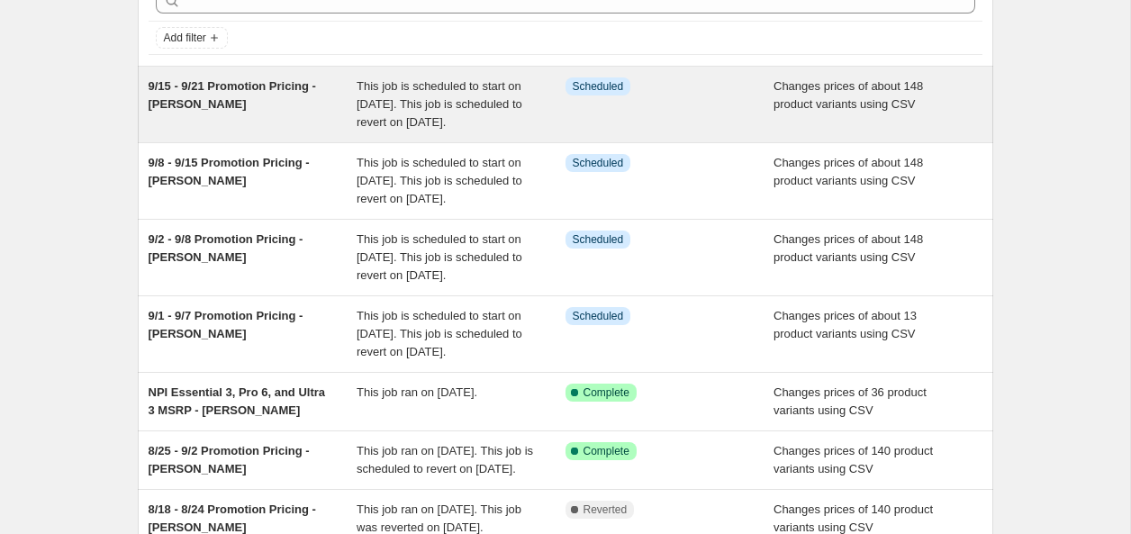
scroll to position [113, 0]
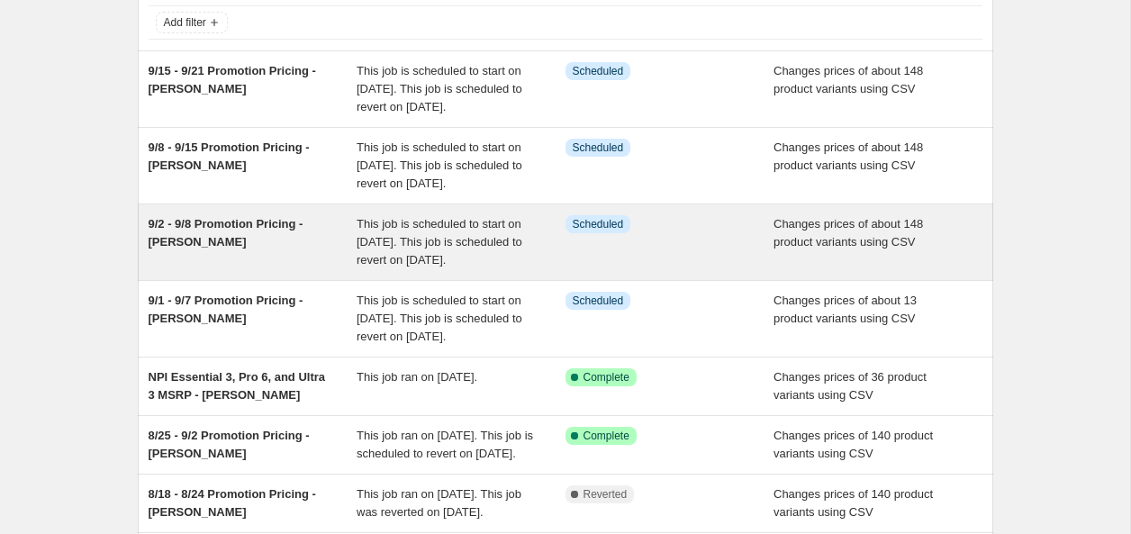
click at [228, 249] on span "9/2 - 9/8 Promotion Pricing - [PERSON_NAME]" at bounding box center [226, 233] width 155 height 32
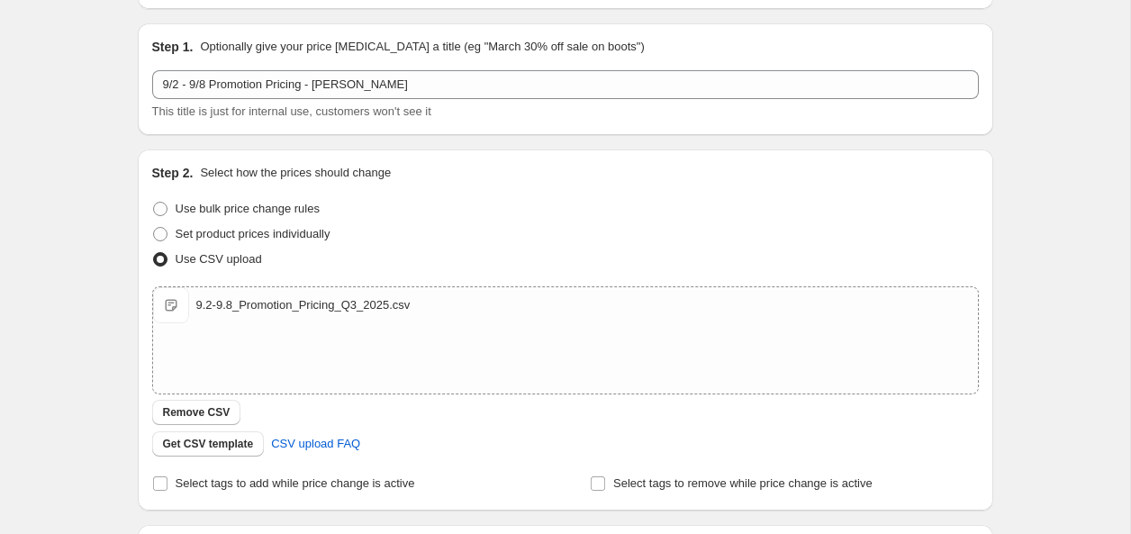
scroll to position [166, 0]
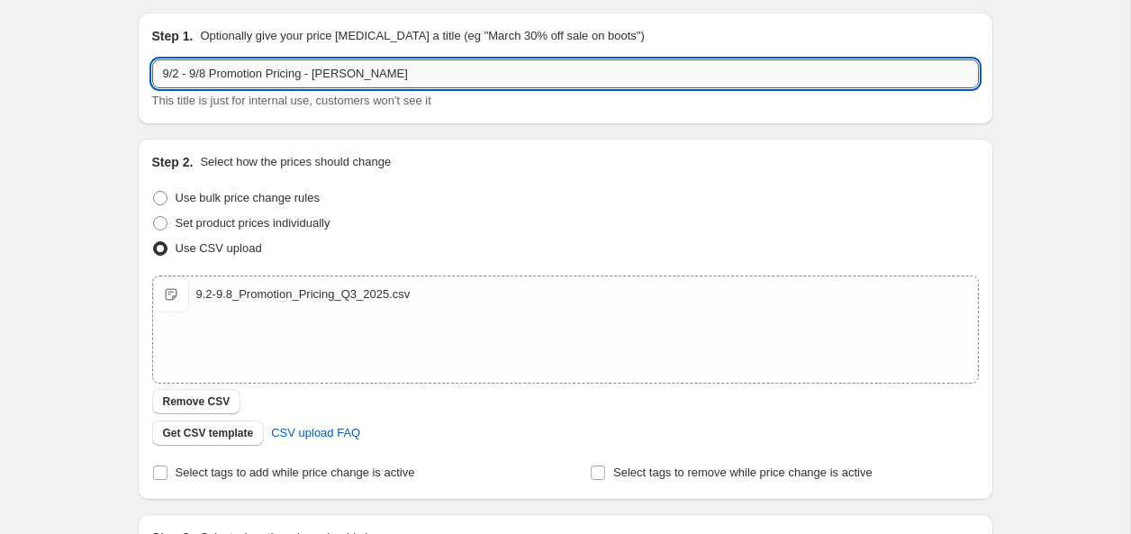
click at [209, 76] on input "9/2 - 9/8 Promotion Pricing - [PERSON_NAME]" at bounding box center [565, 73] width 827 height 29
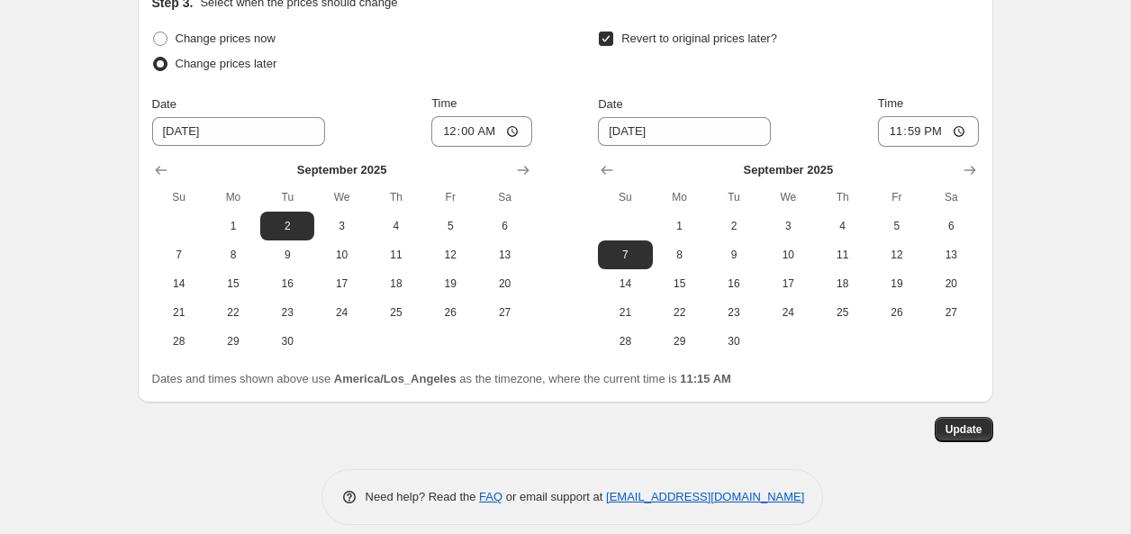
scroll to position [719, 0]
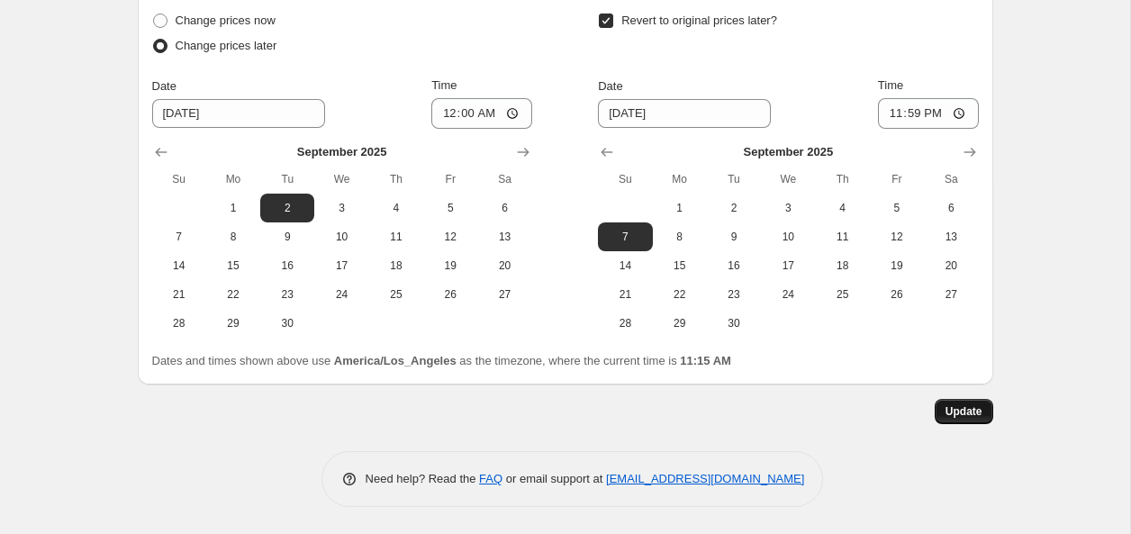
type input "9/2 - 9/7 Promotion Pricing - [PERSON_NAME]"
click at [946, 417] on span "Update" at bounding box center [964, 411] width 37 height 14
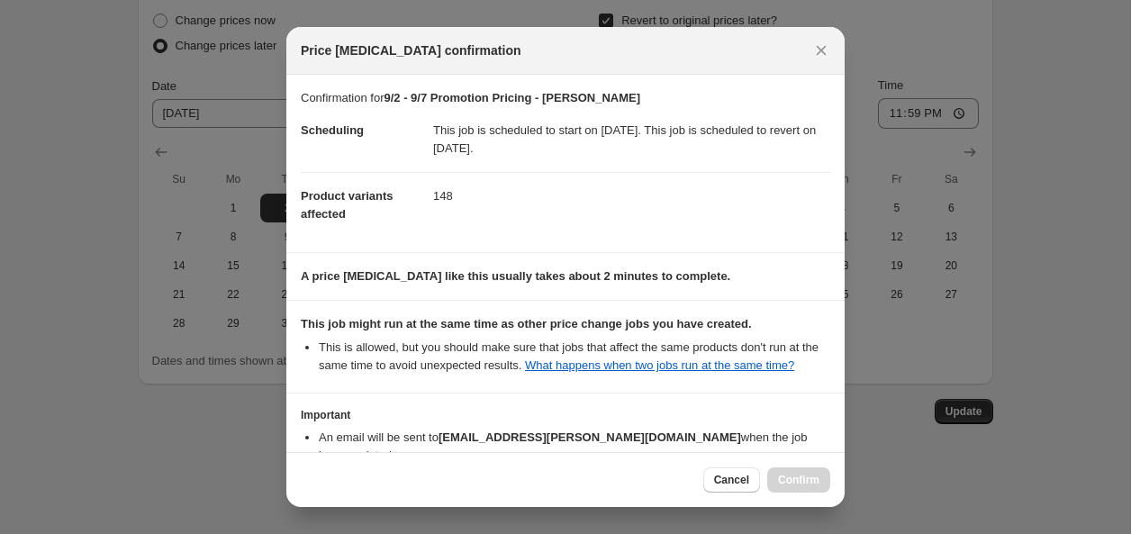
scroll to position [125, 0]
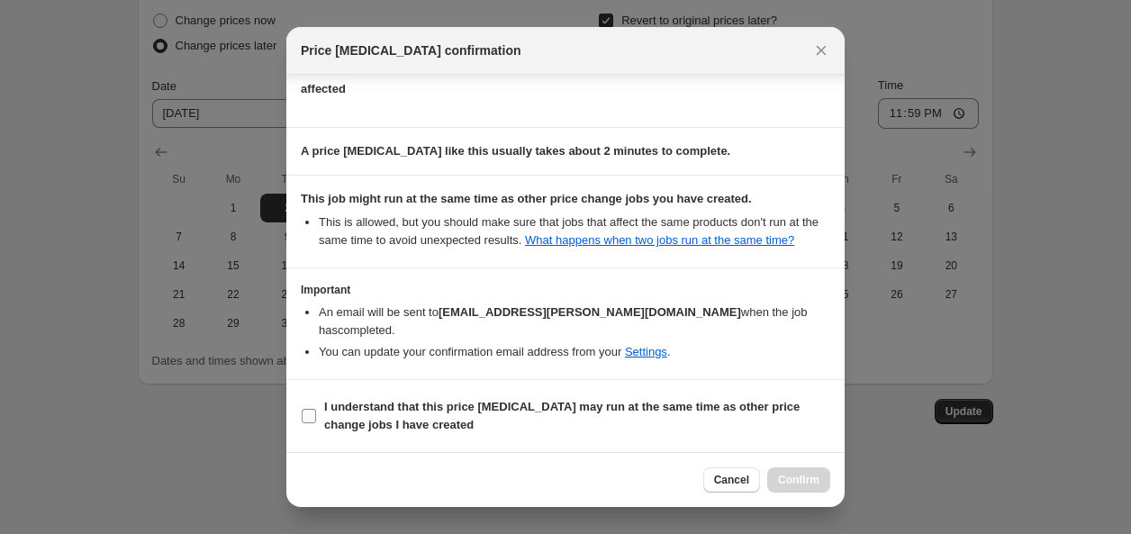
click at [412, 416] on span "I understand that this price [MEDICAL_DATA] may run at the same time as other p…" at bounding box center [577, 416] width 506 height 36
click at [316, 416] on input "I understand that this price [MEDICAL_DATA] may run at the same time as other p…" at bounding box center [309, 416] width 14 height 14
checkbox input "true"
click at [781, 485] on span "Confirm" at bounding box center [798, 480] width 41 height 14
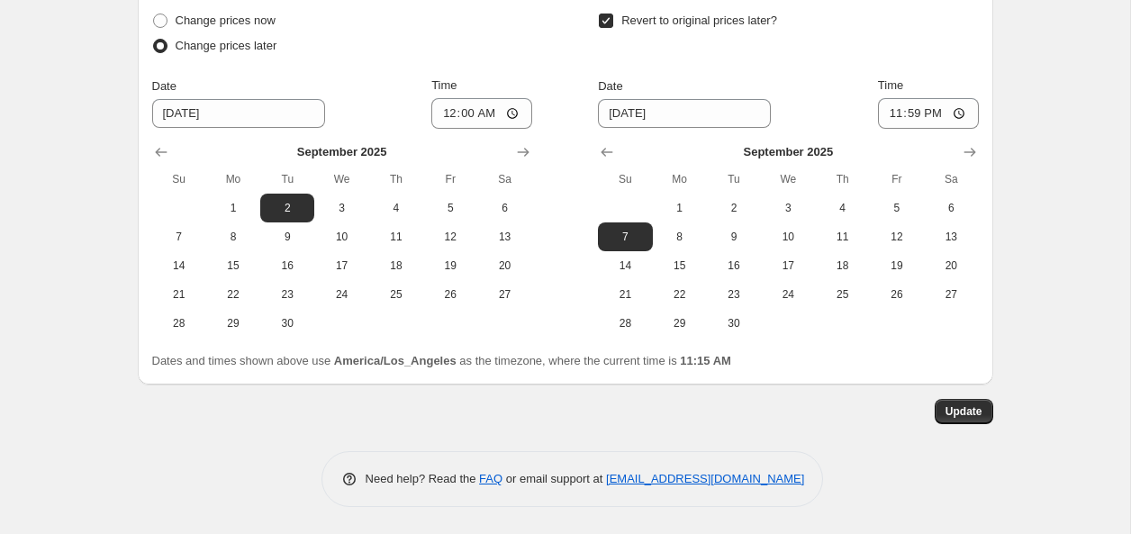
scroll to position [0, 0]
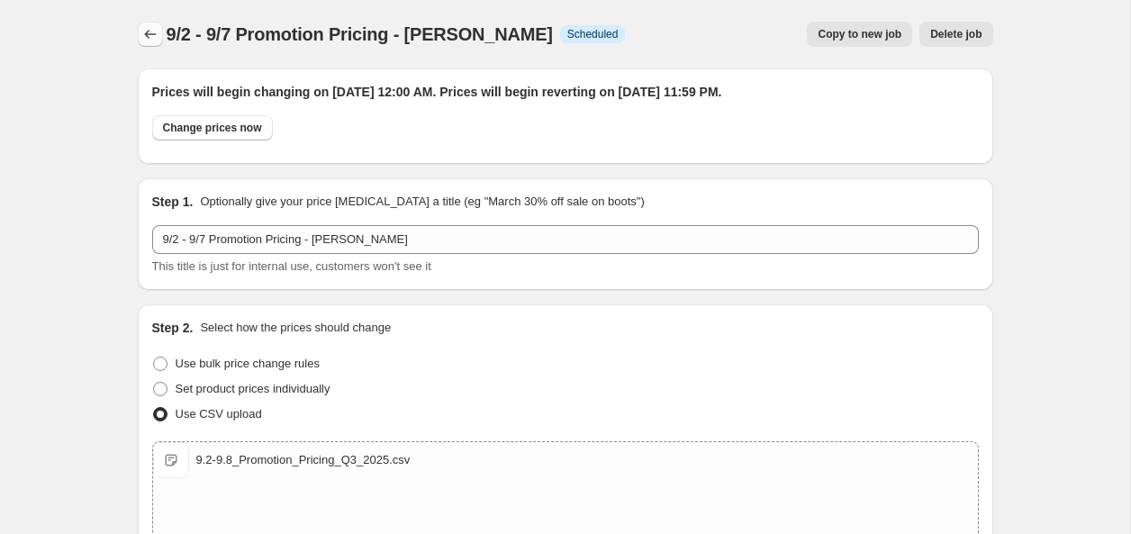
click at [141, 35] on icon "Price change jobs" at bounding box center [150, 34] width 18 height 18
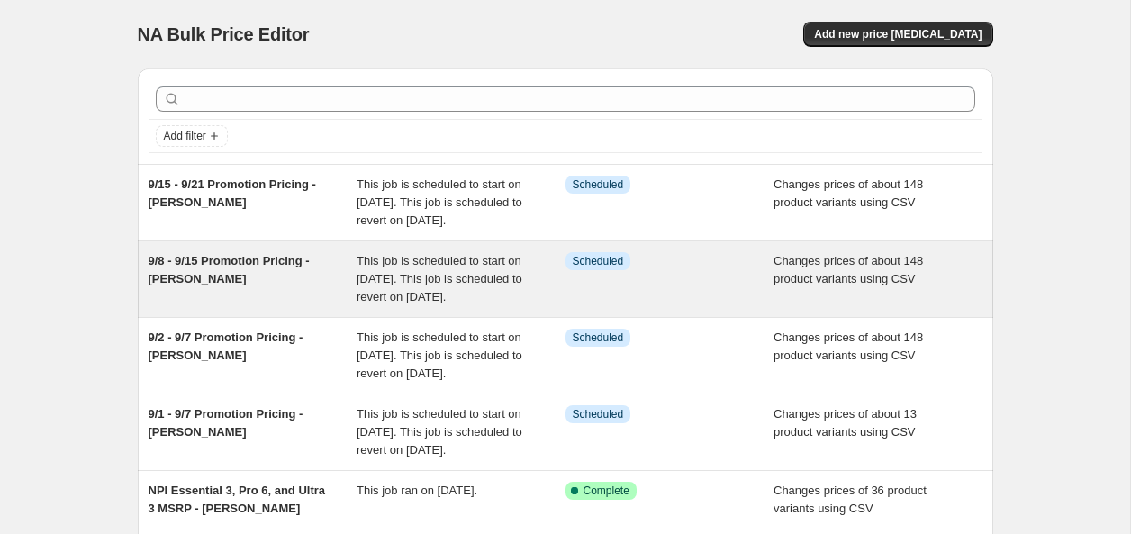
click at [214, 288] on div "9/8 - 9/15 Promotion Pricing - [PERSON_NAME]" at bounding box center [253, 279] width 209 height 54
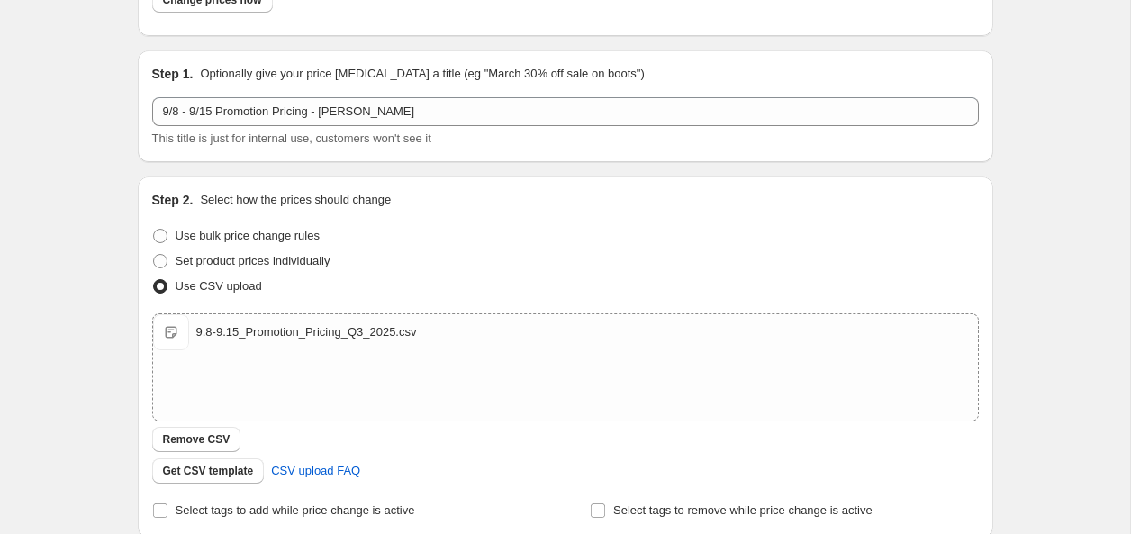
scroll to position [131, 0]
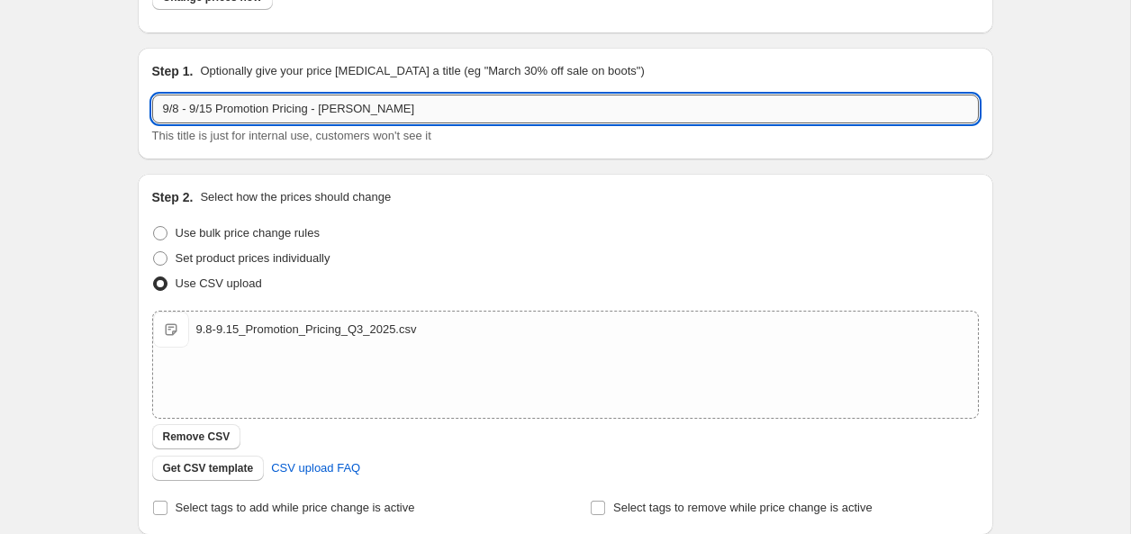
click at [214, 110] on input "9/8 - 9/15 Promotion Pricing - [PERSON_NAME]" at bounding box center [565, 109] width 827 height 29
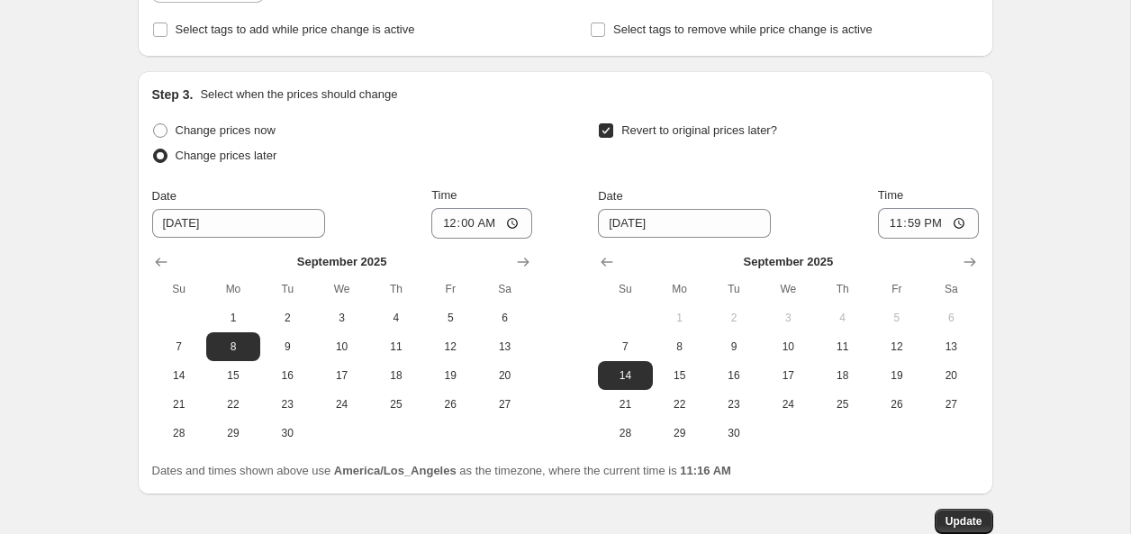
scroll to position [719, 0]
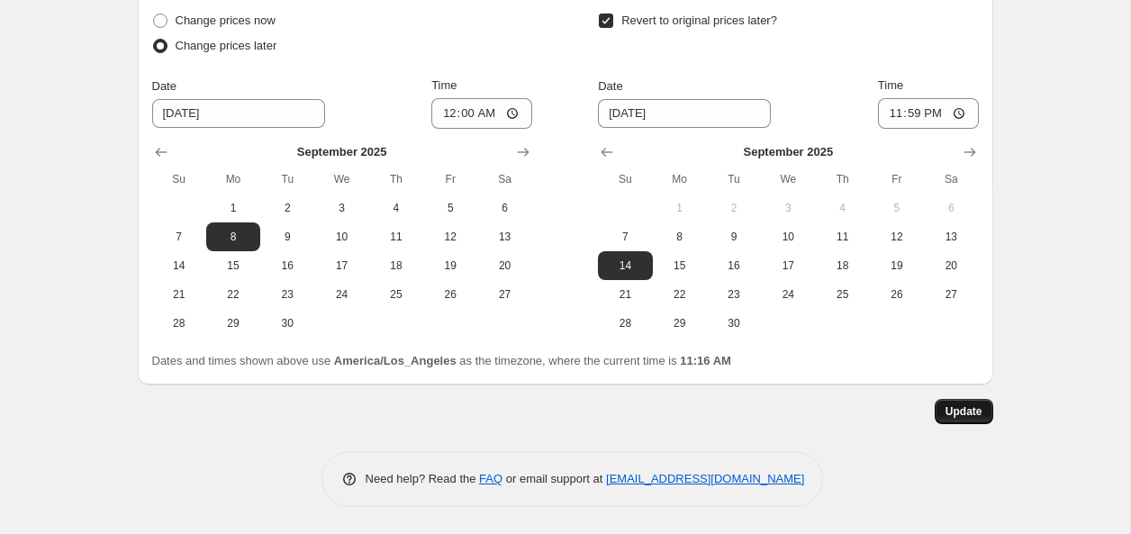
type input "9/8 - 9/14 Promotion Pricing - [PERSON_NAME]"
click at [981, 415] on span "Update" at bounding box center [964, 411] width 37 height 14
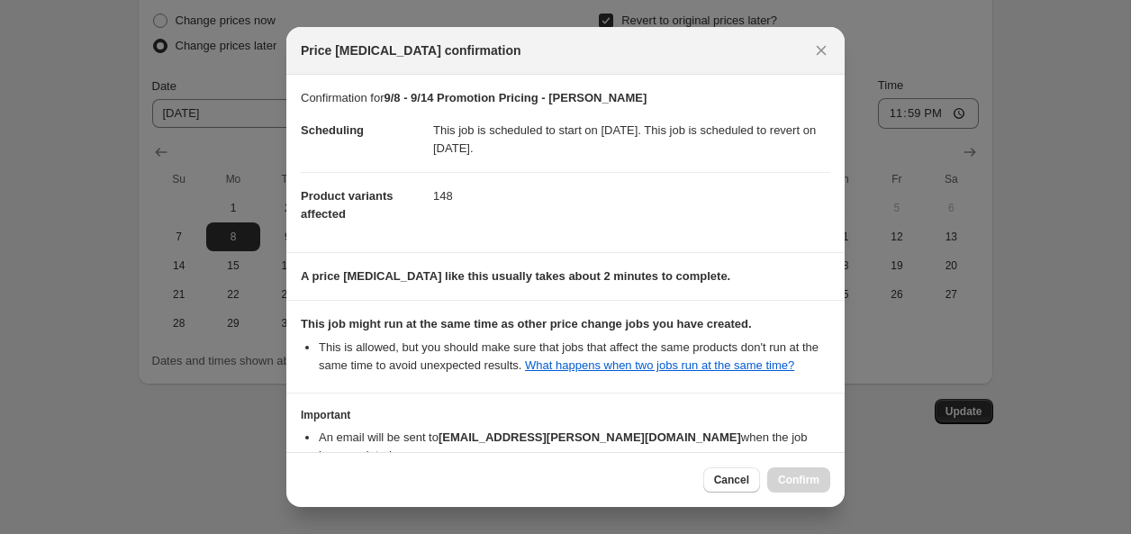
scroll to position [125, 0]
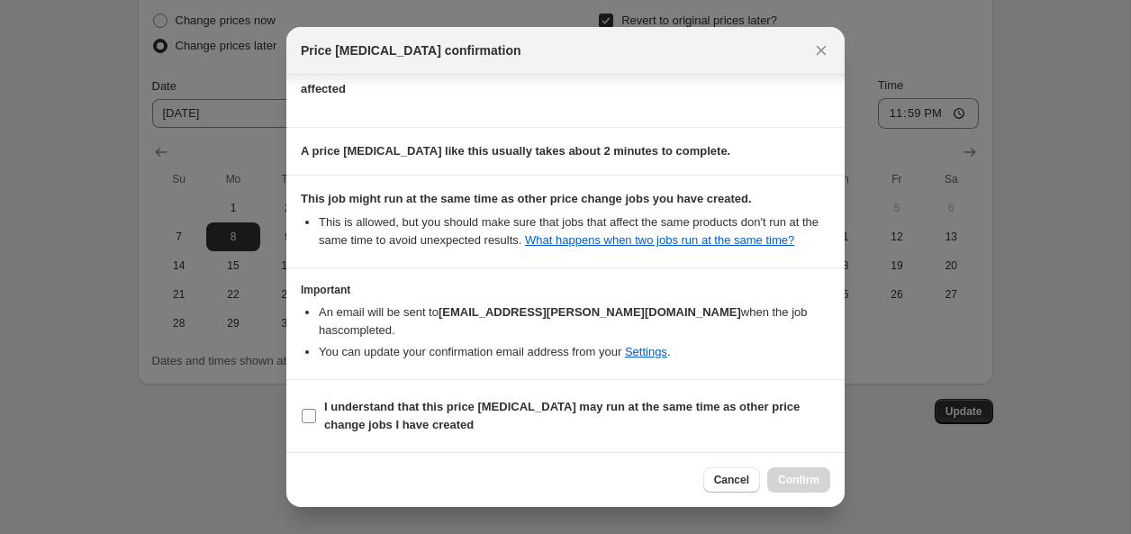
click at [306, 424] on label "I understand that this price [MEDICAL_DATA] may run at the same time as other p…" at bounding box center [565, 415] width 529 height 43
click at [306, 423] on input "I understand that this price [MEDICAL_DATA] may run at the same time as other p…" at bounding box center [309, 416] width 14 height 14
checkbox input "true"
click at [821, 479] on button "Confirm" at bounding box center [798, 479] width 63 height 25
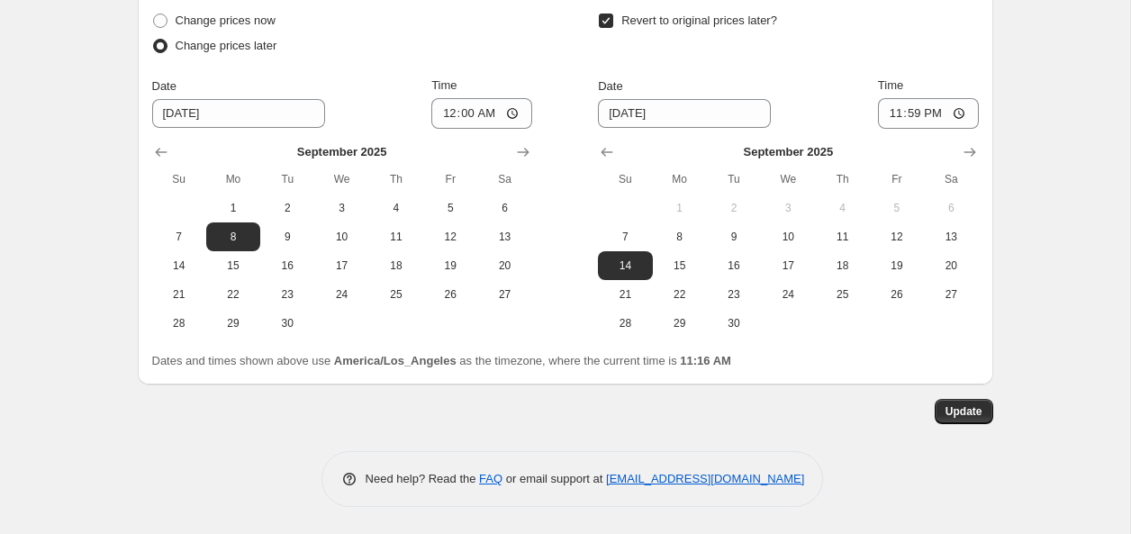
scroll to position [0, 0]
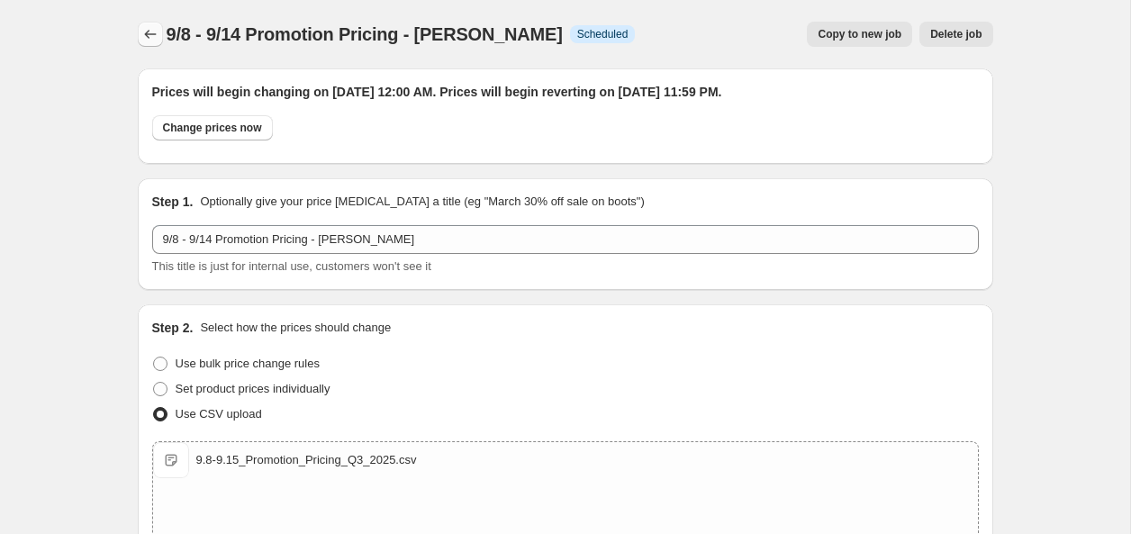
click at [149, 35] on icon "Price change jobs" at bounding box center [150, 34] width 18 height 18
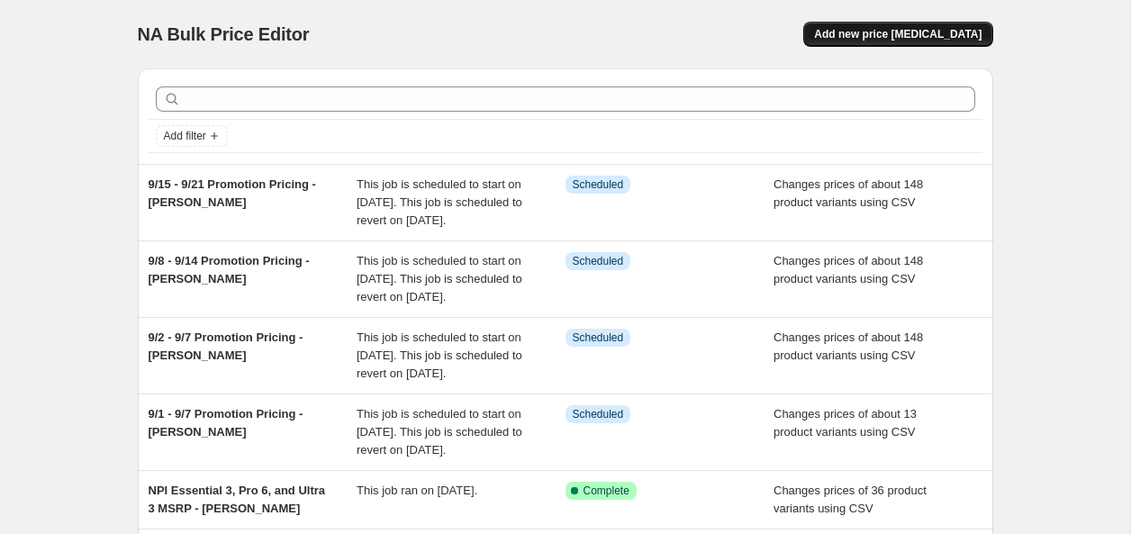
click at [864, 36] on span "Add new price [MEDICAL_DATA]" at bounding box center [897, 34] width 167 height 14
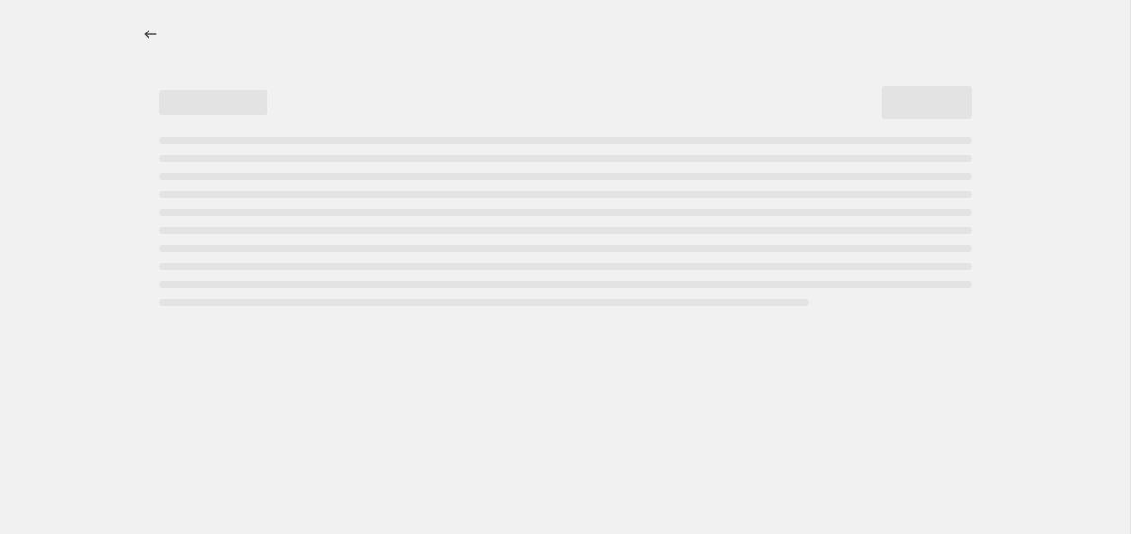
select select "percentage"
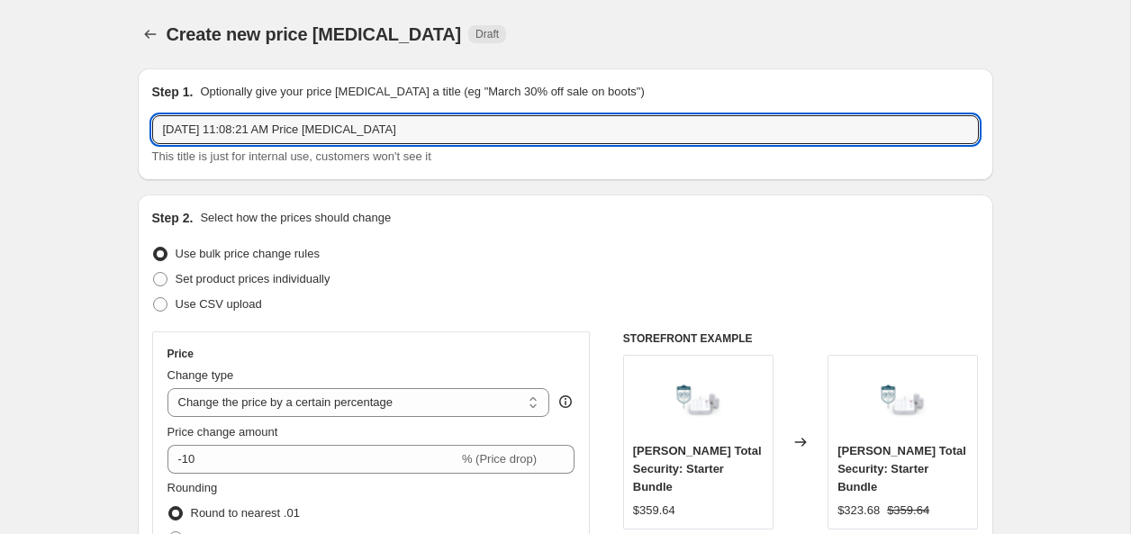
drag, startPoint x: 314, startPoint y: 130, endPoint x: 78, endPoint y: 128, distance: 235.9
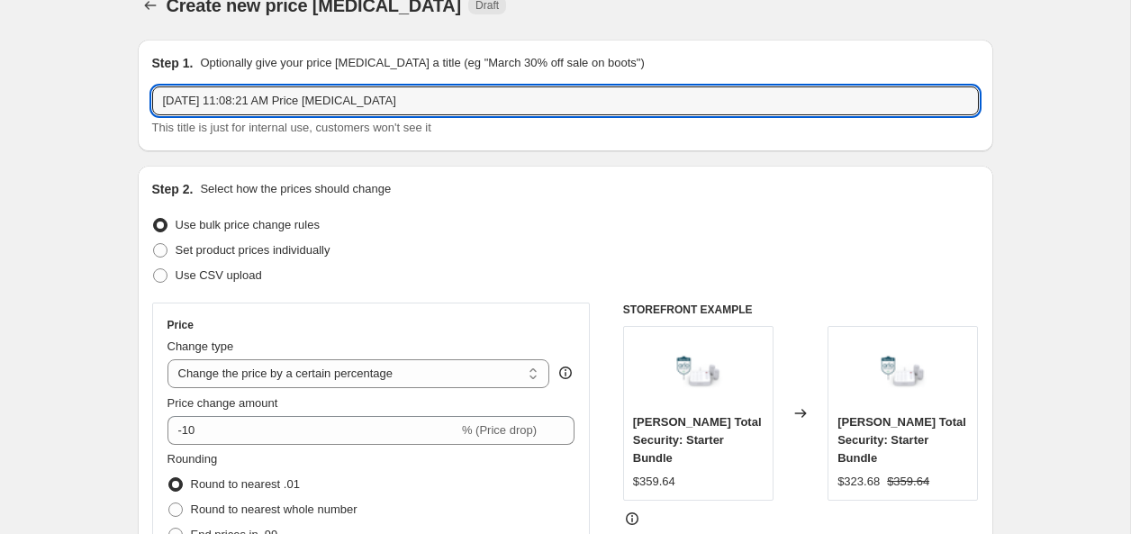
paste input "9/8 - 9/15 Promotion Pricing - [PERSON_NAME]"
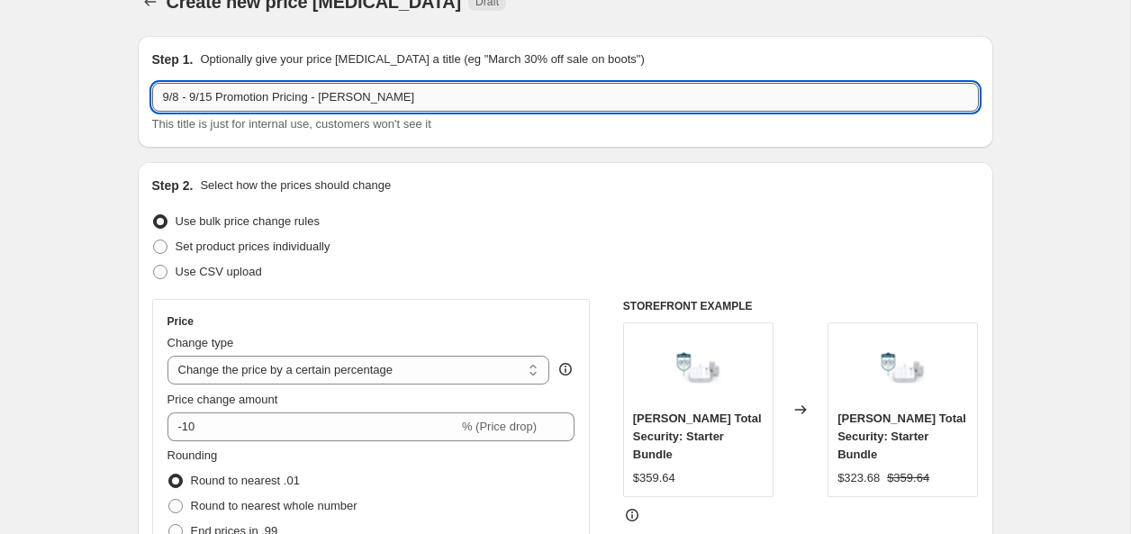
click at [178, 98] on input "9/8 - 9/15 Promotion Pricing - [PERSON_NAME]" at bounding box center [565, 97] width 827 height 29
type input "9/22 - 9/28 Promotion Pricing - [PERSON_NAME]"
click at [217, 267] on span "Use CSV upload" at bounding box center [219, 272] width 86 height 14
click at [154, 266] on input "Use CSV upload" at bounding box center [153, 265] width 1 height 1
radio input "true"
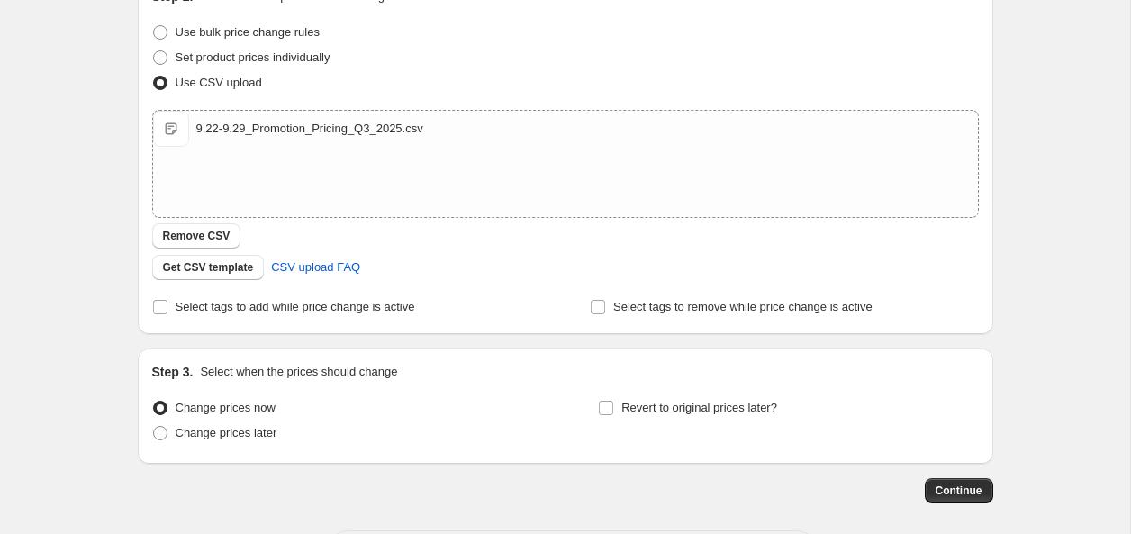
scroll to position [301, 0]
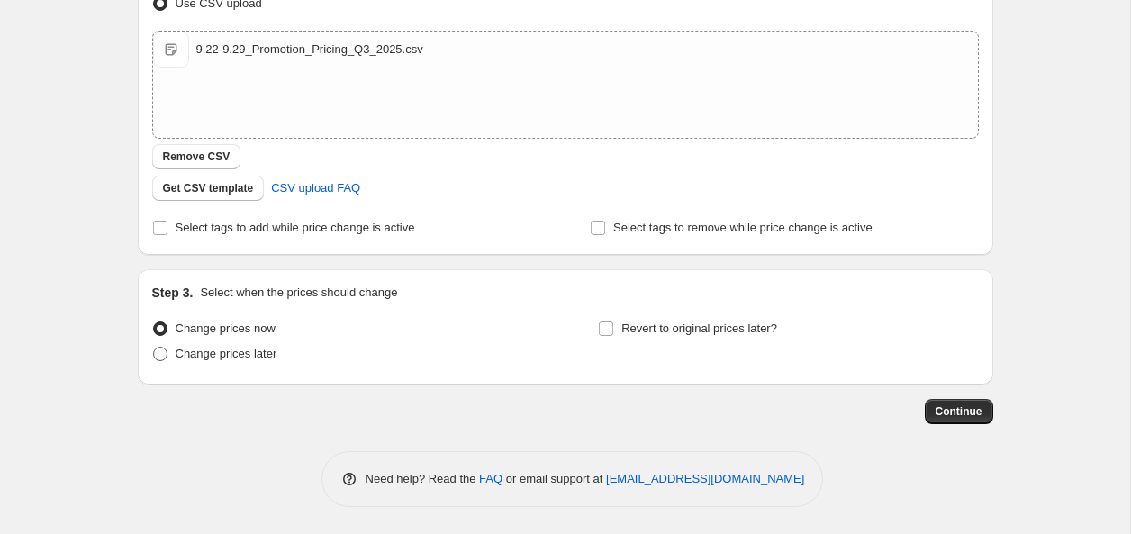
drag, startPoint x: 249, startPoint y: 357, endPoint x: 278, endPoint y: 345, distance: 32.3
click at [248, 357] on span "Change prices later" at bounding box center [227, 354] width 102 height 14
click at [154, 348] on input "Change prices later" at bounding box center [153, 347] width 1 height 1
radio input "true"
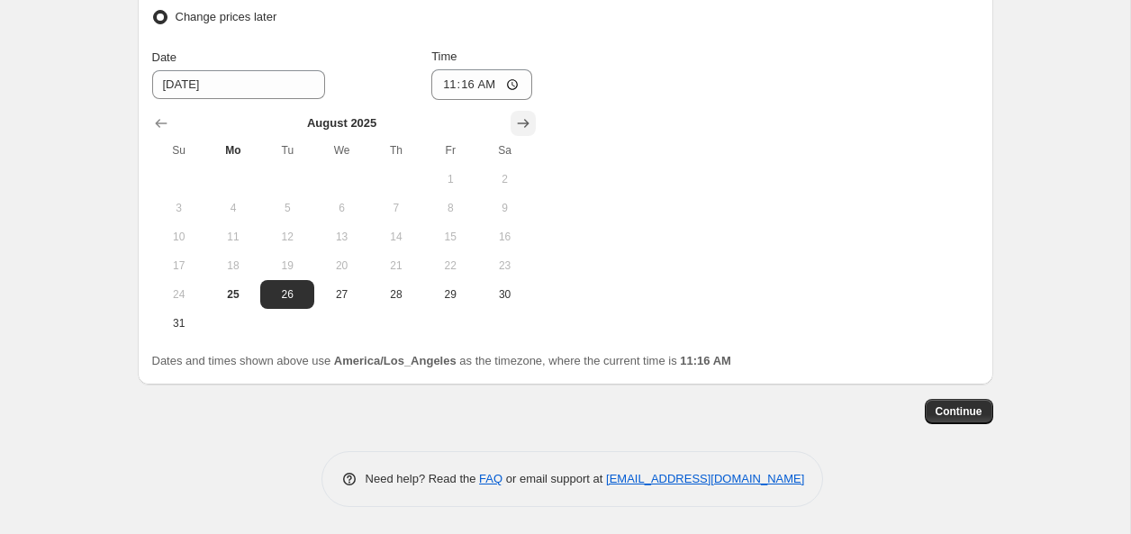
click at [525, 122] on icon "Show next month, September 2025" at bounding box center [523, 123] width 18 height 18
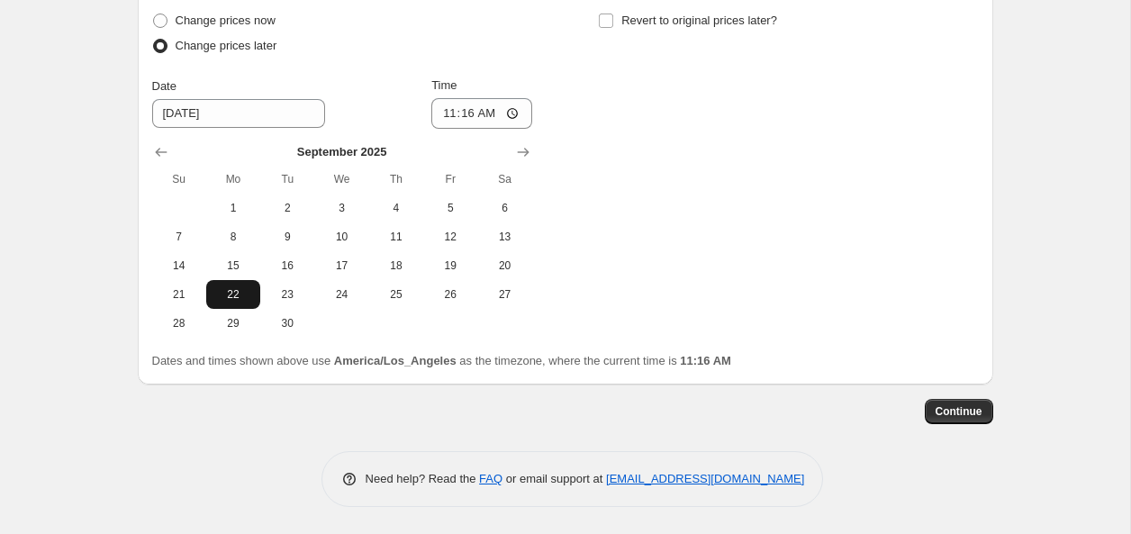
click at [231, 294] on span "22" at bounding box center [233, 294] width 40 height 14
type input "[DATE]"
drag, startPoint x: 439, startPoint y: 113, endPoint x: 449, endPoint y: 117, distance: 10.9
click at [440, 113] on input "01:16" at bounding box center [481, 113] width 101 height 31
type input "00:00"
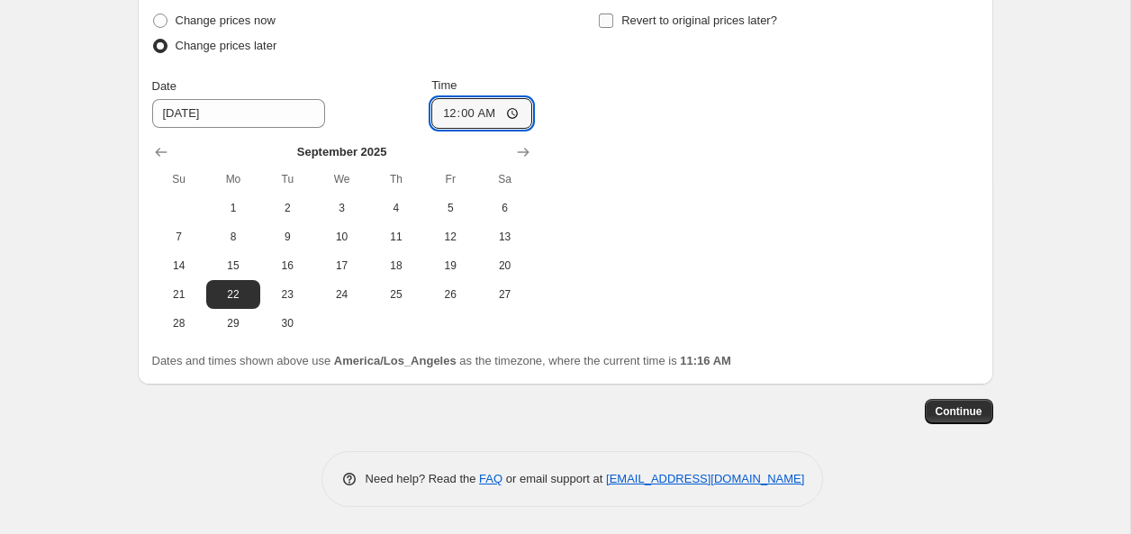
click at [611, 23] on input "Revert to original prices later?" at bounding box center [606, 21] width 14 height 14
checkbox input "true"
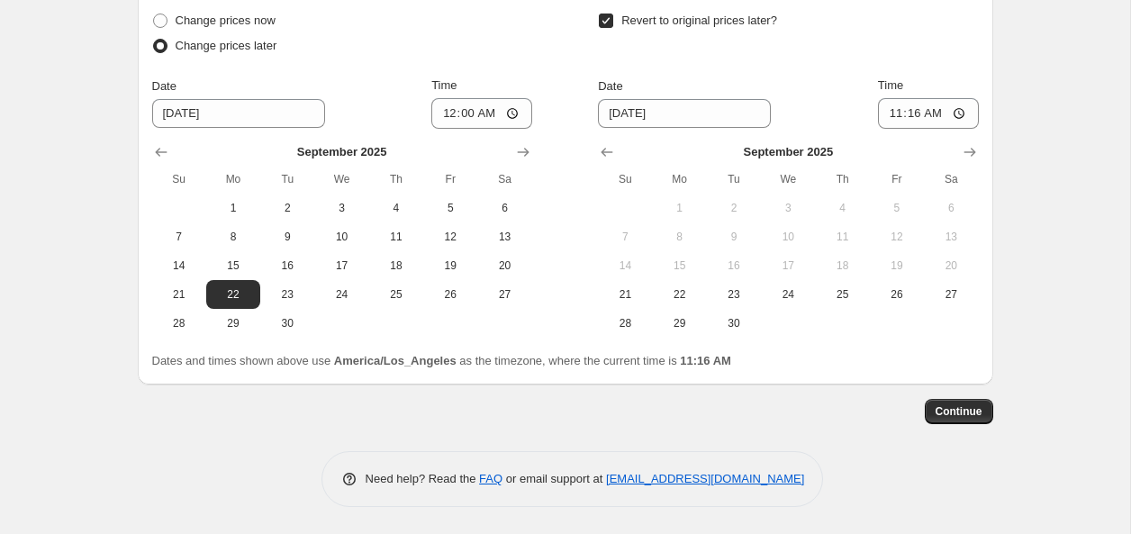
drag, startPoint x: 619, startPoint y: 322, endPoint x: 734, endPoint y: 261, distance: 130.5
click at [618, 322] on span "28" at bounding box center [625, 323] width 40 height 14
type input "[DATE]"
click at [909, 117] on input "11:16" at bounding box center [928, 113] width 101 height 31
click at [927, 115] on input "11:59" at bounding box center [928, 113] width 101 height 31
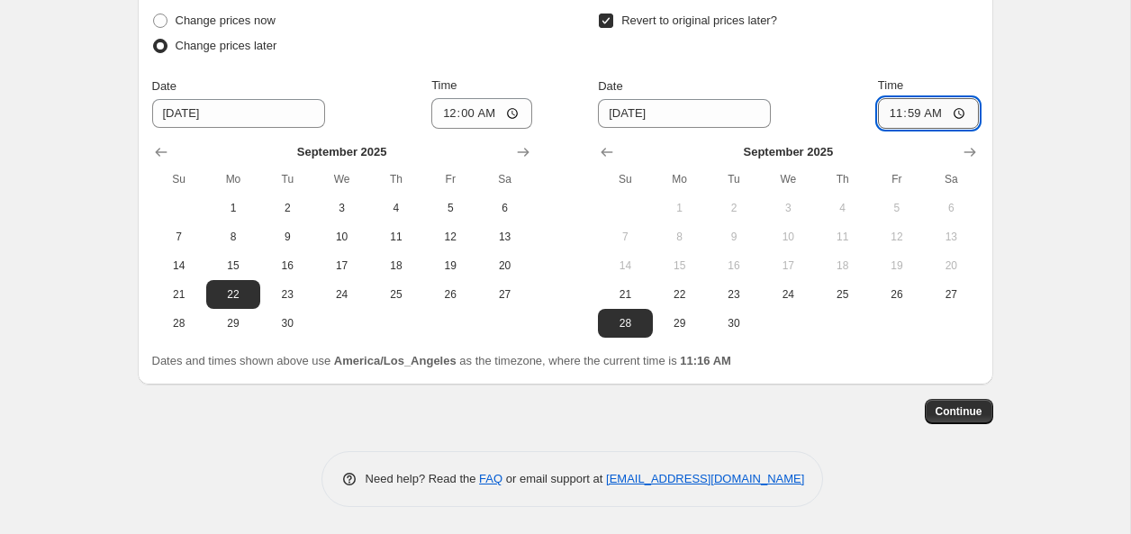
type input "23:59"
click at [975, 421] on button "Continue" at bounding box center [959, 411] width 68 height 25
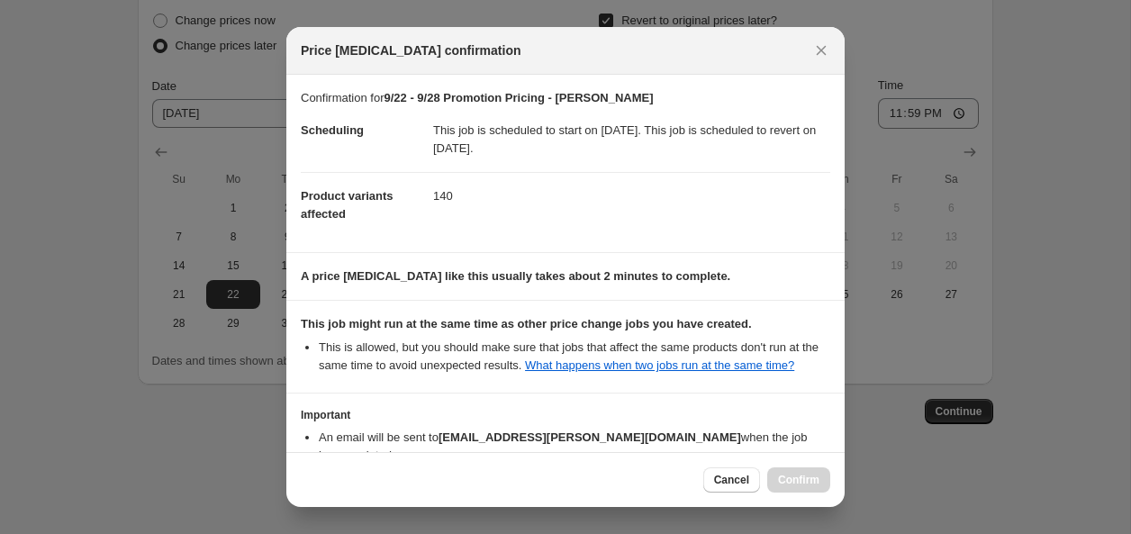
scroll to position [125, 0]
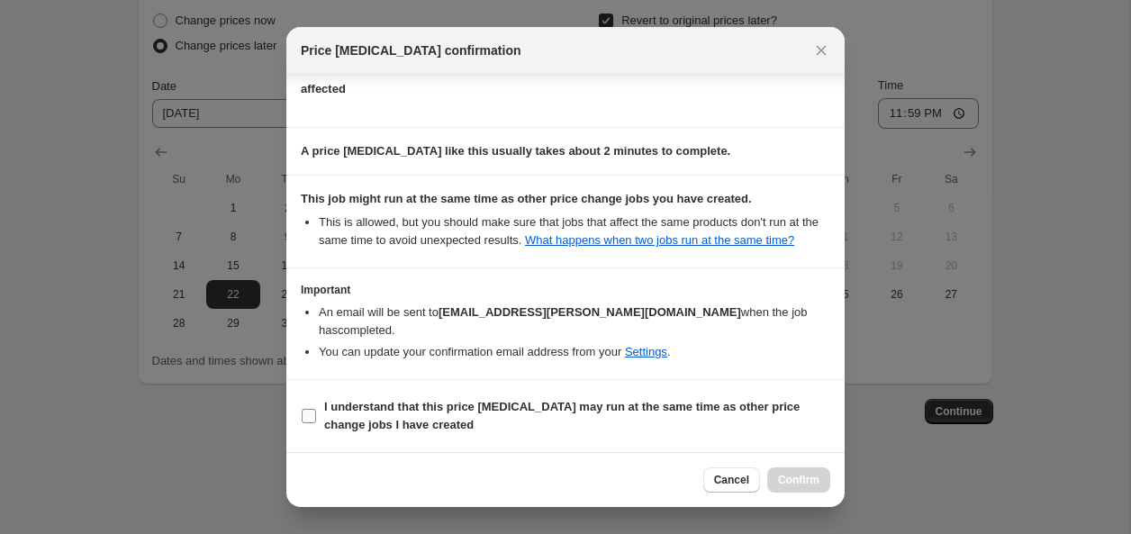
click at [335, 430] on b "I understand that this price [MEDICAL_DATA] may run at the same time as other p…" at bounding box center [561, 416] width 475 height 32
click at [316, 423] on input "I understand that this price [MEDICAL_DATA] may run at the same time as other p…" at bounding box center [309, 416] width 14 height 14
checkbox input "true"
click at [778, 480] on span "Confirm" at bounding box center [798, 480] width 41 height 14
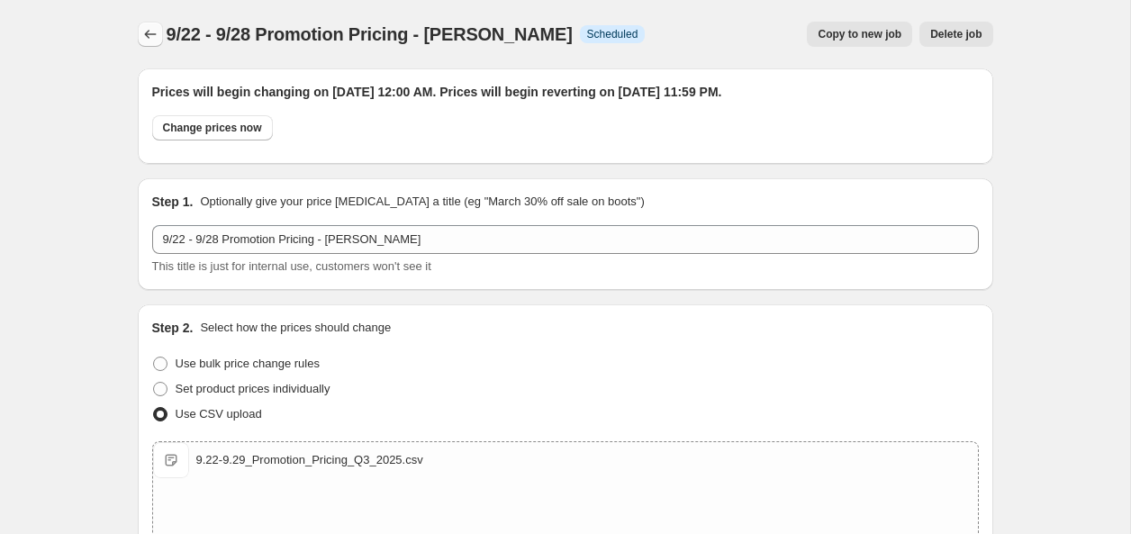
click at [146, 34] on icon "Price change jobs" at bounding box center [150, 34] width 18 height 18
